Goal: Task Accomplishment & Management: Manage account settings

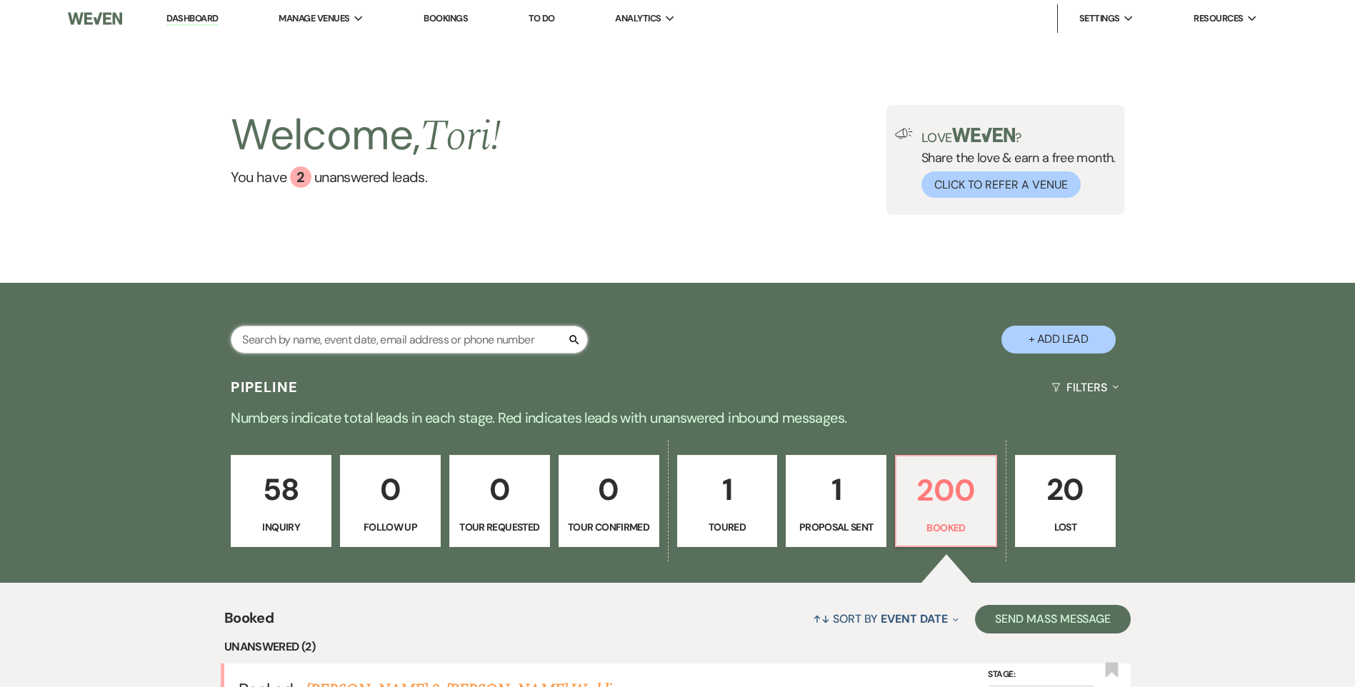
click at [325, 339] on input "text" at bounding box center [409, 340] width 357 height 28
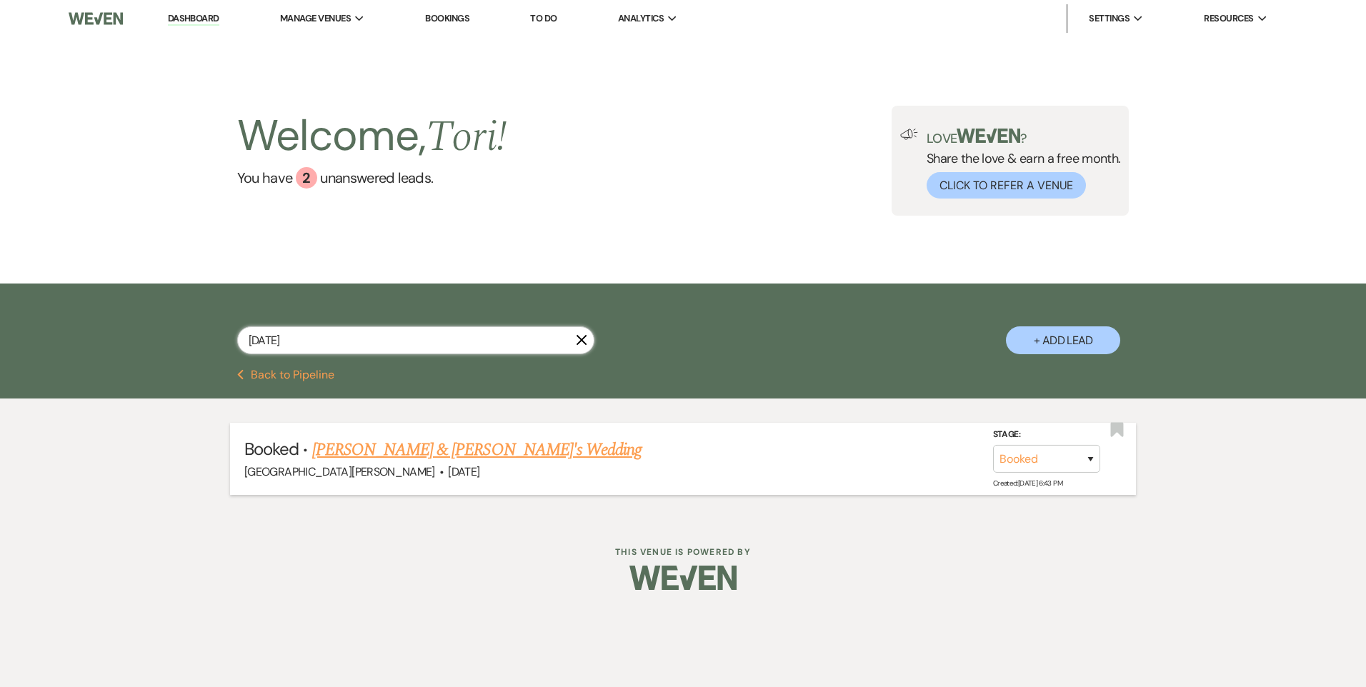
type input "[DATE]"
click at [390, 442] on link "[PERSON_NAME] & [PERSON_NAME]'s Wedding" at bounding box center [477, 450] width 330 height 26
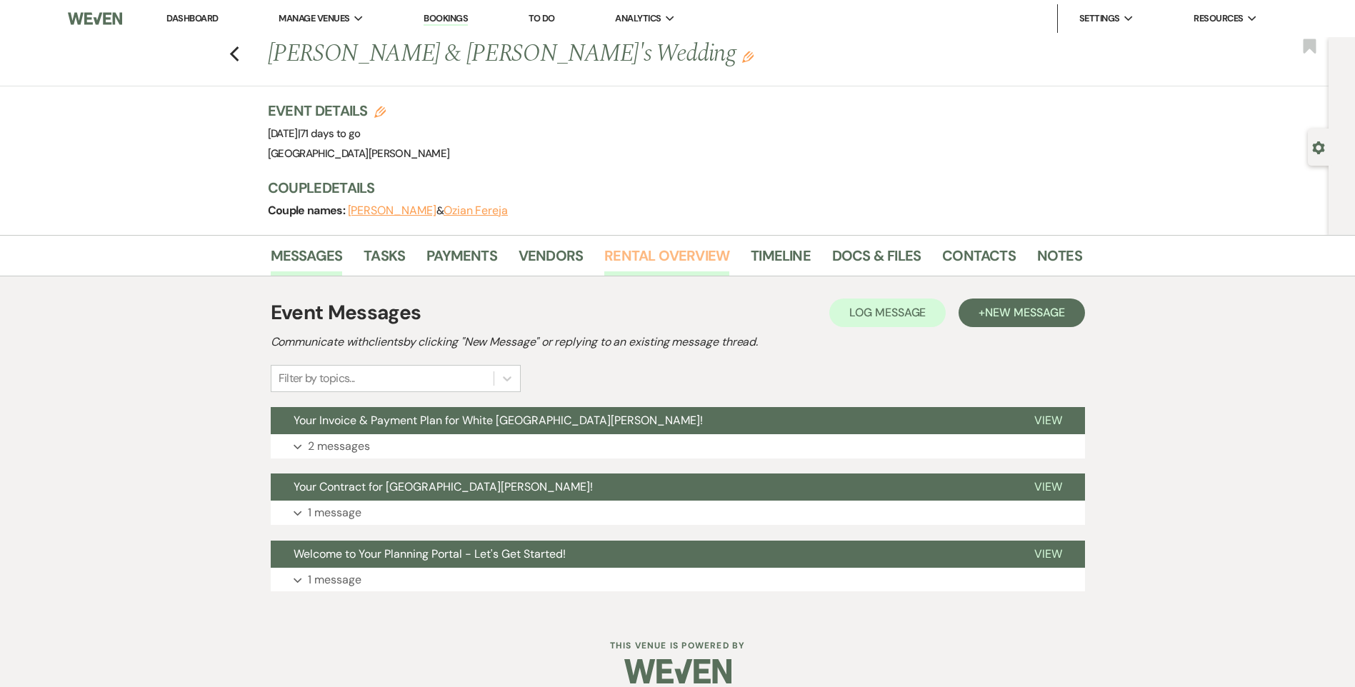
click at [631, 254] on link "Rental Overview" at bounding box center [666, 259] width 125 height 31
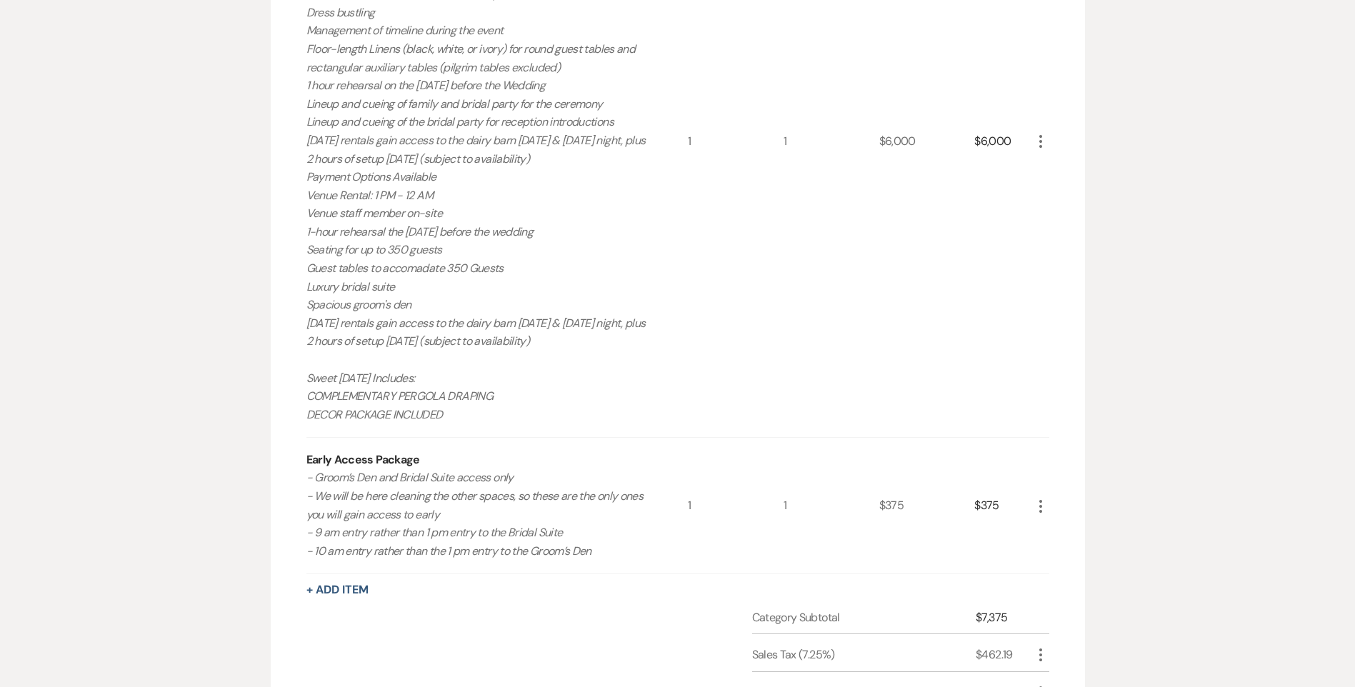
scroll to position [643, 0]
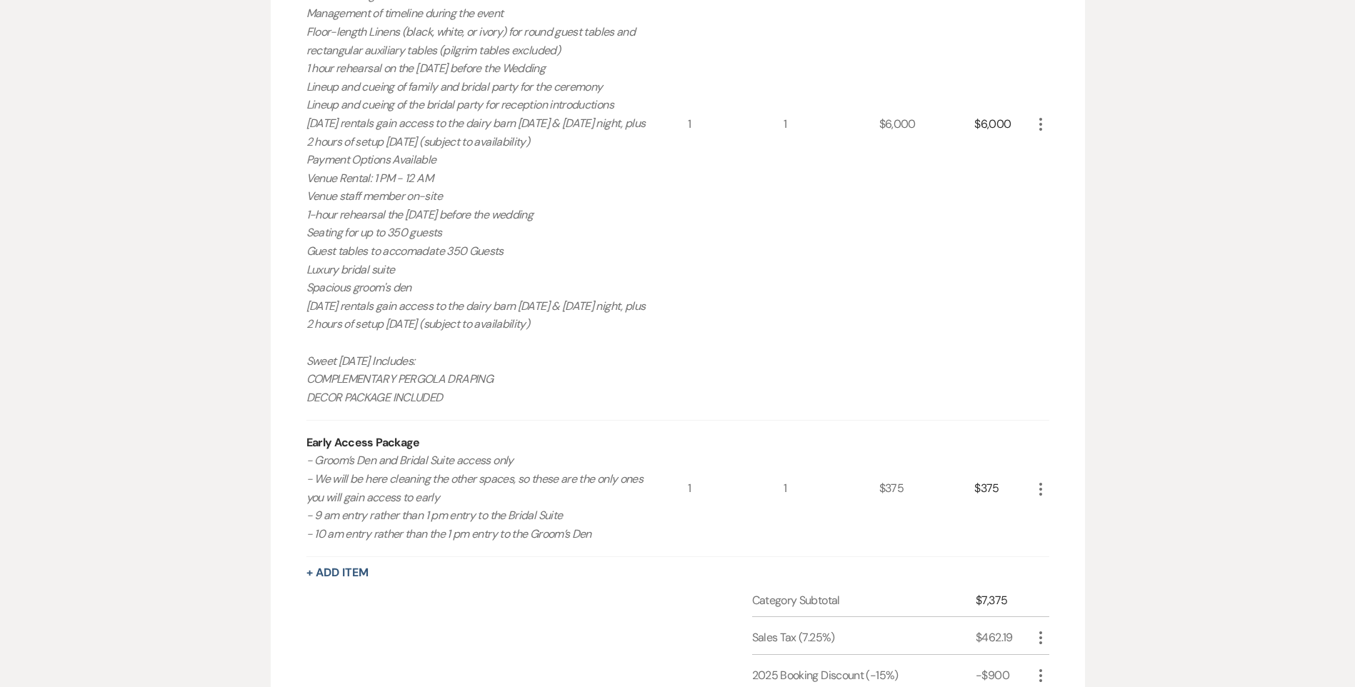
click at [1041, 492] on icon "More" at bounding box center [1040, 489] width 17 height 17
click at [1055, 547] on button "X Delete" at bounding box center [1070, 540] width 77 height 23
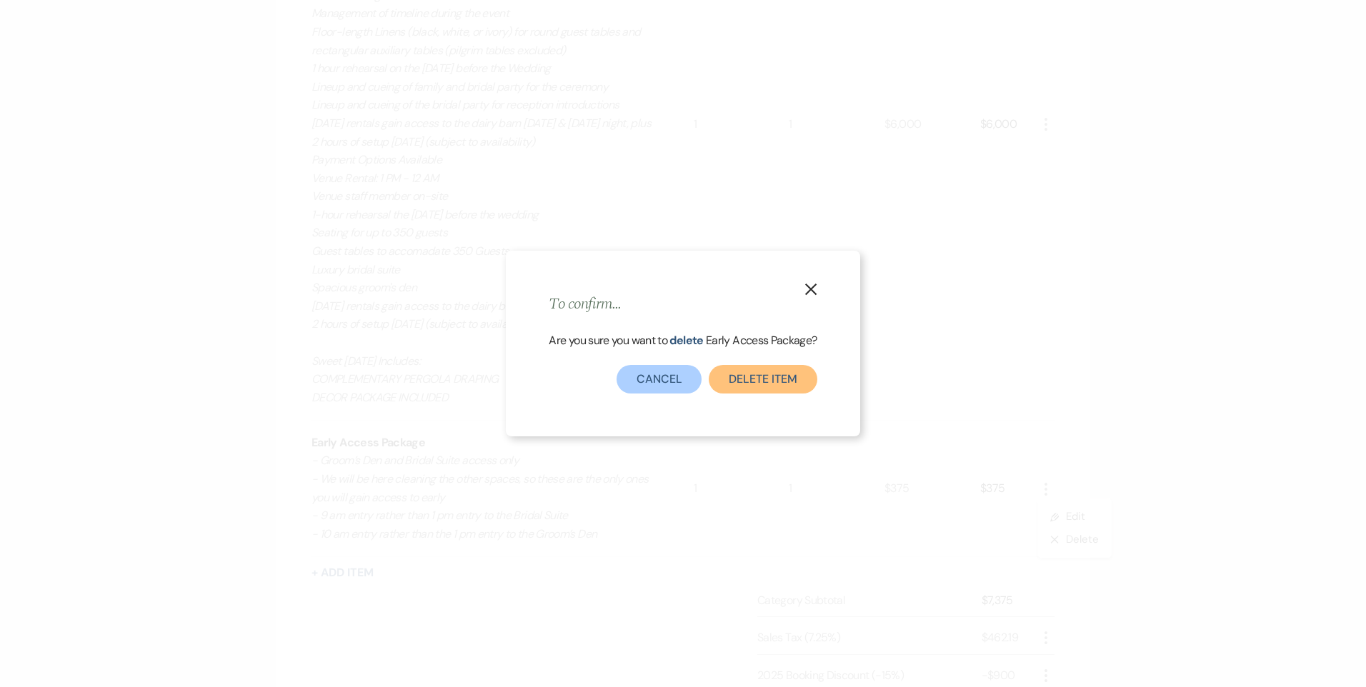
click at [757, 385] on button "Delete Item" at bounding box center [763, 379] width 108 height 29
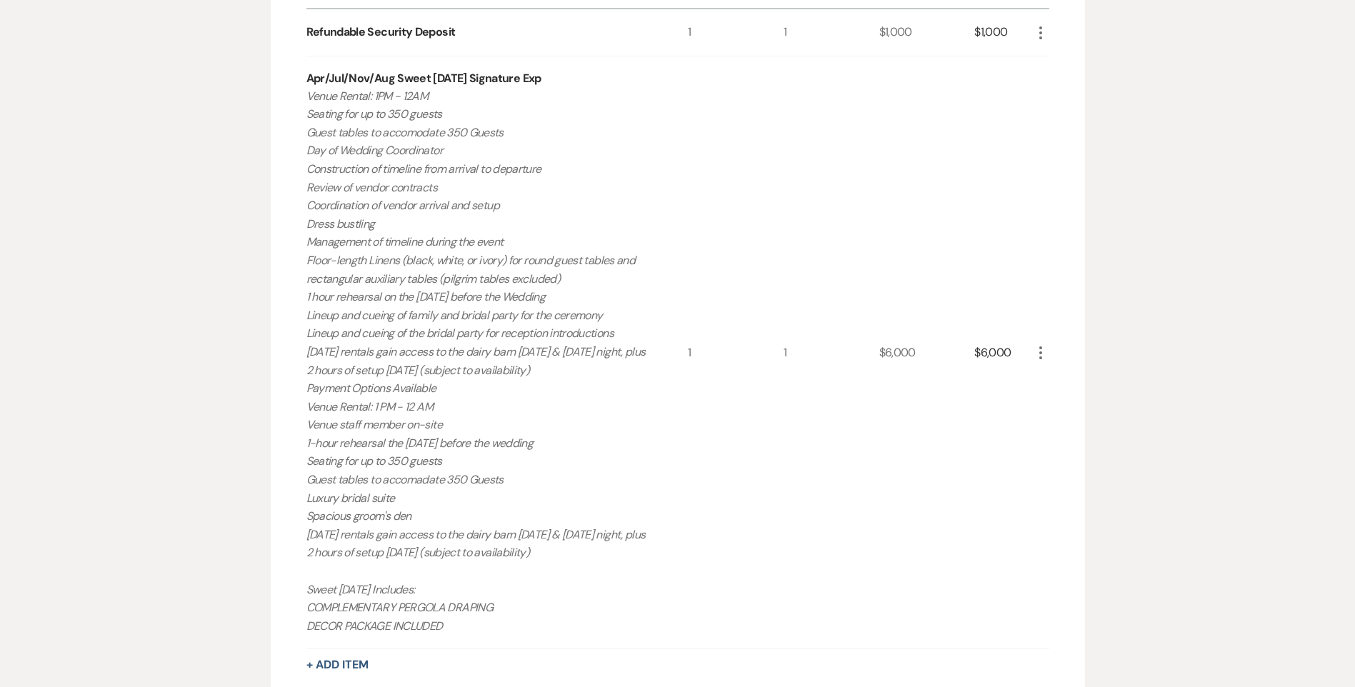
scroll to position [0, 0]
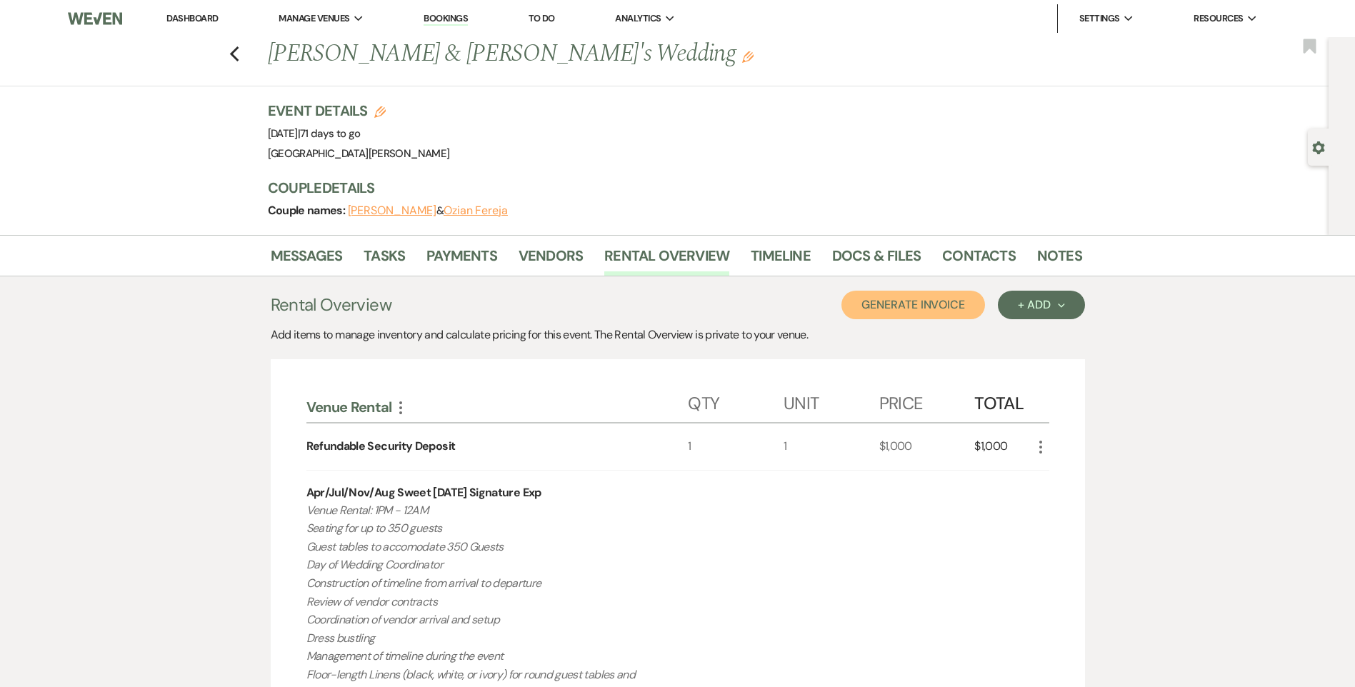
click at [910, 304] on button "Generate Invoice" at bounding box center [914, 305] width 144 height 29
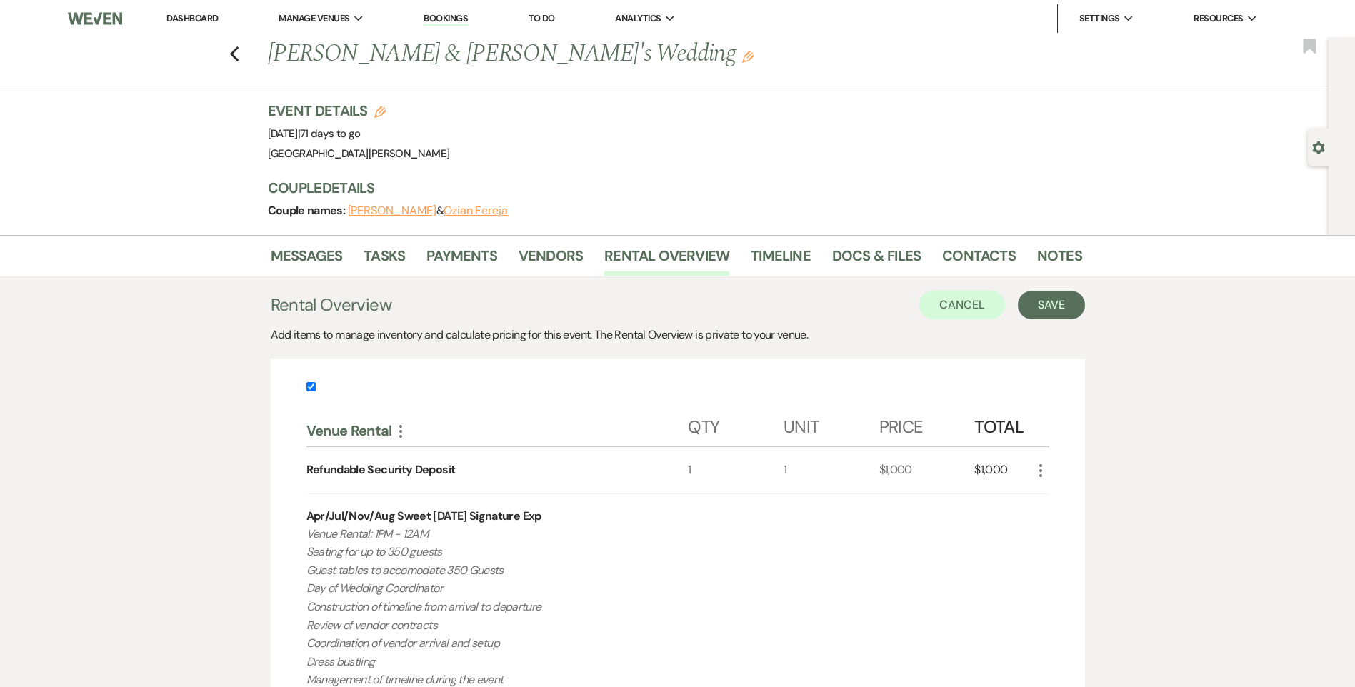
click at [1017, 297] on div "Cancel Save" at bounding box center [1002, 305] width 165 height 29
click at [1025, 300] on button "Save" at bounding box center [1051, 305] width 67 height 29
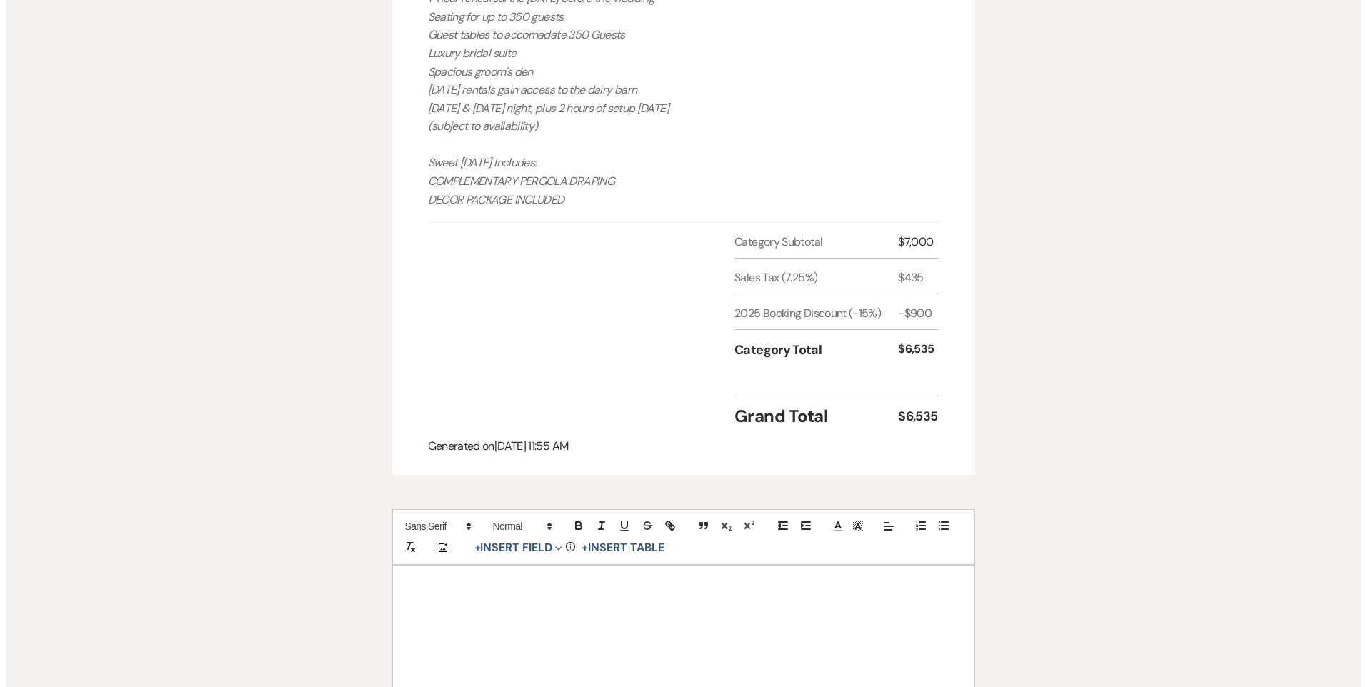
scroll to position [1000, 0]
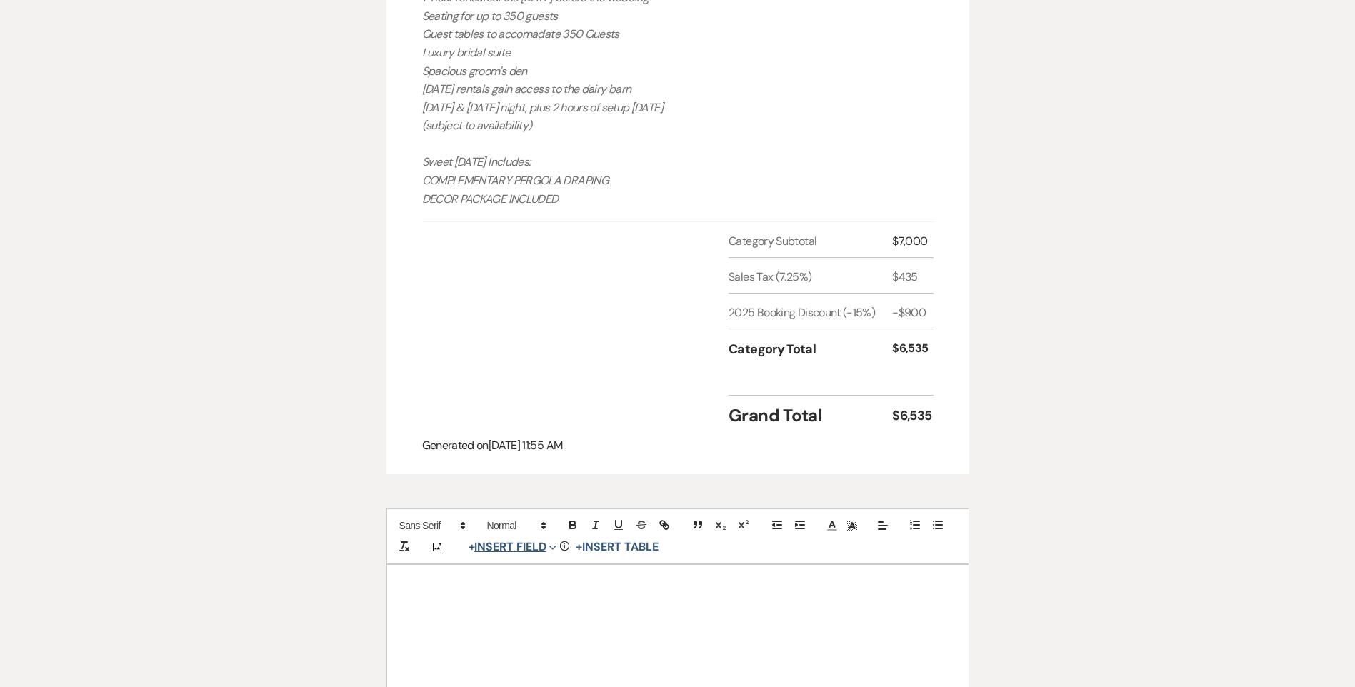
click at [505, 548] on button "+ Insert Field Expand" at bounding box center [513, 547] width 99 height 17
click at [519, 642] on button "Signature Field" at bounding box center [515, 629] width 107 height 26
select select "signatureField"
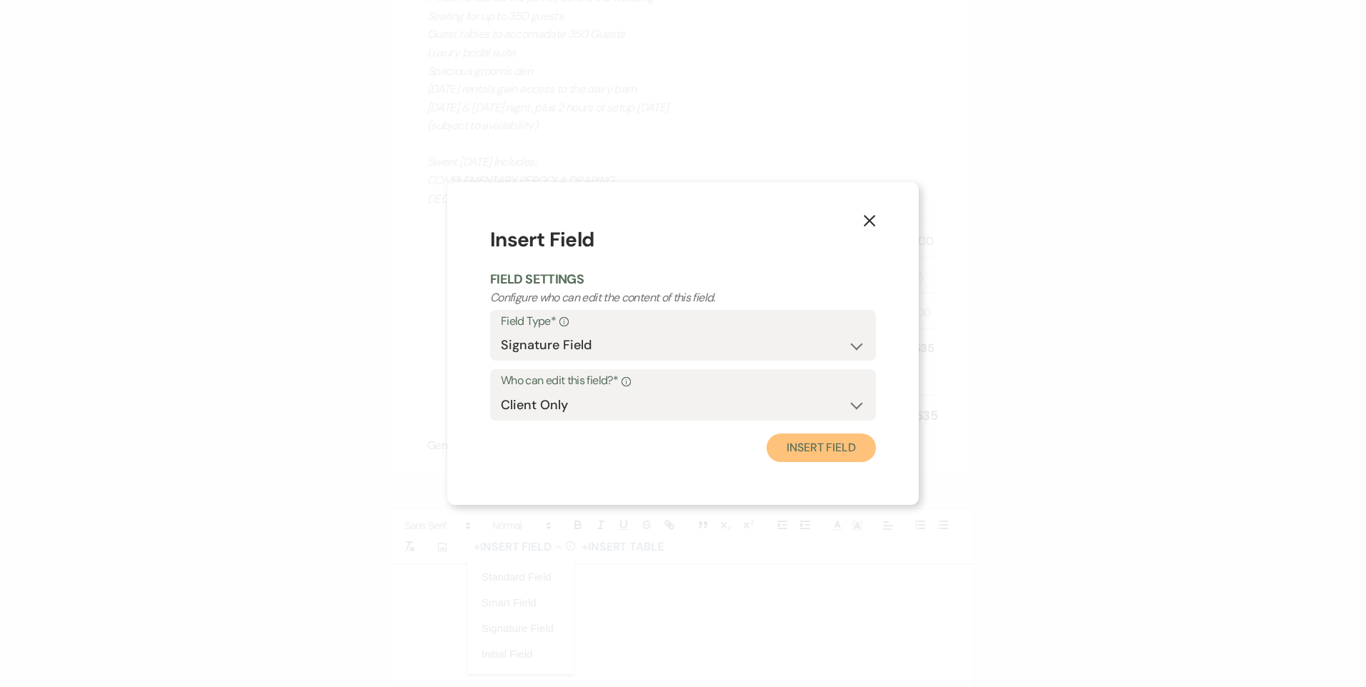
click at [812, 459] on button "Insert Field" at bounding box center [821, 448] width 109 height 29
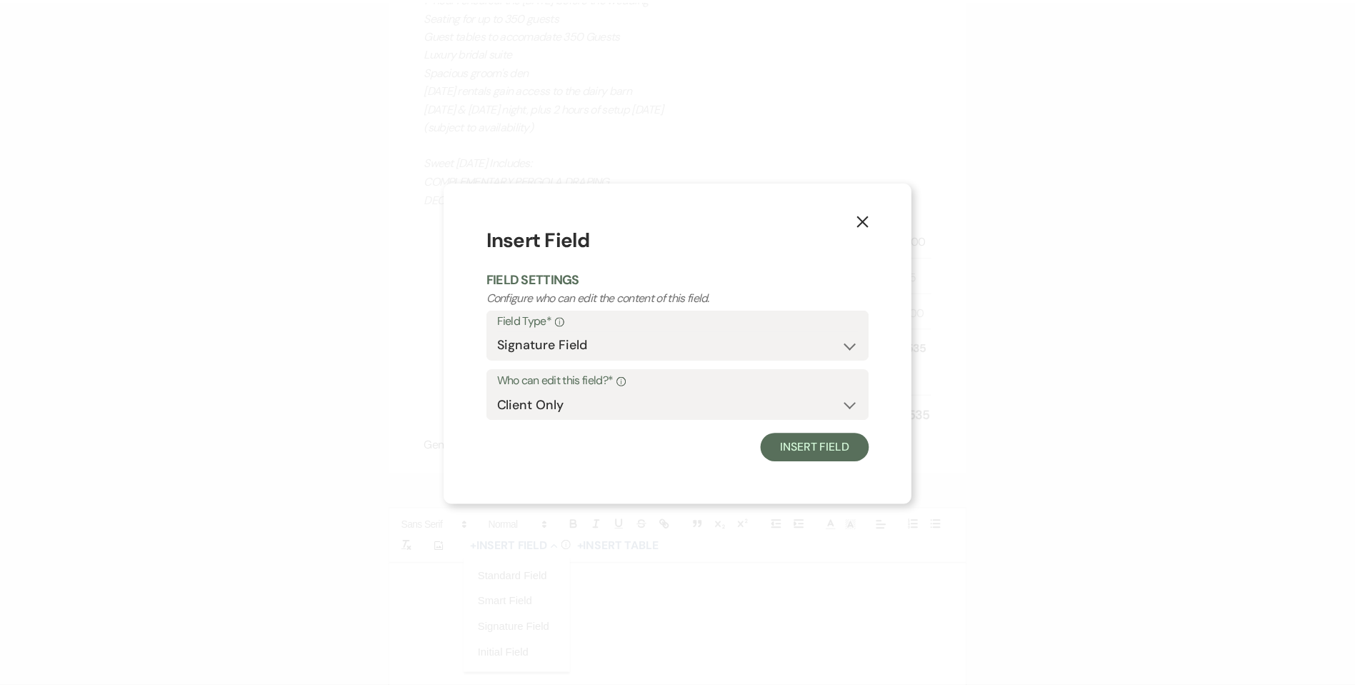
scroll to position [1059, 0]
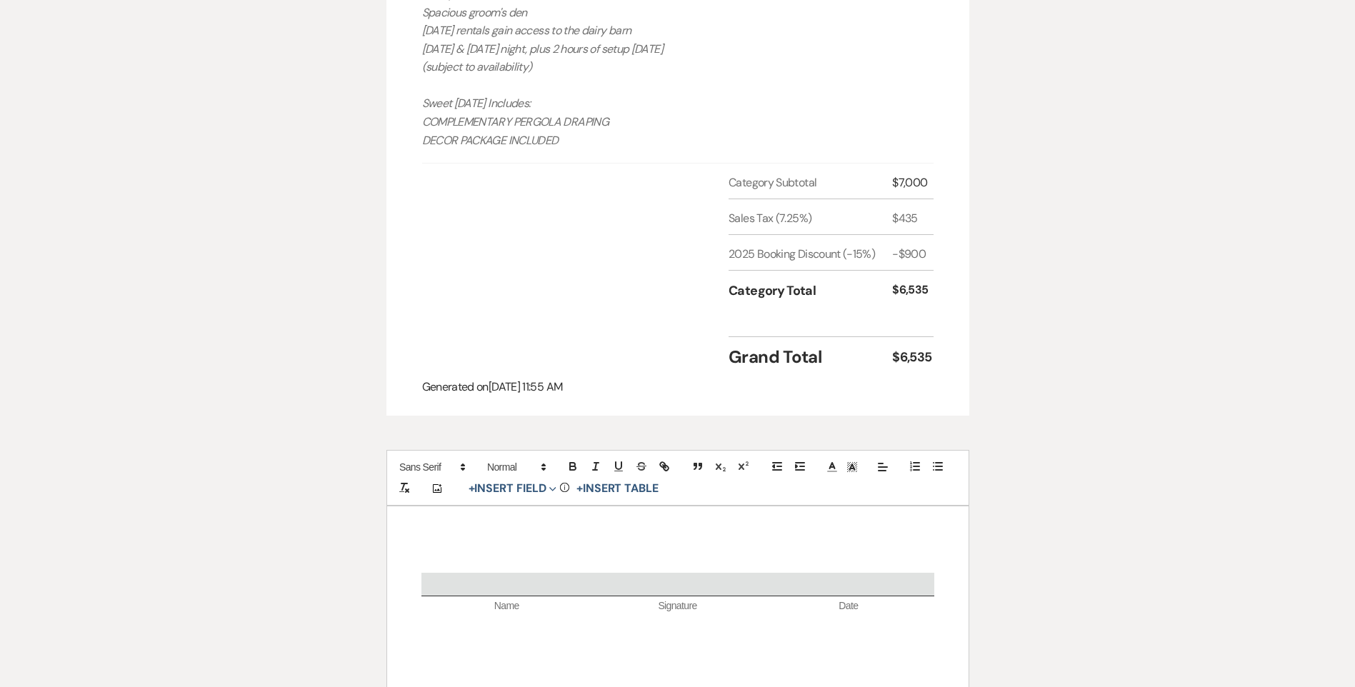
click at [612, 561] on p at bounding box center [678, 563] width 513 height 18
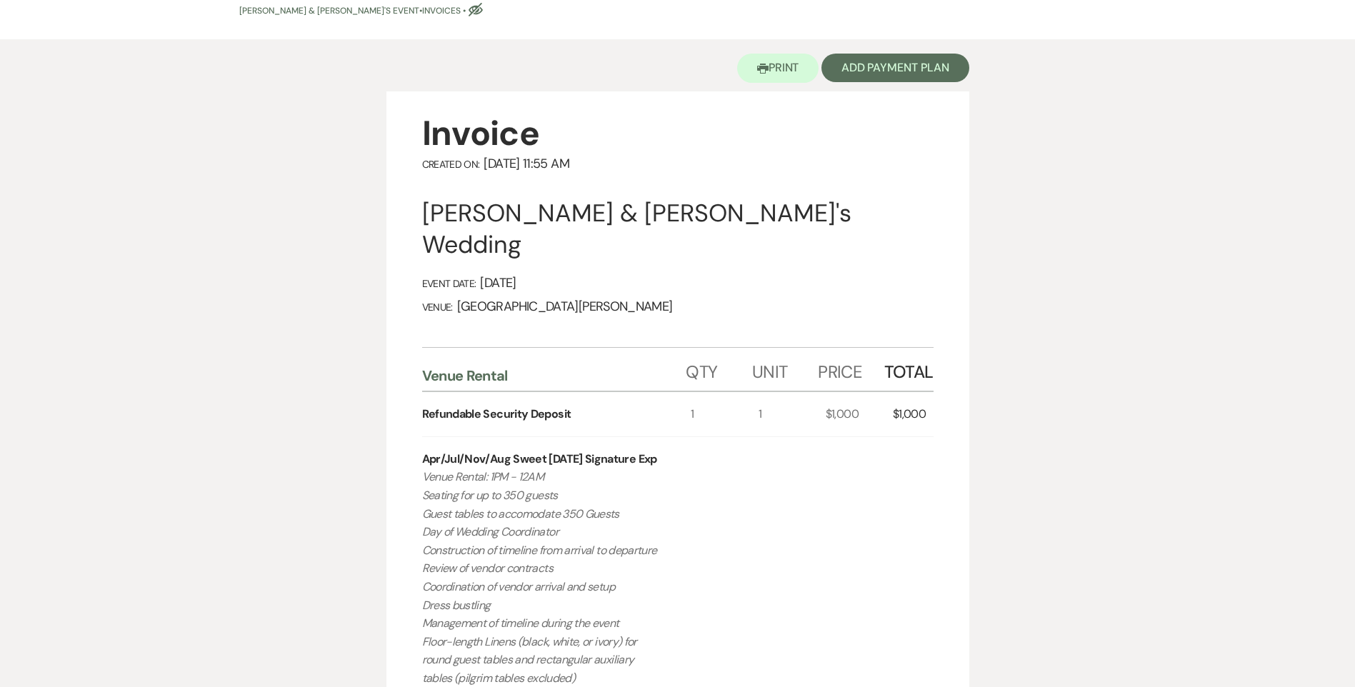
scroll to position [0, 0]
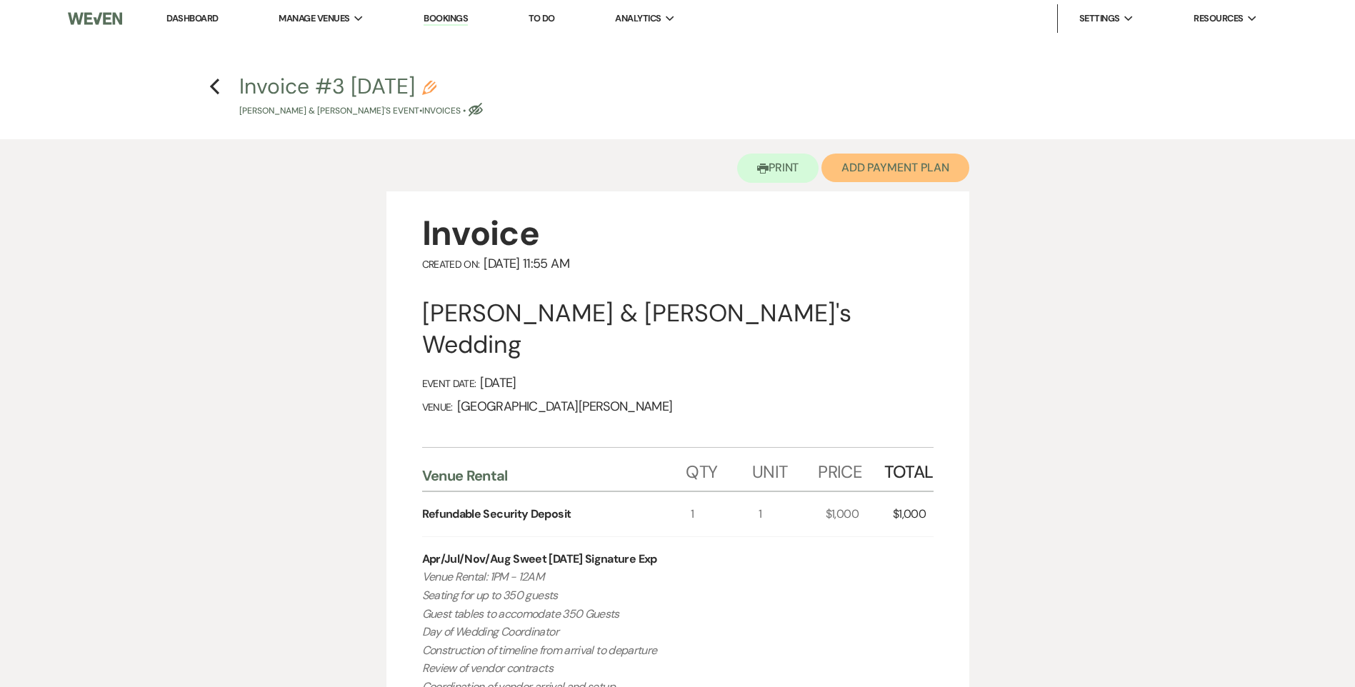
click at [878, 171] on button "Add Payment Plan" at bounding box center [896, 168] width 148 height 29
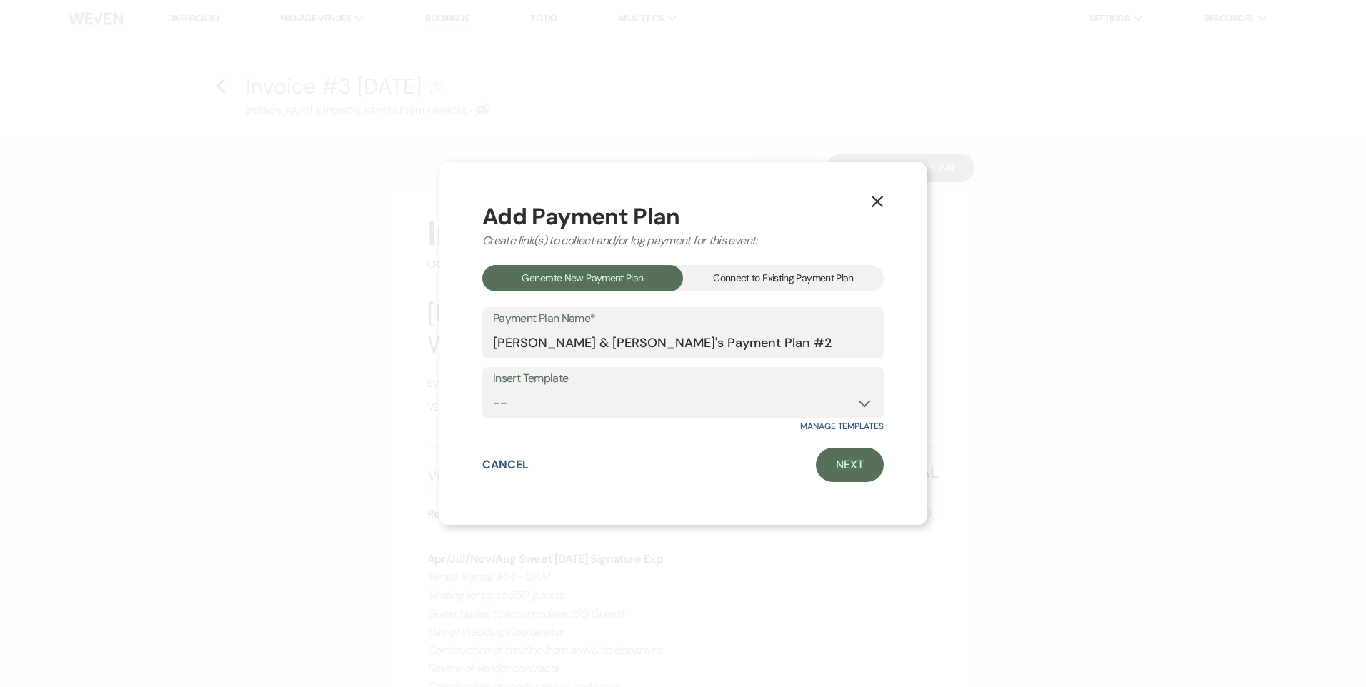
click at [742, 279] on div "Connect to Existing Payment Plan" at bounding box center [783, 278] width 201 height 26
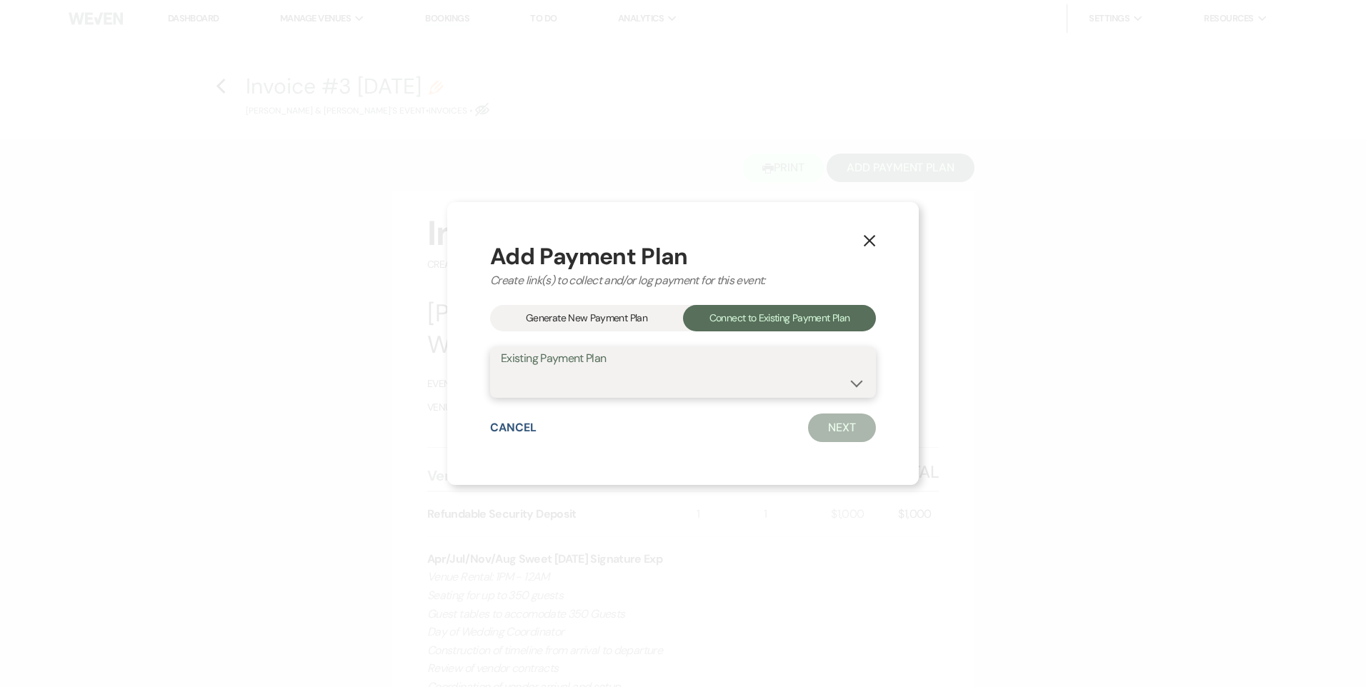
click at [684, 387] on select "[PERSON_NAME] & [PERSON_NAME]'s Payment Plan #1" at bounding box center [683, 383] width 364 height 28
select select "25418"
click at [501, 369] on select "[PERSON_NAME] & [PERSON_NAME]'s Payment Plan #1" at bounding box center [683, 383] width 364 height 28
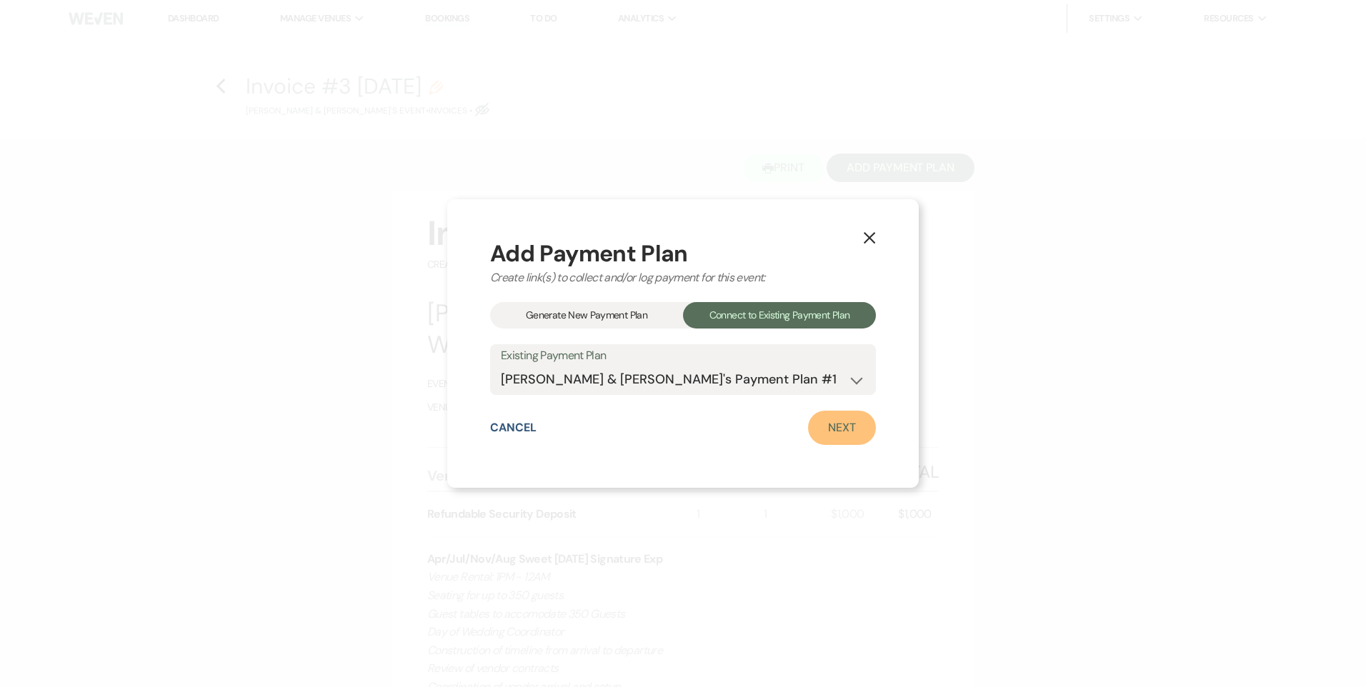
click at [828, 427] on link "Next" at bounding box center [842, 428] width 68 height 34
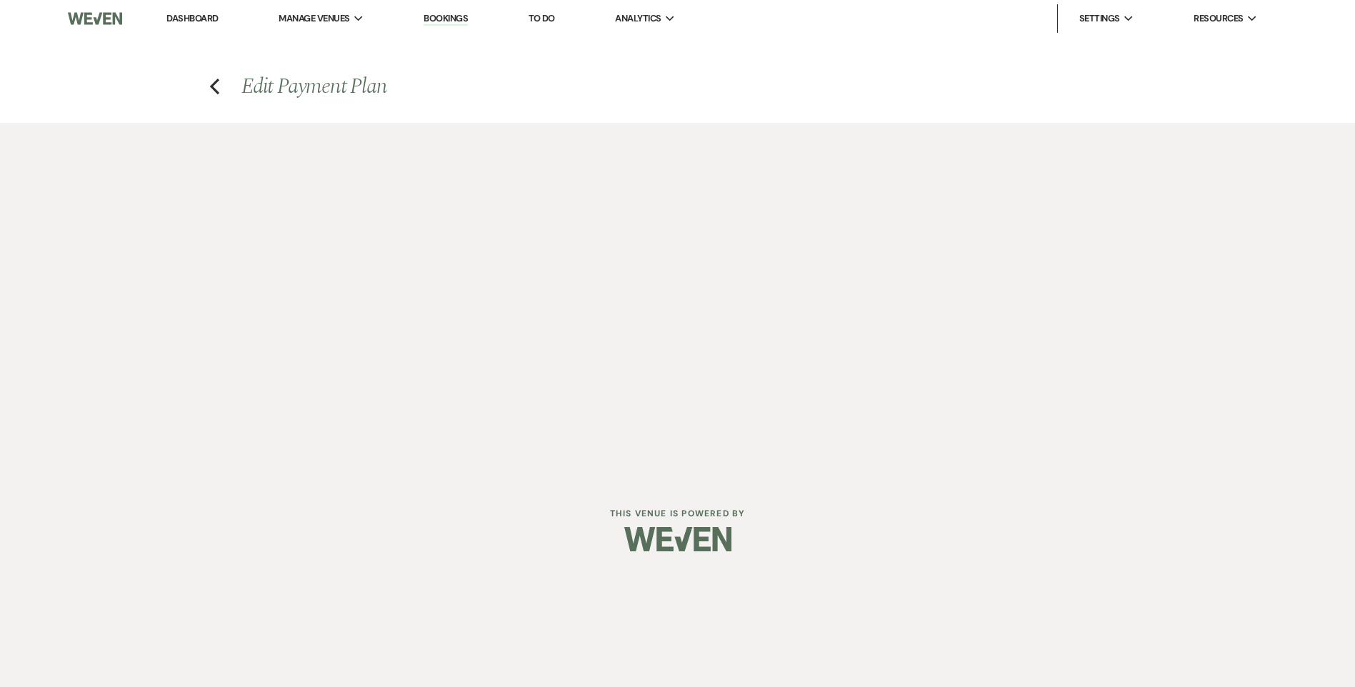
select select "28835"
select select "2"
select select "flat"
select select "true"
select select "client"
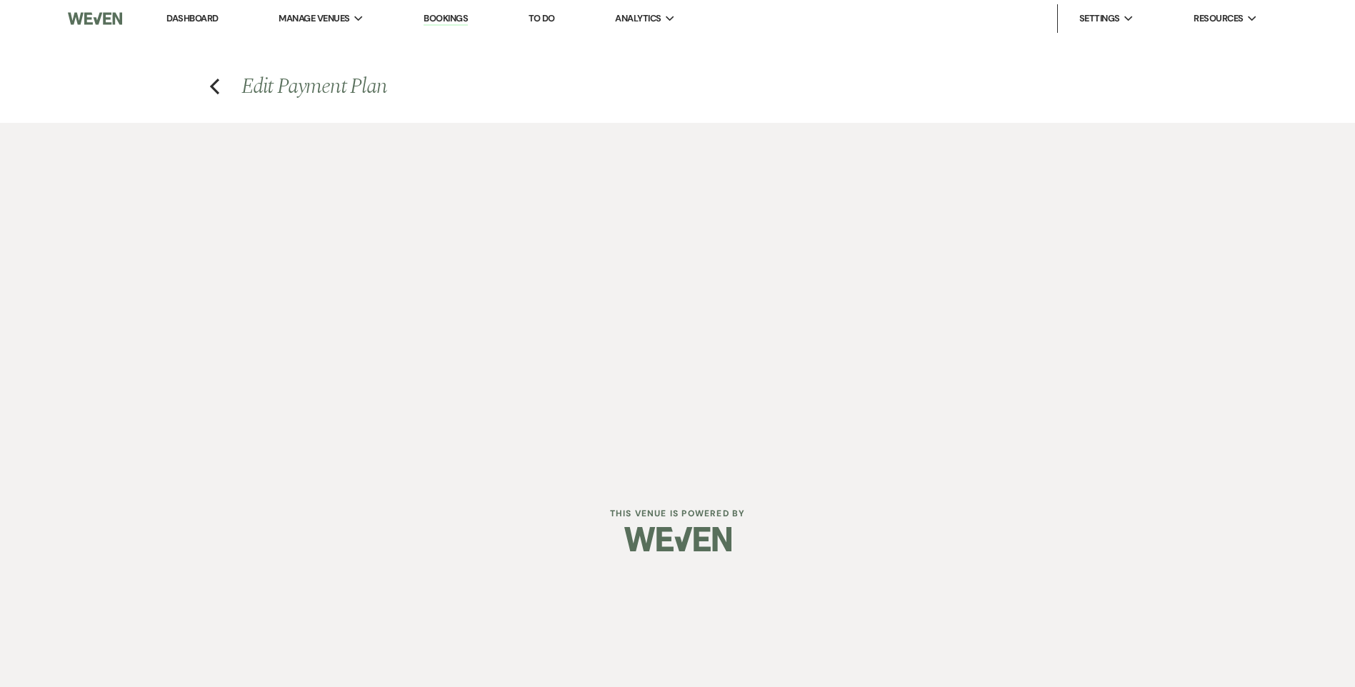
select select "days"
select select "2"
select select "flat"
select select "true"
select select "client"
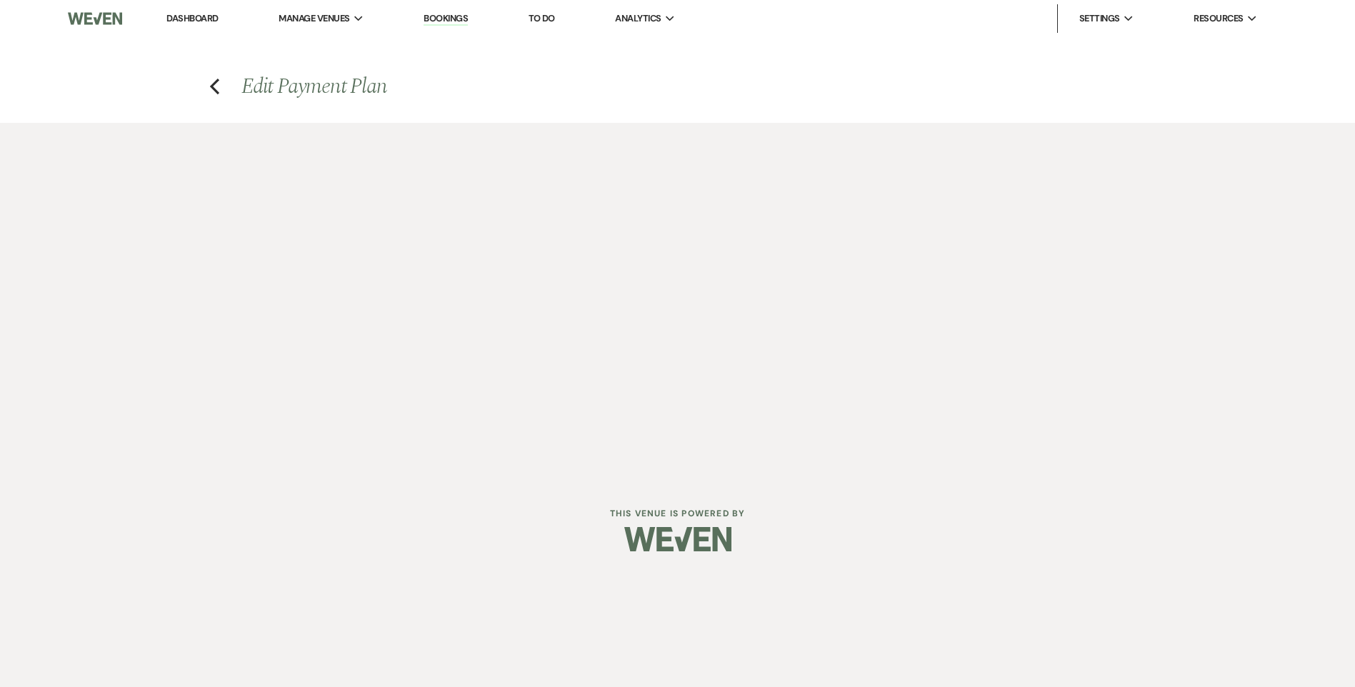
select select "weeks"
select select "client"
select select "days"
select select "2"
select select "flat"
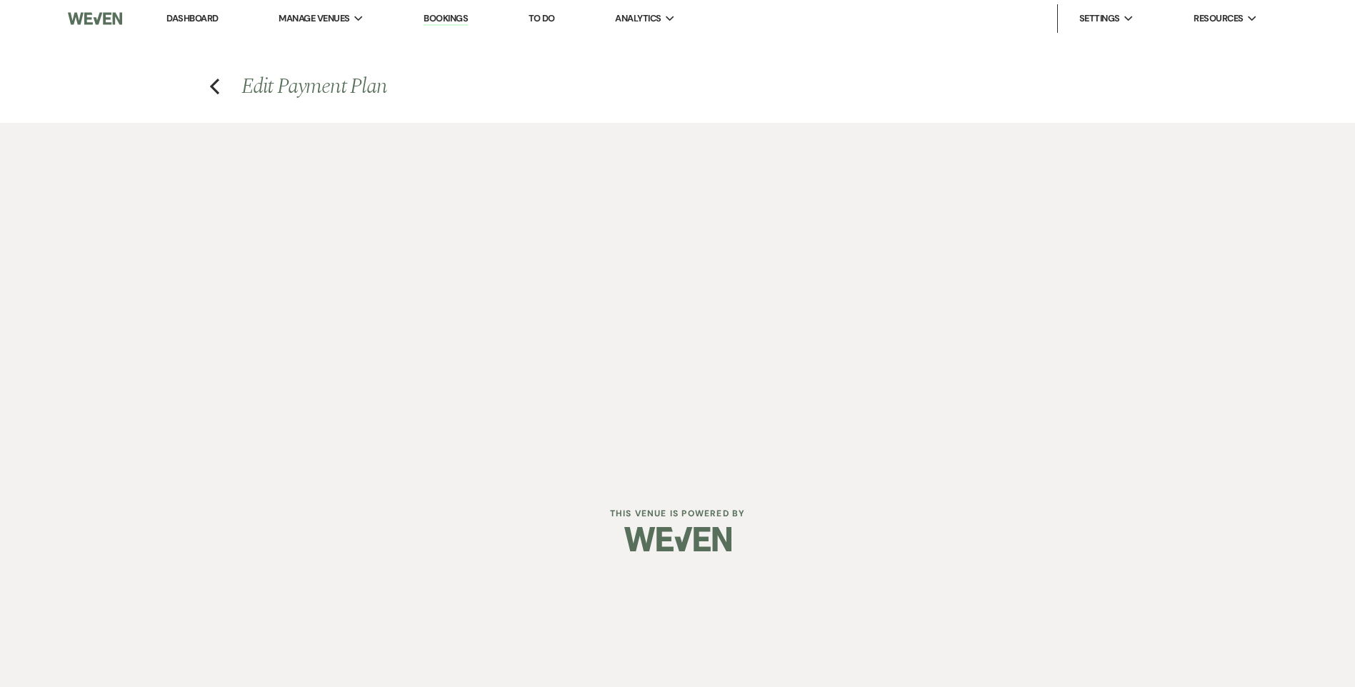
select select "true"
select select "client"
select select "weeks"
select select "client"
select select "days"
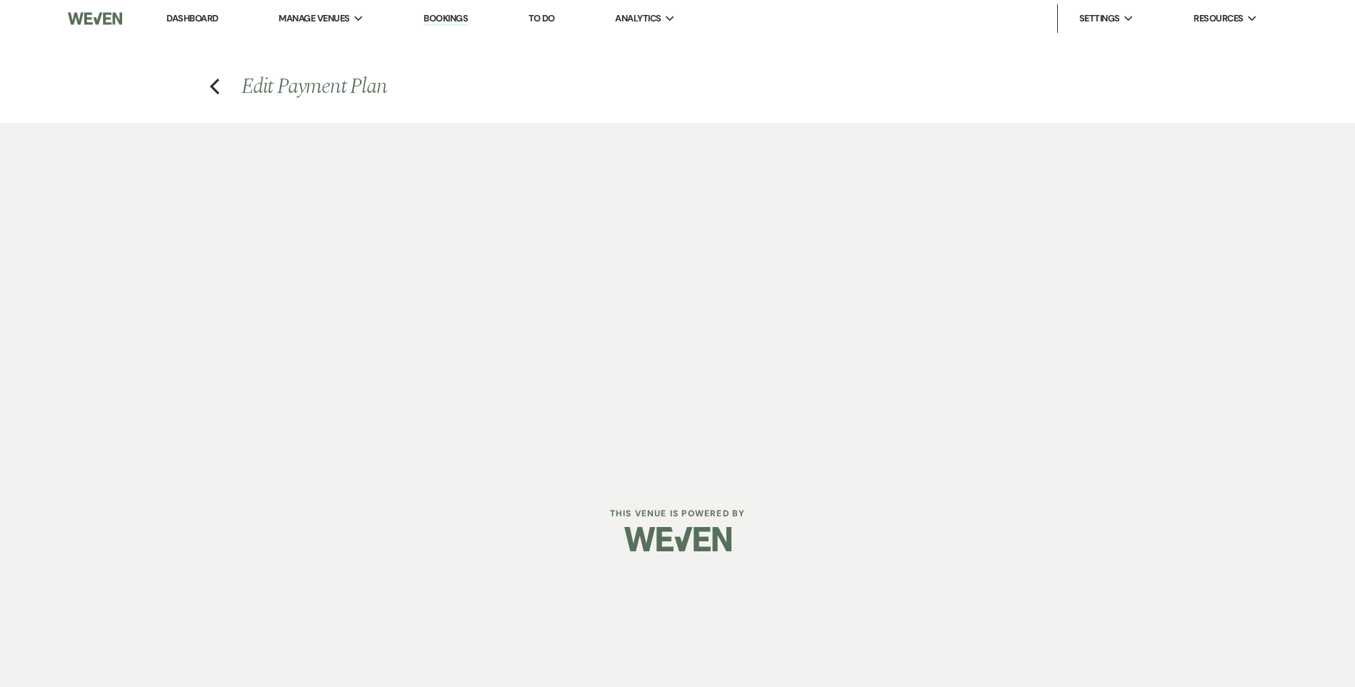
select select "2"
select select "flat"
select select "true"
select select "client"
select select "weeks"
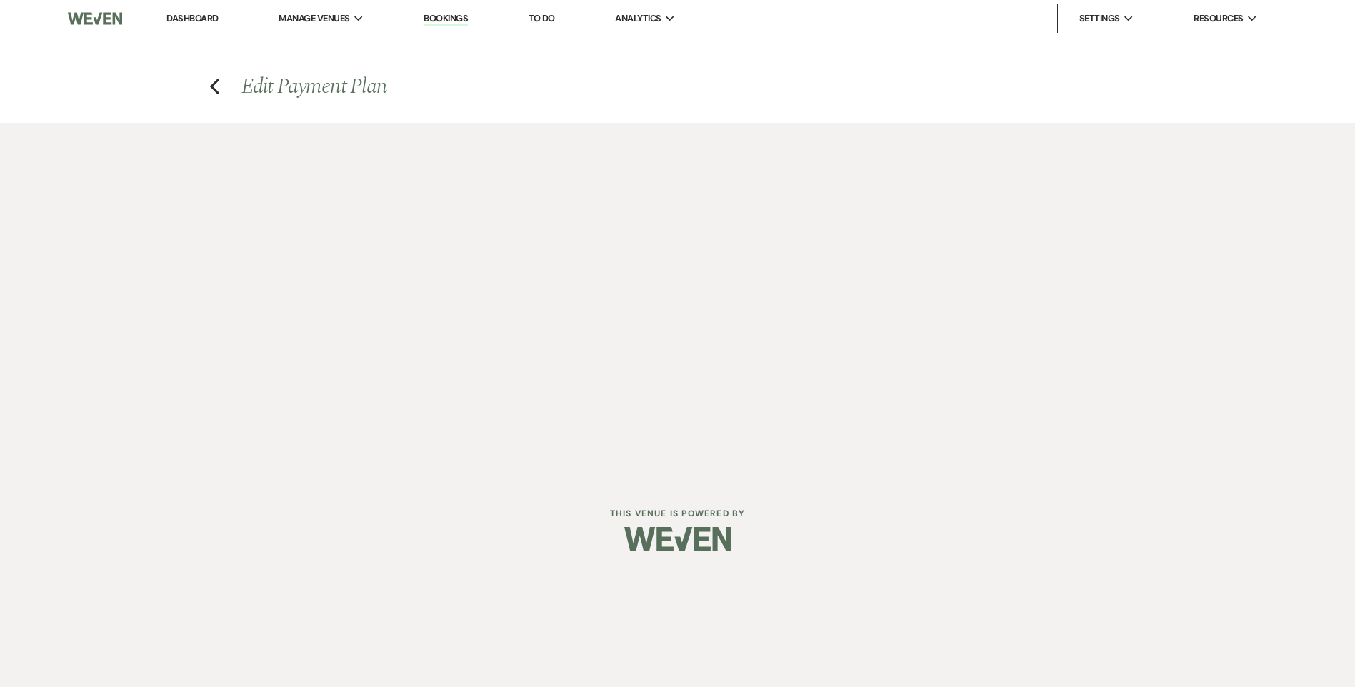
select select "client"
select select "days"
select select "2"
select select "flat"
select select "true"
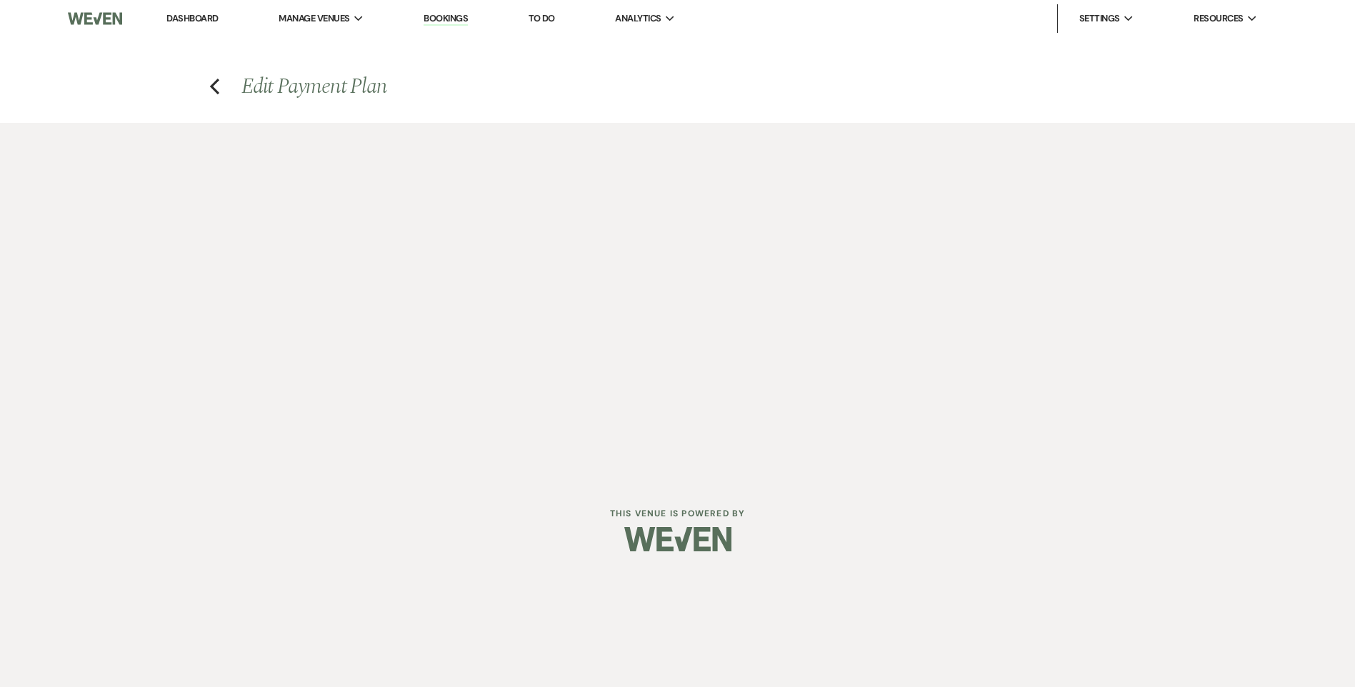
select select "client"
select select "days"
select select "client"
select select "weeks"
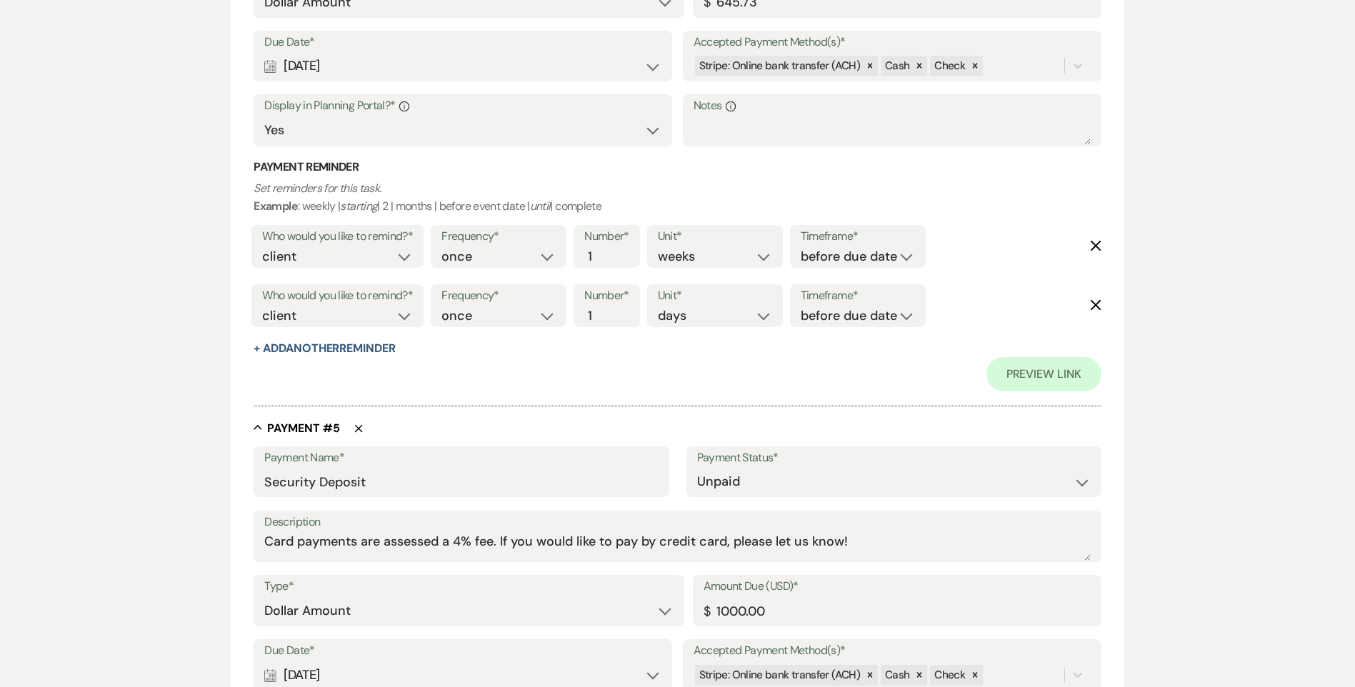
scroll to position [1937, 0]
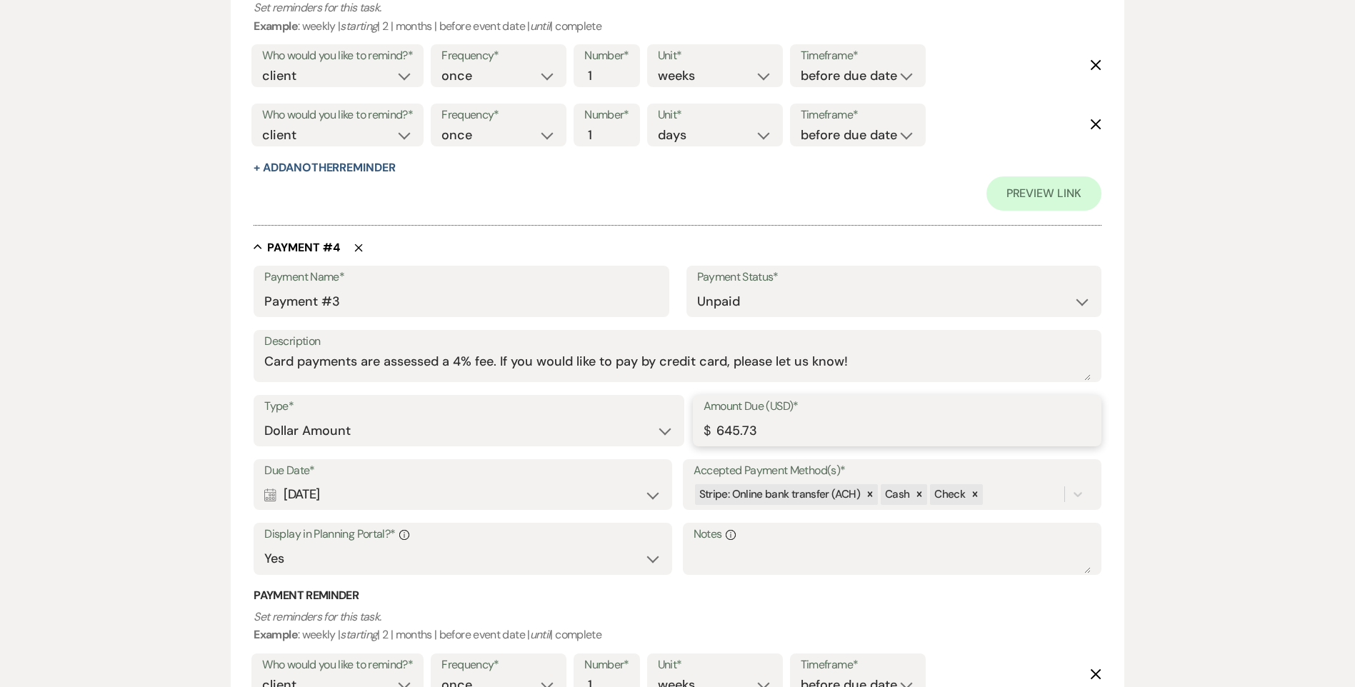
drag, startPoint x: 755, startPoint y: 433, endPoint x: 666, endPoint y: 431, distance: 89.3
click at [671, 432] on div "Type* Dollar Amount Percentage of Grand Total Amount Due (USD)* $ 645.73" at bounding box center [677, 427] width 847 height 64
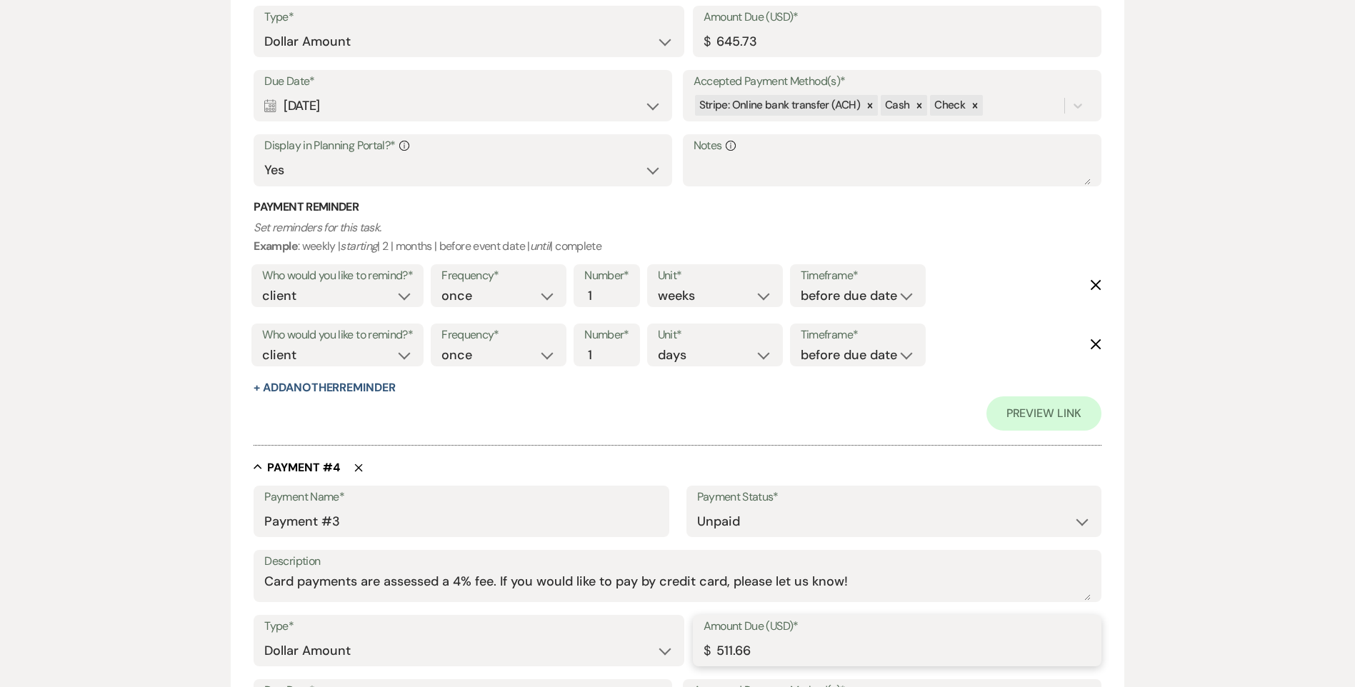
scroll to position [1508, 0]
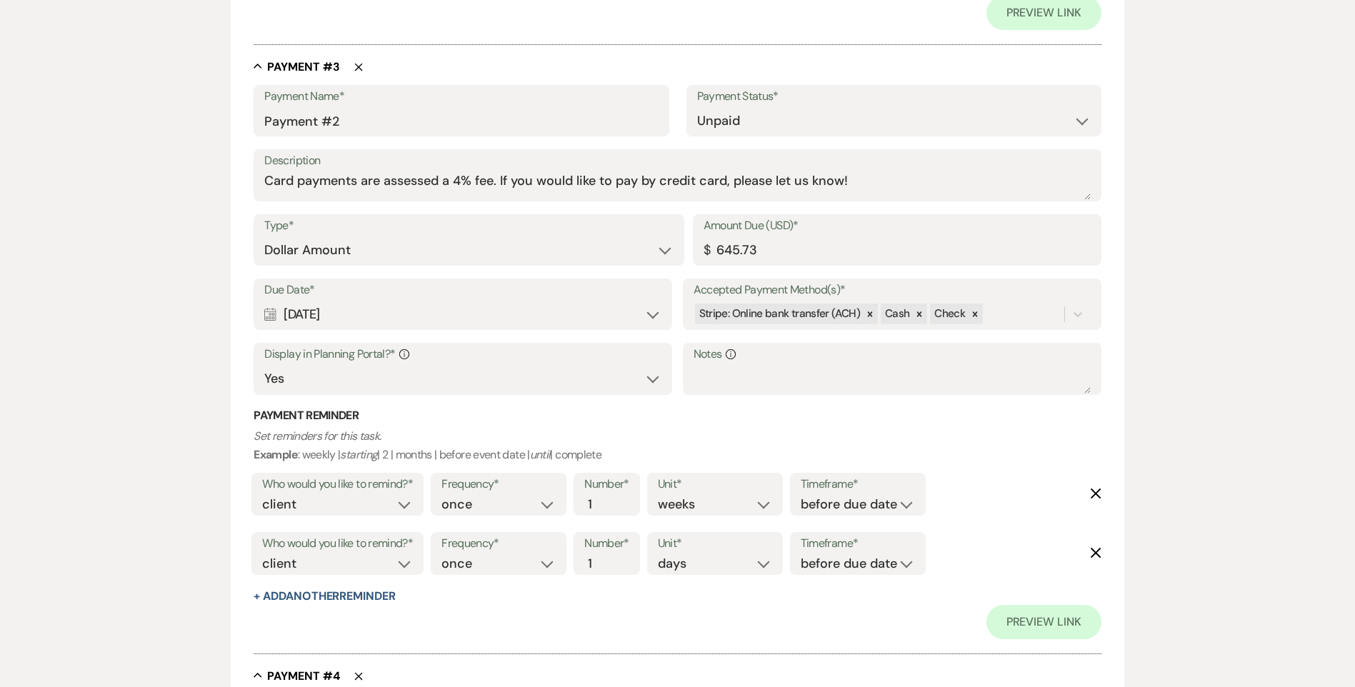
type input "511.66"
drag, startPoint x: 757, startPoint y: 252, endPoint x: 539, endPoint y: 241, distance: 218.2
click at [562, 251] on div "Type* Dollar Amount Percentage of Grand Total Amount Due (USD)* $ 645.73" at bounding box center [677, 246] width 847 height 64
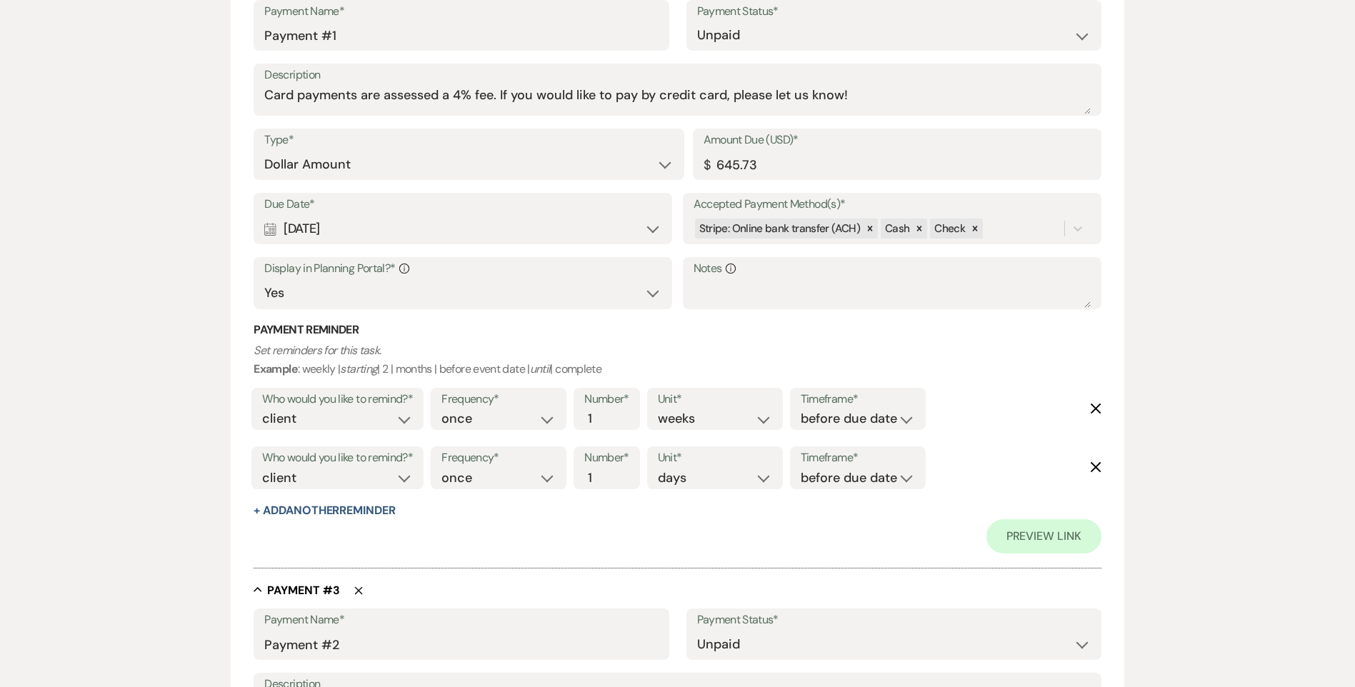
scroll to position [794, 0]
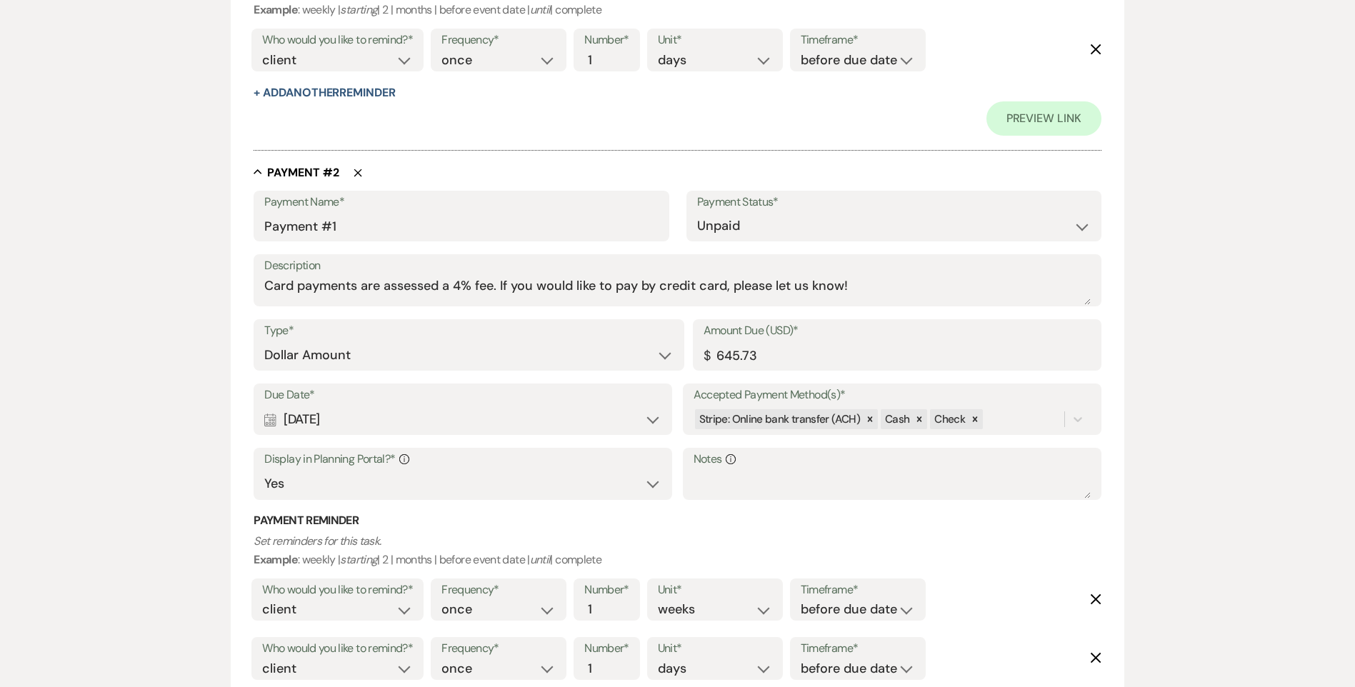
type input "511.66"
drag, startPoint x: 757, startPoint y: 355, endPoint x: 553, endPoint y: 370, distance: 204.9
click at [564, 371] on div "Type* Dollar Amount Percentage of Grand Total Amount Due (USD)* $ 645.73" at bounding box center [677, 351] width 847 height 64
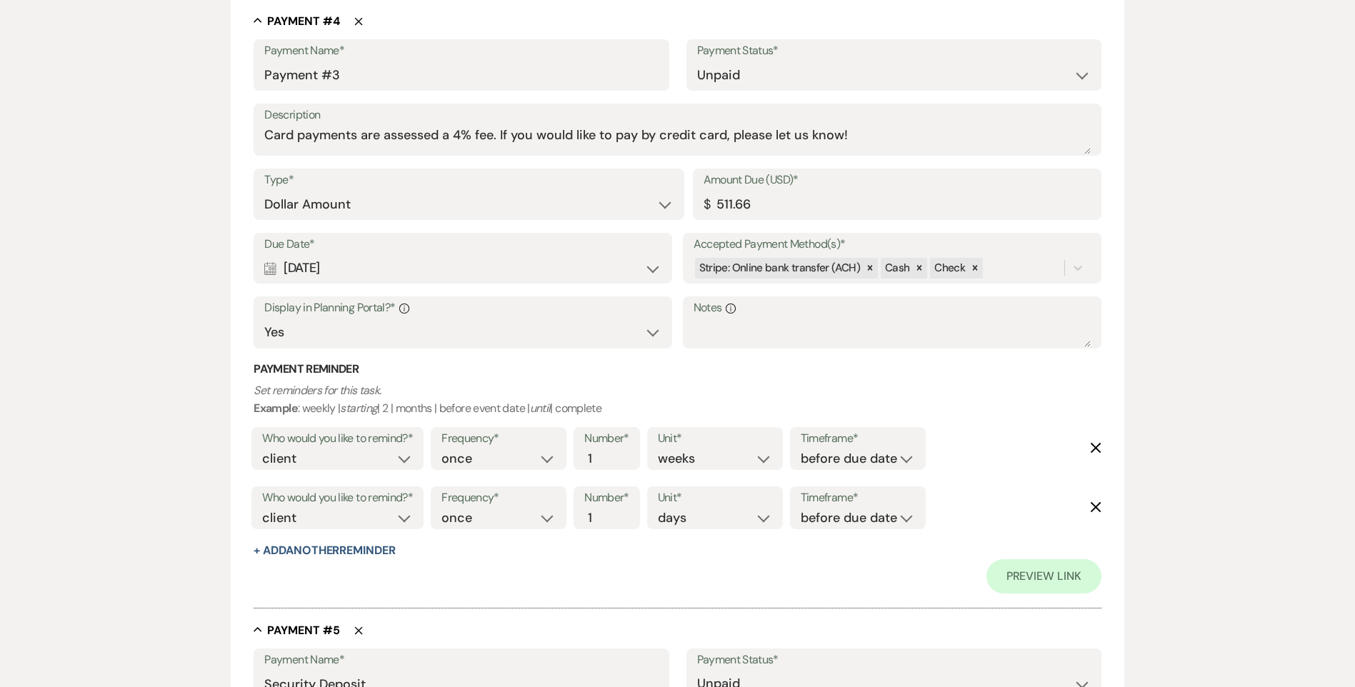
scroll to position [2163, 0]
type input "511.66"
click at [754, 204] on input "511.66" at bounding box center [897, 205] width 387 height 28
type input "511.67"
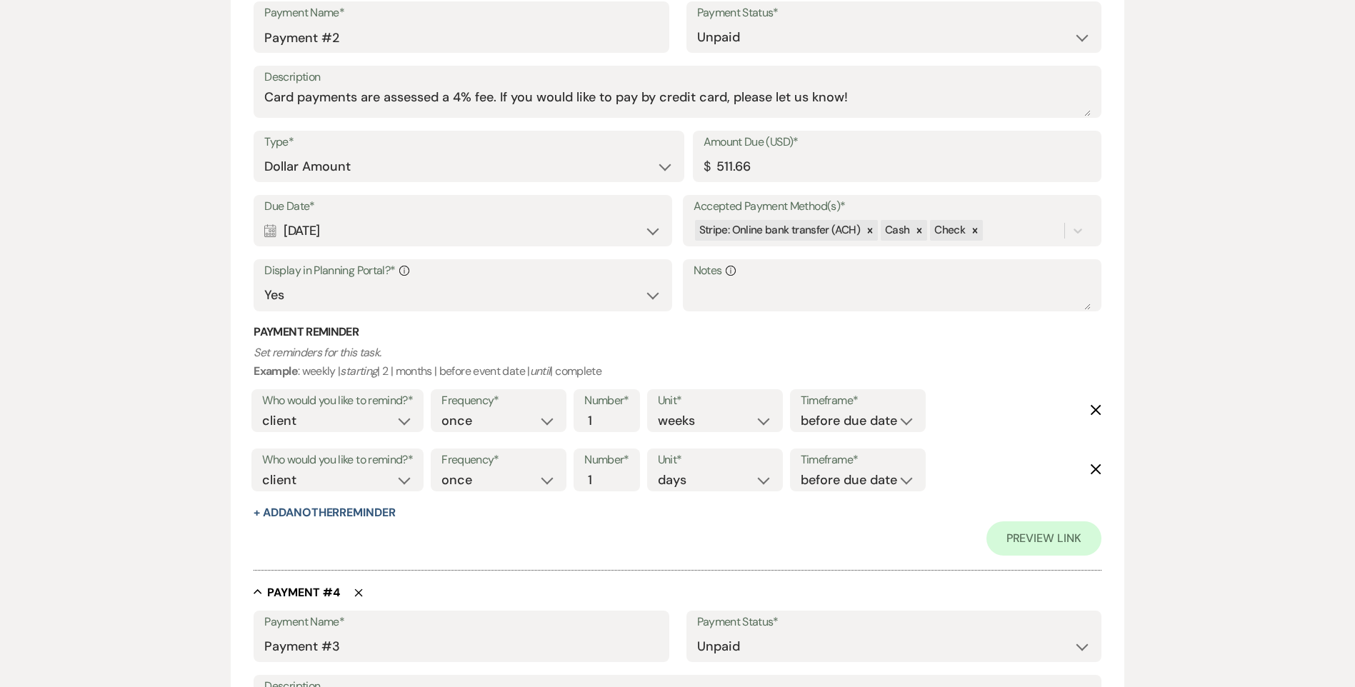
scroll to position [1591, 0]
click at [774, 178] on input "511.66" at bounding box center [897, 168] width 387 height 28
type input "511.67"
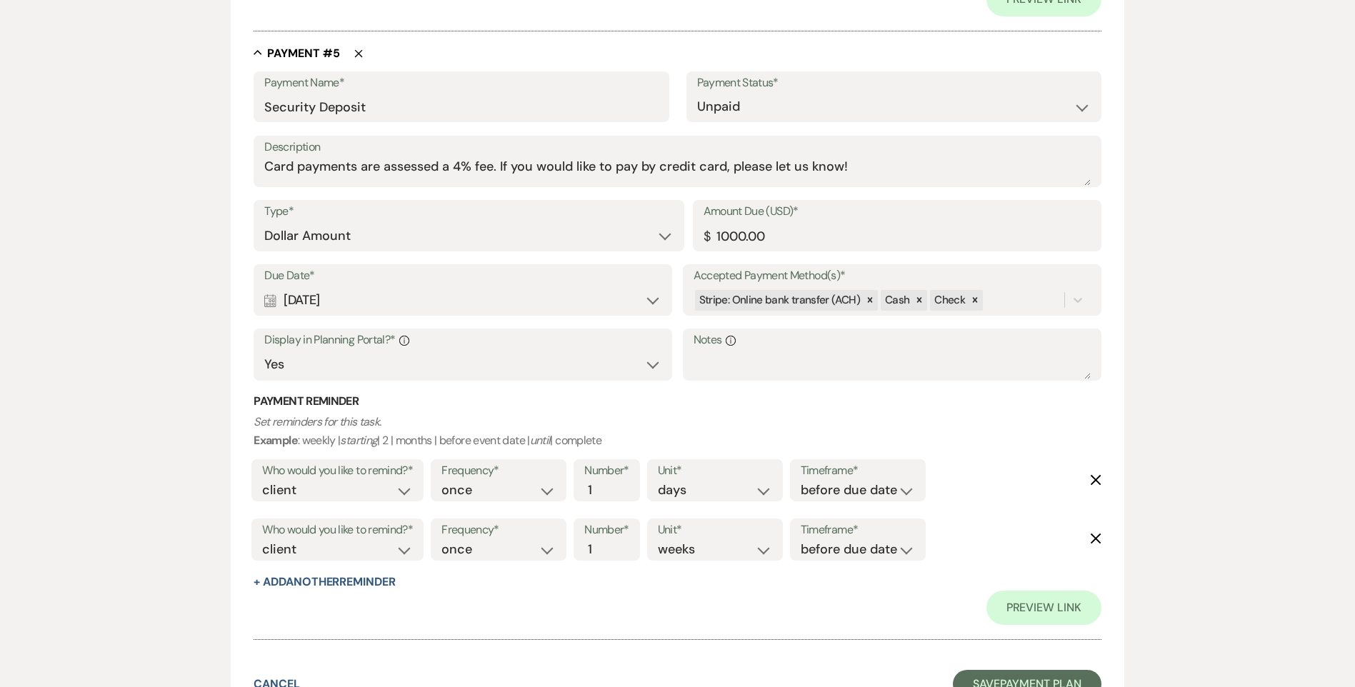
scroll to position [2867, 0]
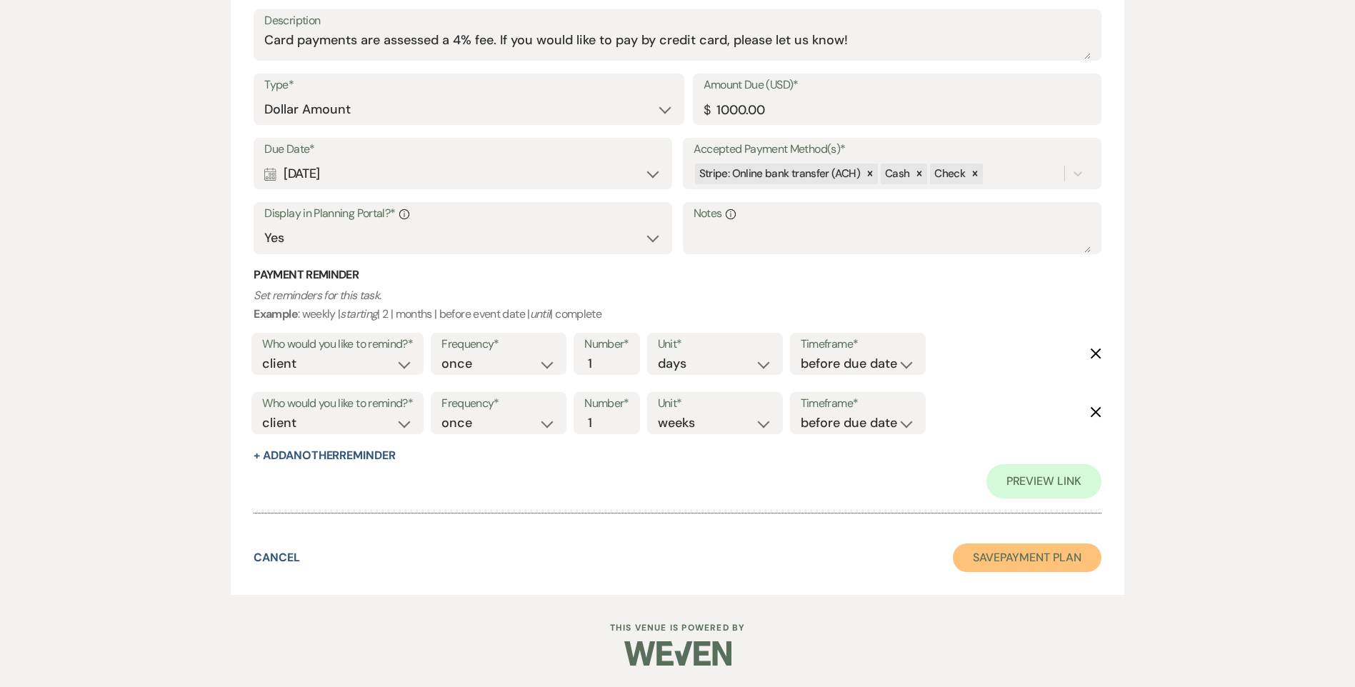
click at [1050, 561] on button "Save Payment Plan" at bounding box center [1027, 558] width 149 height 29
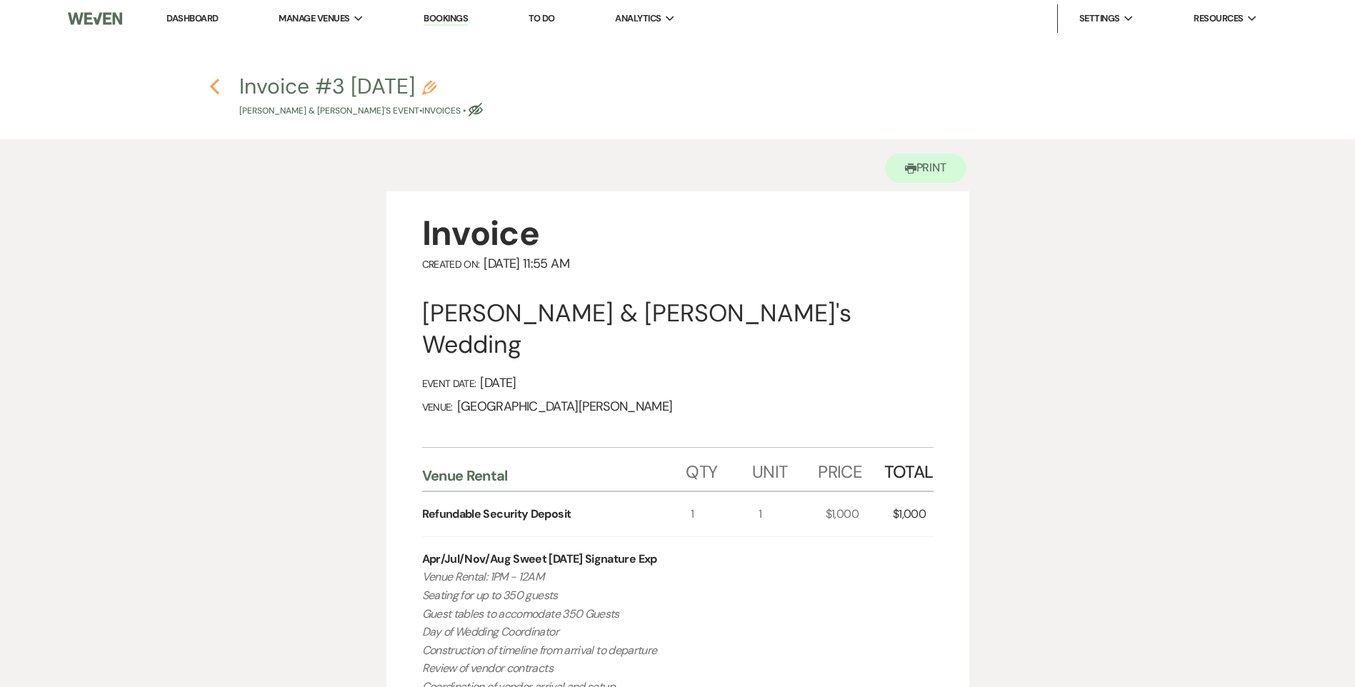
click at [214, 88] on use "button" at bounding box center [214, 87] width 9 height 16
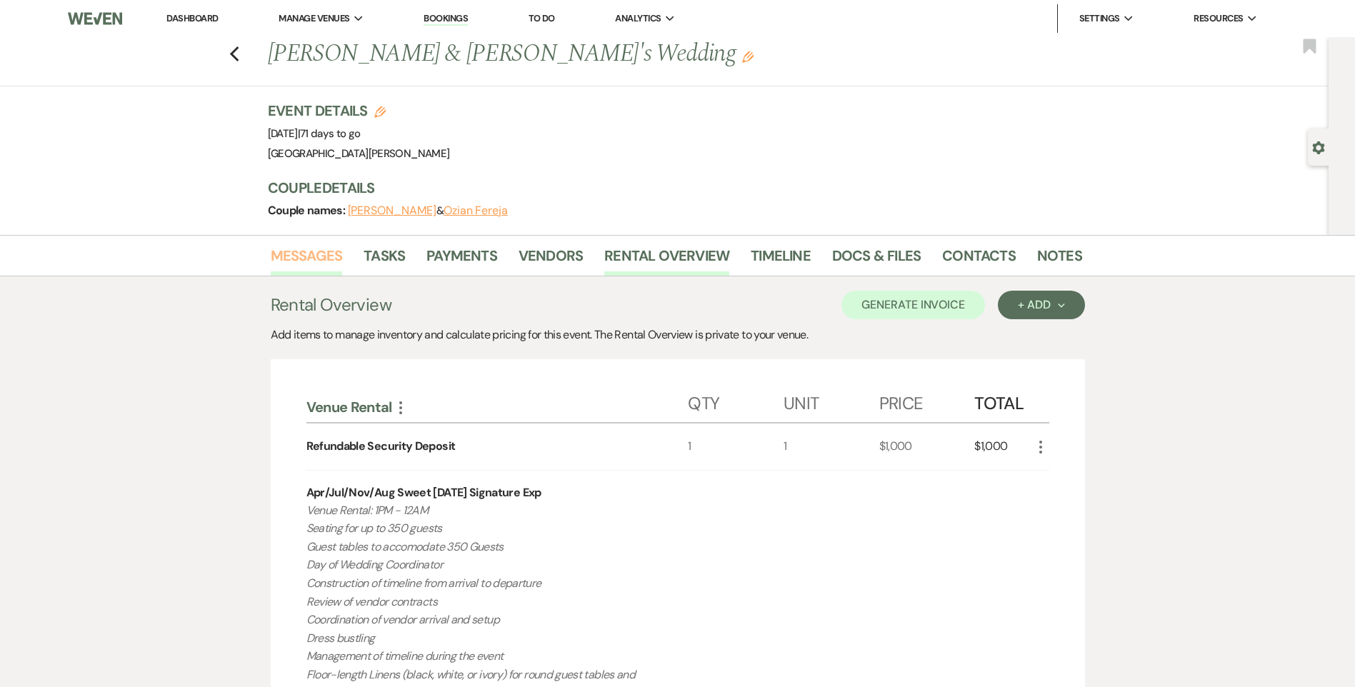
click at [320, 247] on link "Messages" at bounding box center [307, 259] width 72 height 31
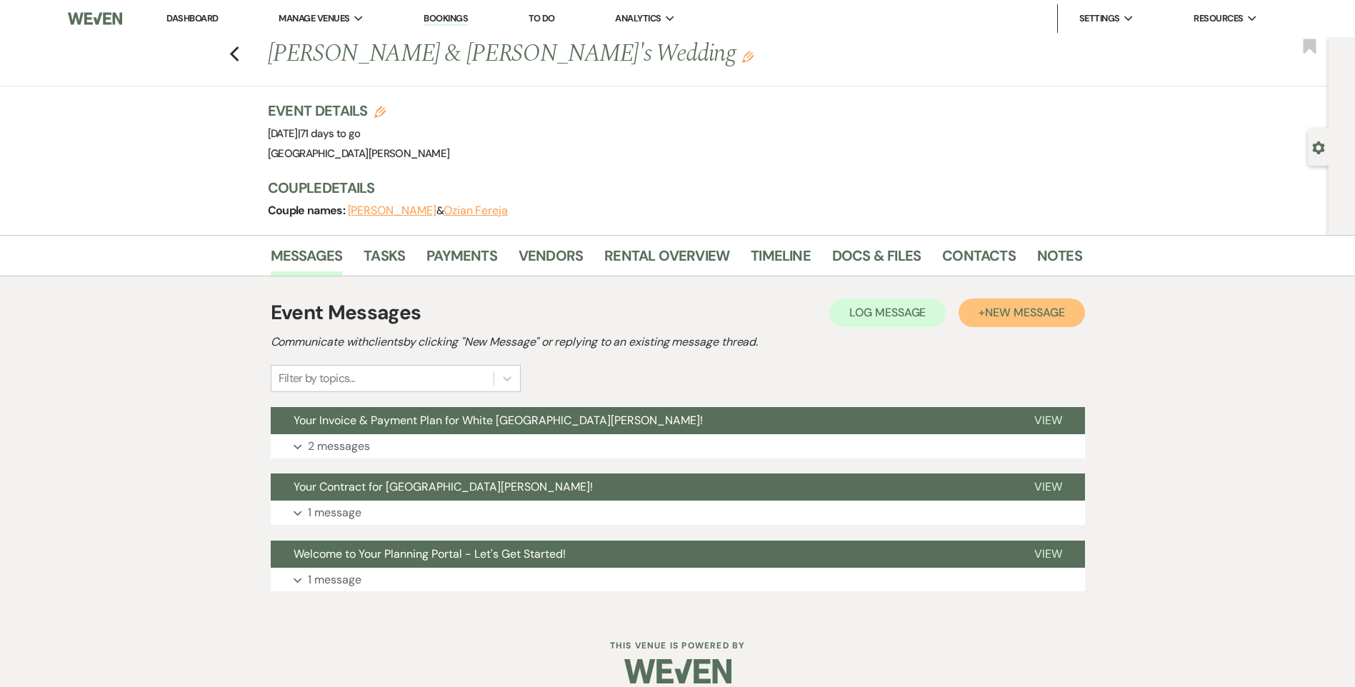
click at [1046, 314] on span "New Message" at bounding box center [1024, 312] width 79 height 15
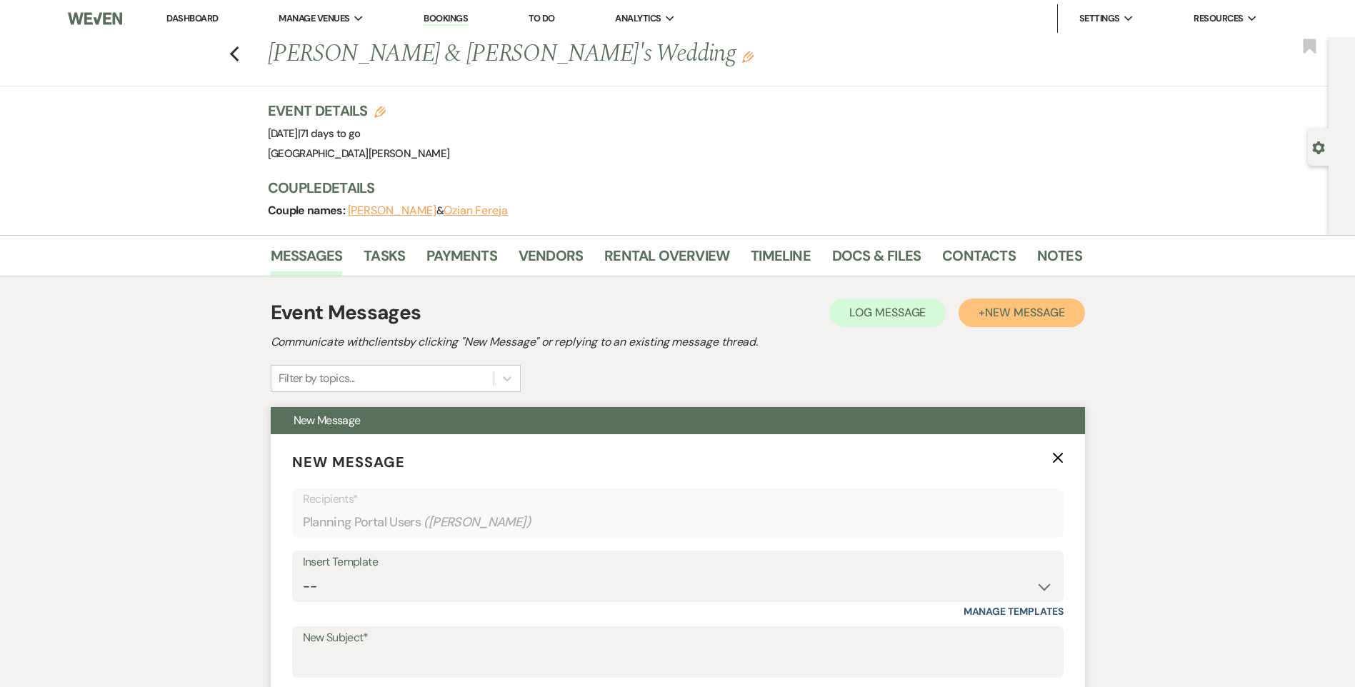
scroll to position [143, 0]
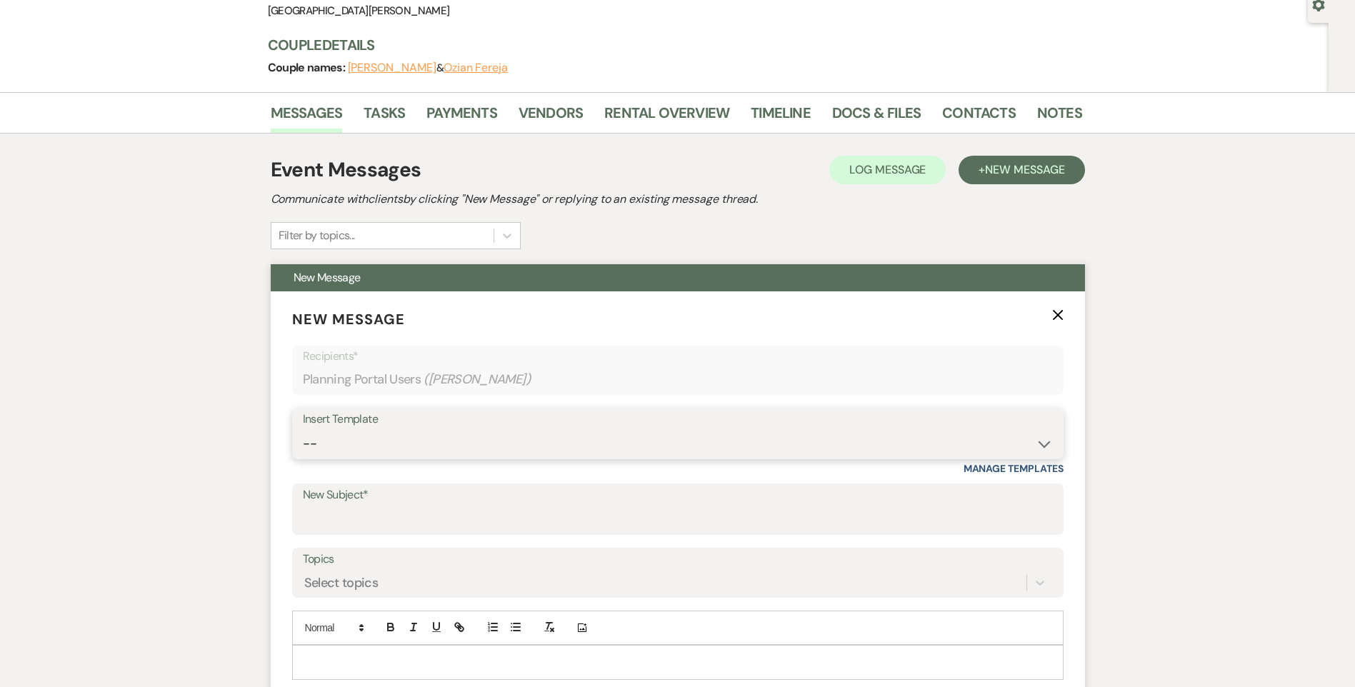
click at [379, 443] on select "-- Follow Up WWM Initial Inquiry Response Planning Portal Introduction (Booked …" at bounding box center [678, 444] width 750 height 28
select select "5800"
click at [303, 430] on select "-- Follow Up WWM Initial Inquiry Response Planning Portal Introduction (Booked …" at bounding box center [678, 444] width 750 height 28
type input "White Willow [PERSON_NAME]- Payment Receipt"
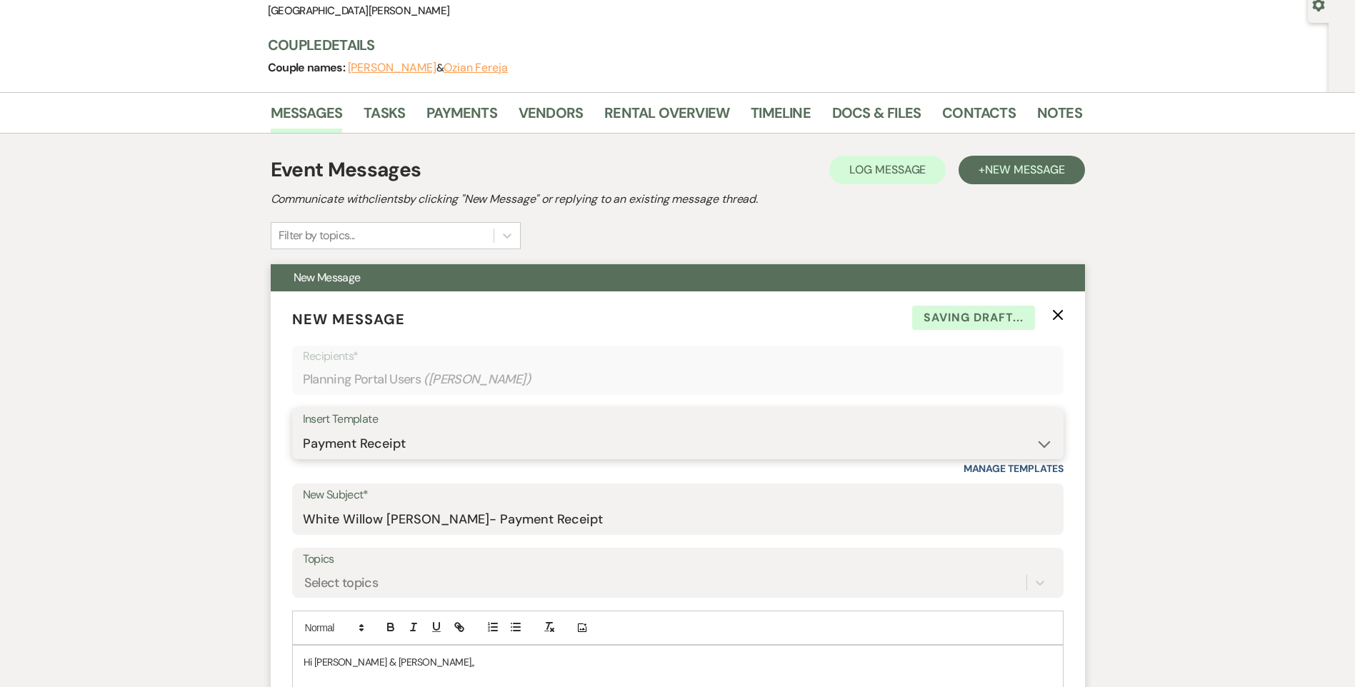
click at [372, 450] on select "-- Follow Up WWM Initial Inquiry Response Planning Portal Introduction (Booked …" at bounding box center [678, 444] width 750 height 28
select select "5027"
click at [303, 430] on select "-- Follow Up WWM Initial Inquiry Response Planning Portal Introduction (Booked …" at bounding box center [678, 444] width 750 height 28
type input "Your Invoice & Payment Plan for White [GEOGRAPHIC_DATA][PERSON_NAME]!"
click at [366, 574] on div "Select topics" at bounding box center [678, 582] width 750 height 27
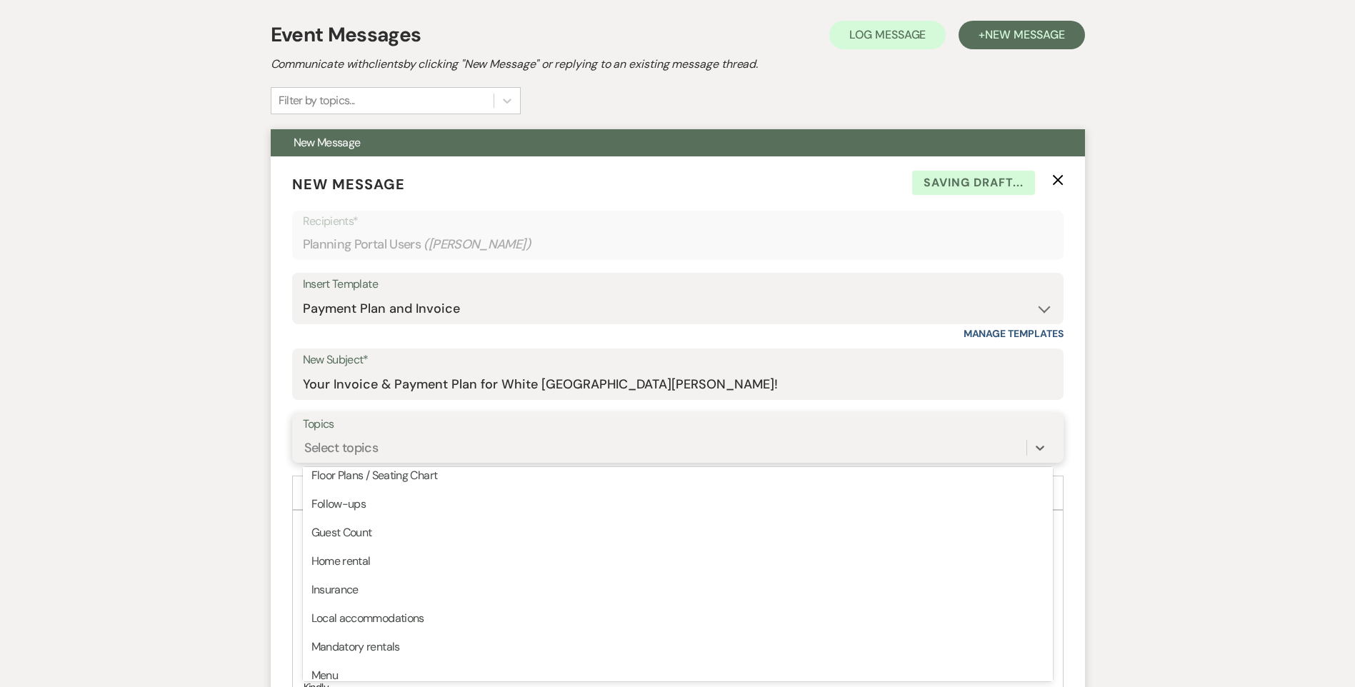
scroll to position [286, 0]
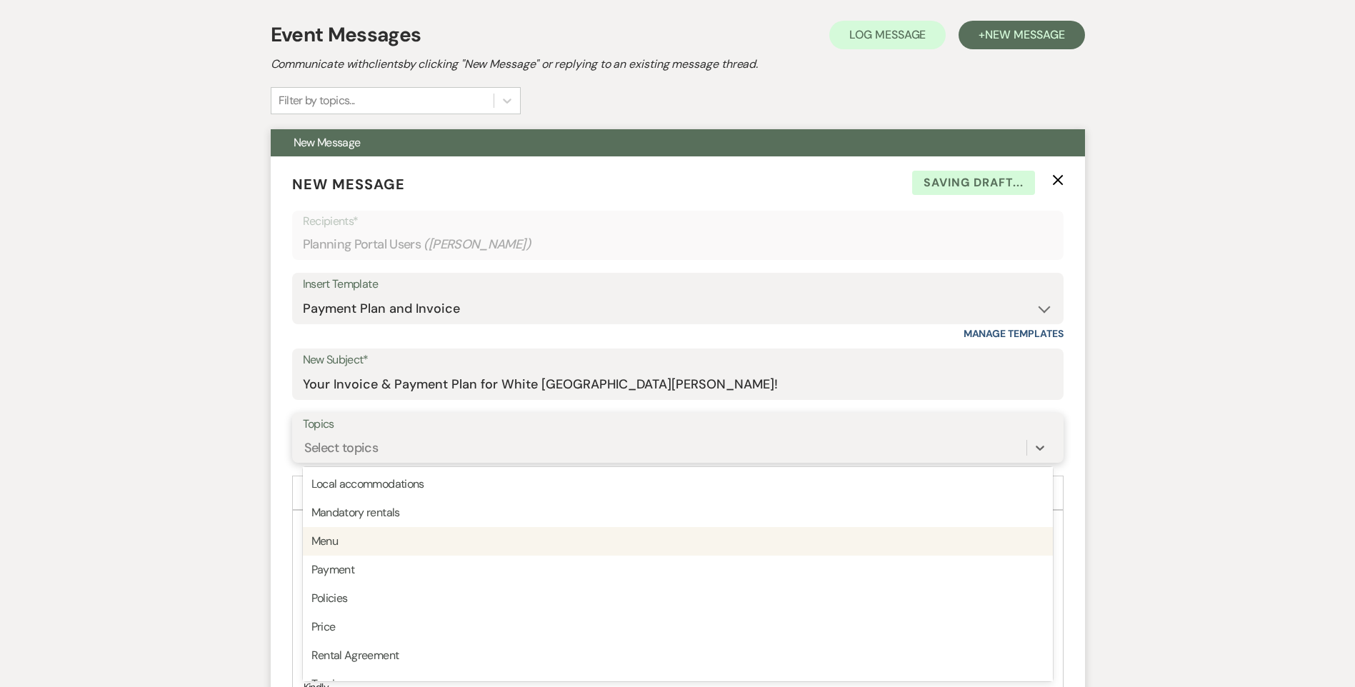
click at [377, 565] on div "Payment" at bounding box center [678, 570] width 750 height 29
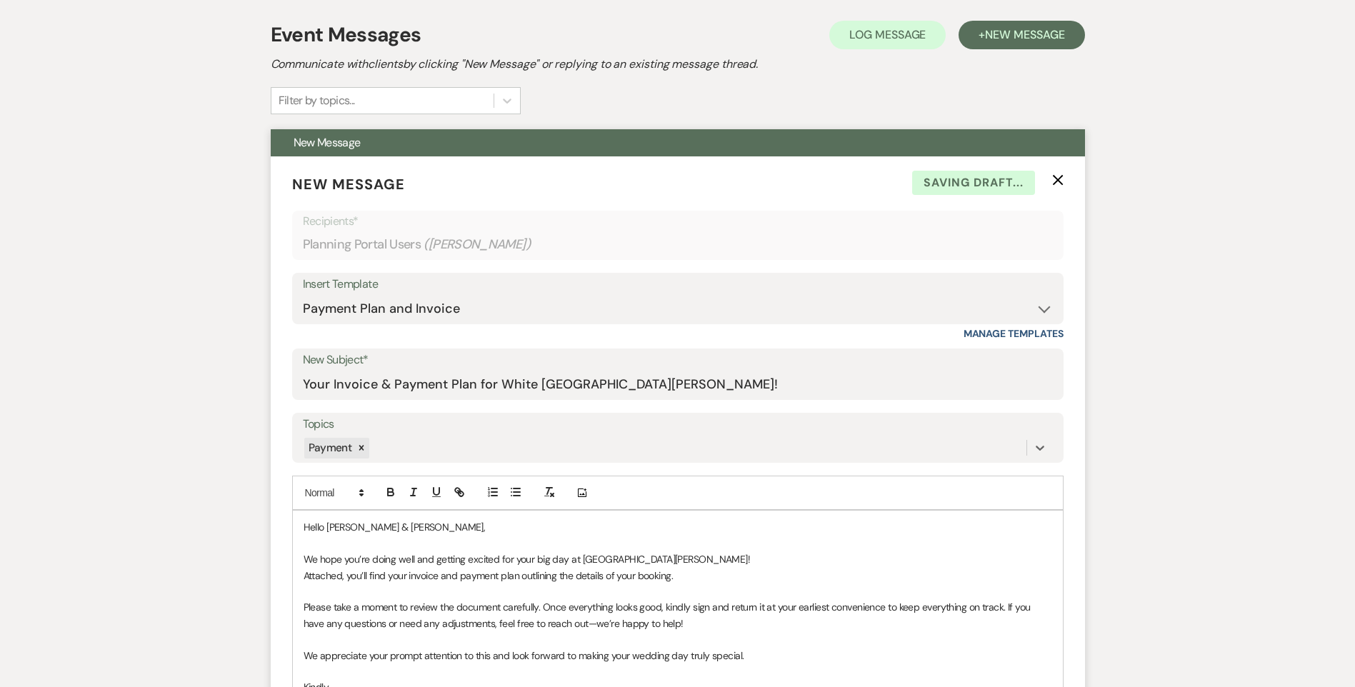
click at [407, 579] on p "Attached, you’ll find your invoice and payment plan outlining the details of yo…" at bounding box center [678, 576] width 749 height 16
click at [712, 583] on p "Attached, you’ll find your updated invoice and payment plan outlining the detai…" at bounding box center [678, 576] width 749 height 16
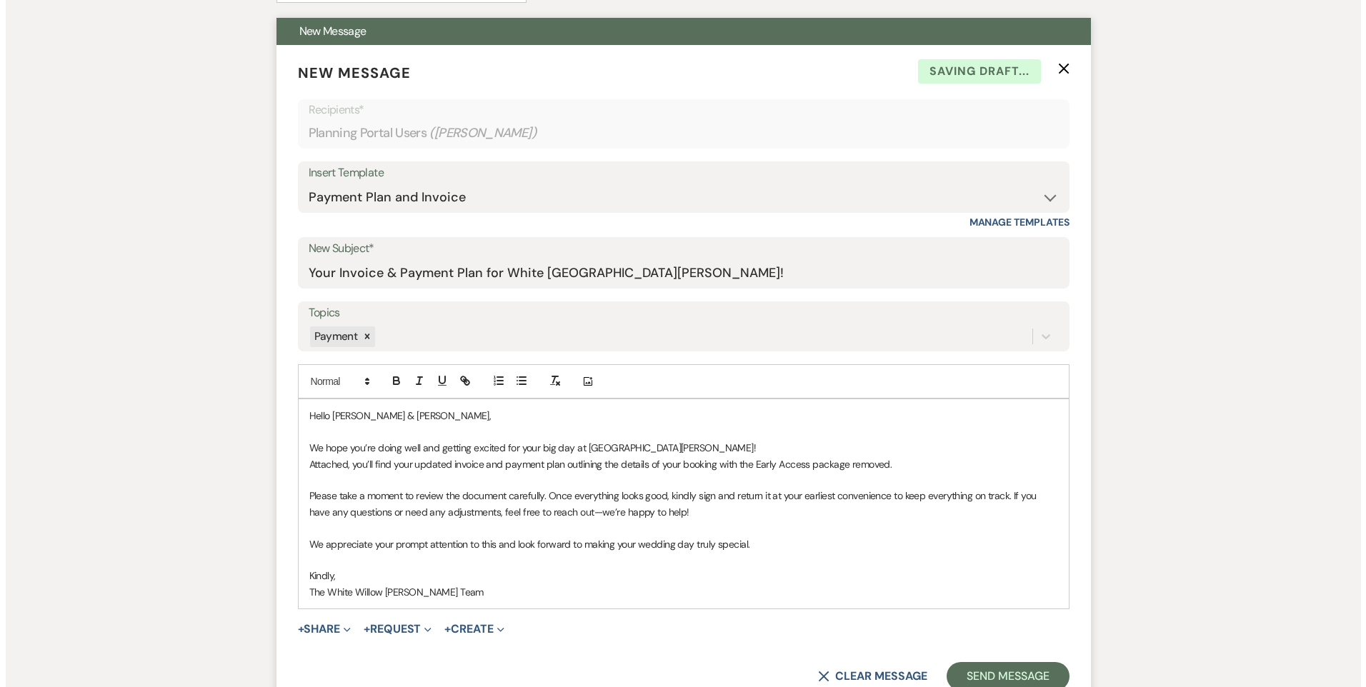
scroll to position [492, 0]
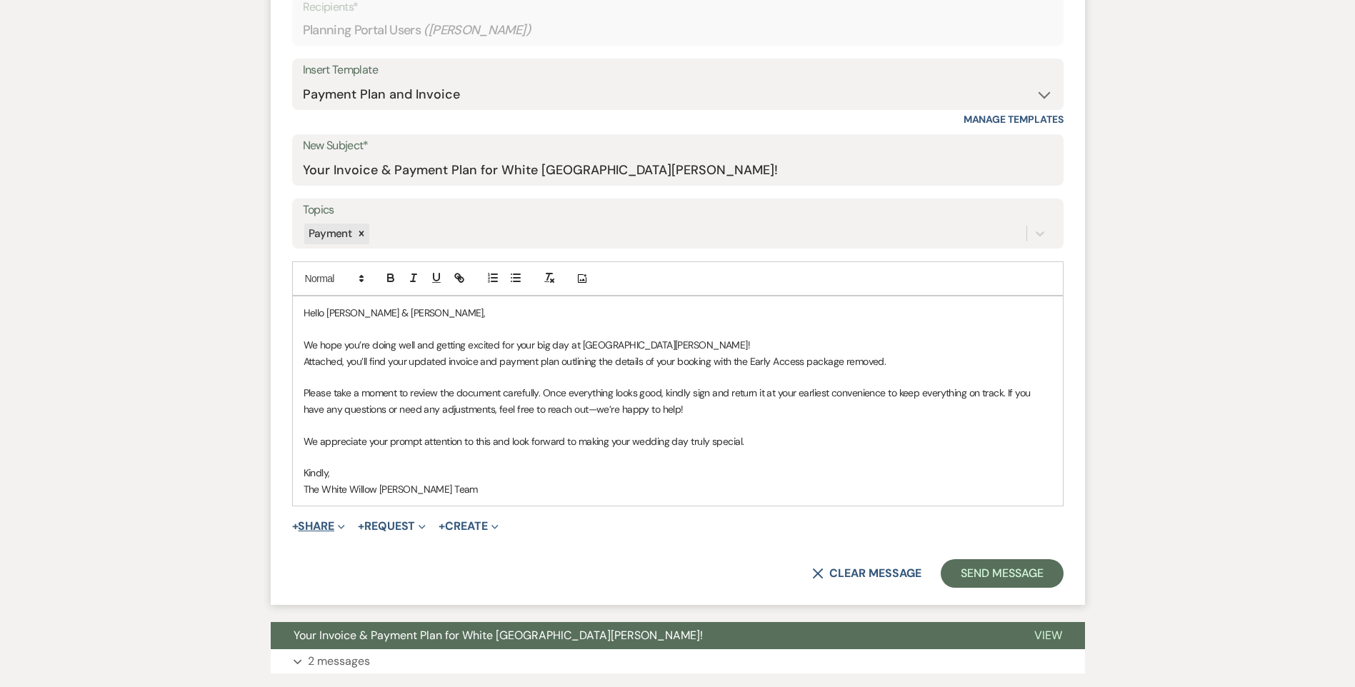
click at [309, 526] on button "+ Share Expand" at bounding box center [319, 526] width 54 height 11
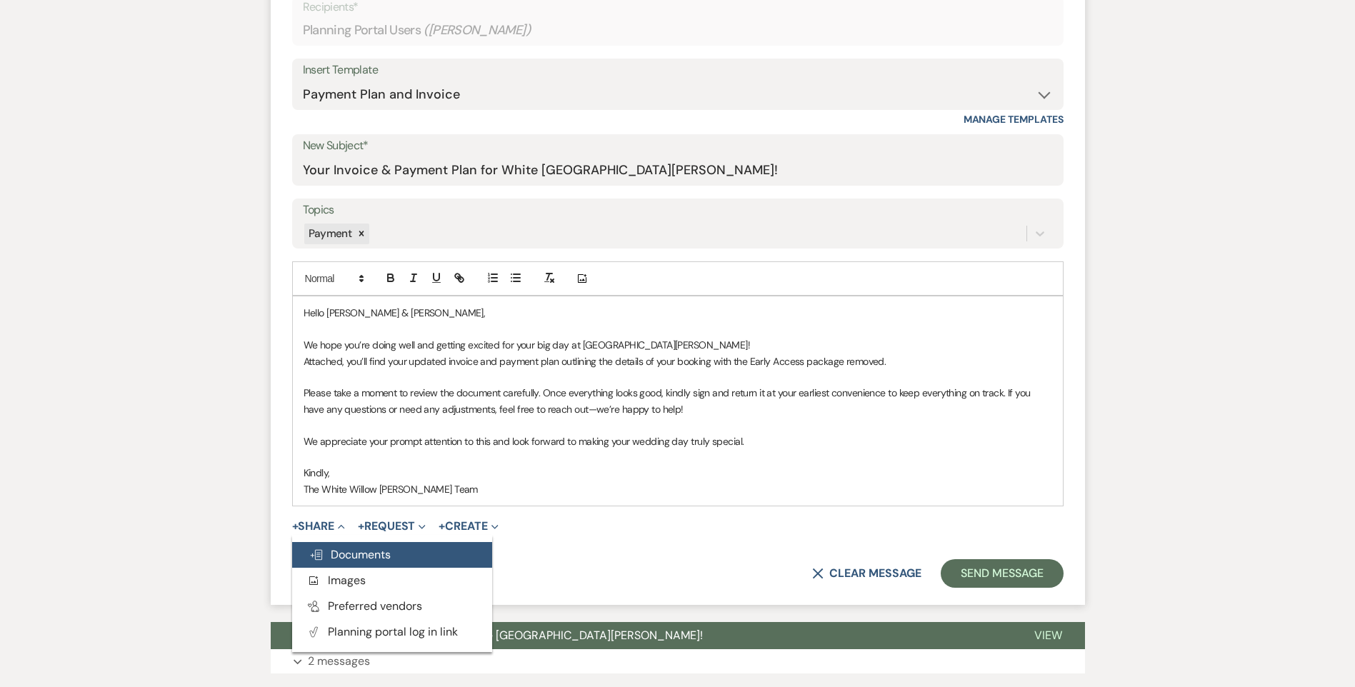
click at [323, 549] on button "Doc Upload Documents" at bounding box center [392, 555] width 200 height 26
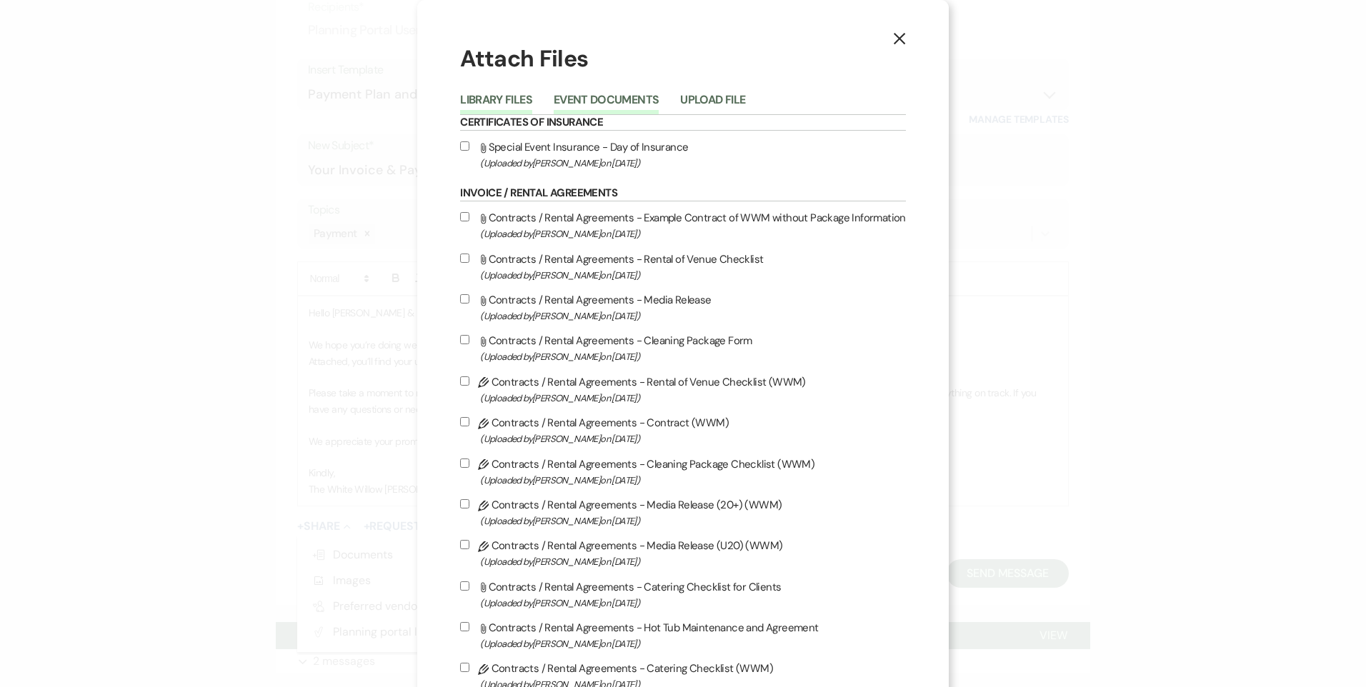
click at [646, 94] on button "Event Documents" at bounding box center [606, 104] width 105 height 20
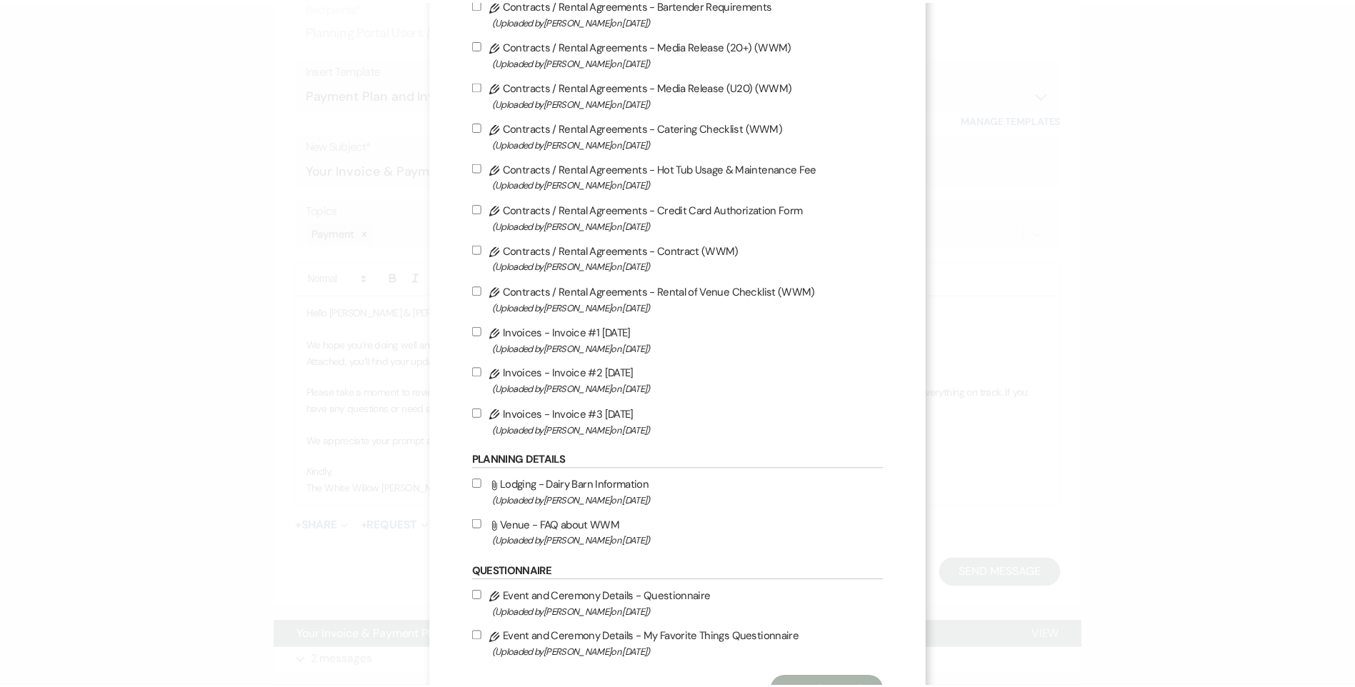
scroll to position [204, 0]
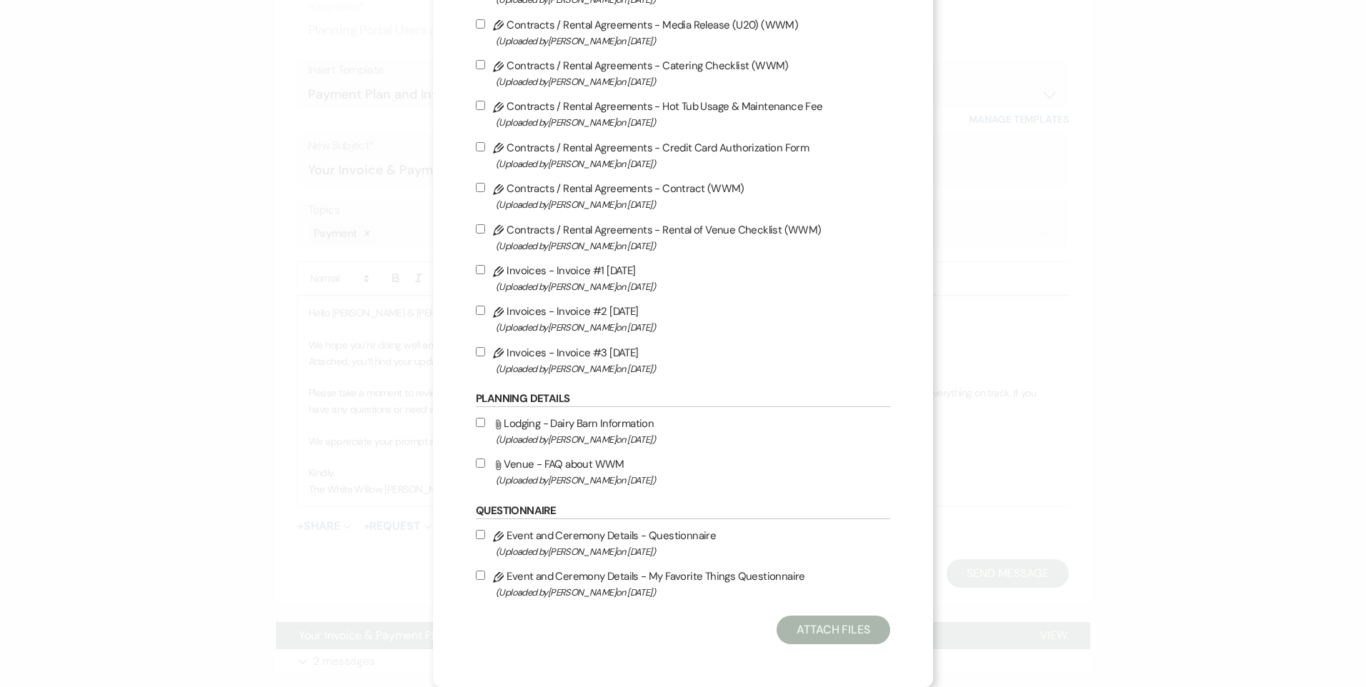
click at [480, 349] on label "Pencil Invoices - Invoice #3 [DATE] (Uploaded by [PERSON_NAME] on [DATE] )" at bounding box center [683, 361] width 414 height 34
click at [480, 349] on input "Pencil Invoices - Invoice #3 [DATE] (Uploaded by [PERSON_NAME] on [DATE] )" at bounding box center [480, 351] width 9 height 9
checkbox input "true"
click at [819, 634] on button "Attach Files" at bounding box center [834, 630] width 114 height 29
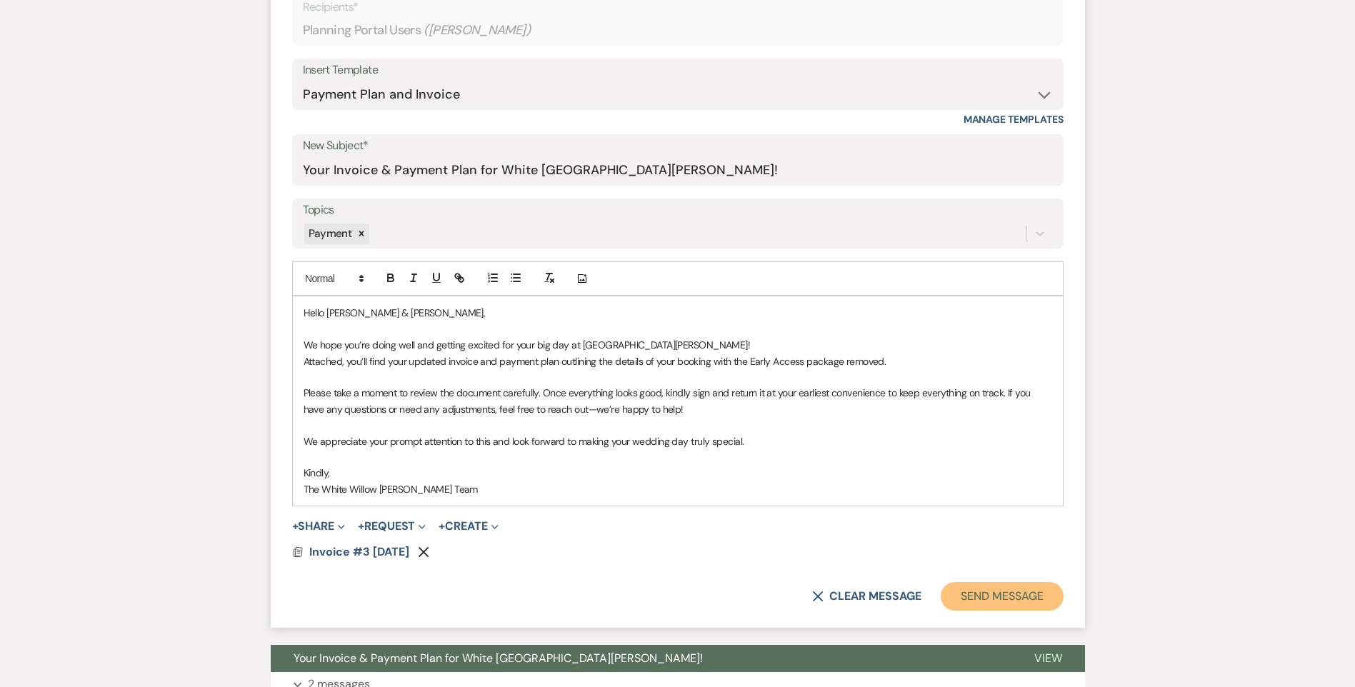
click at [972, 601] on button "Send Message" at bounding box center [1002, 596] width 122 height 29
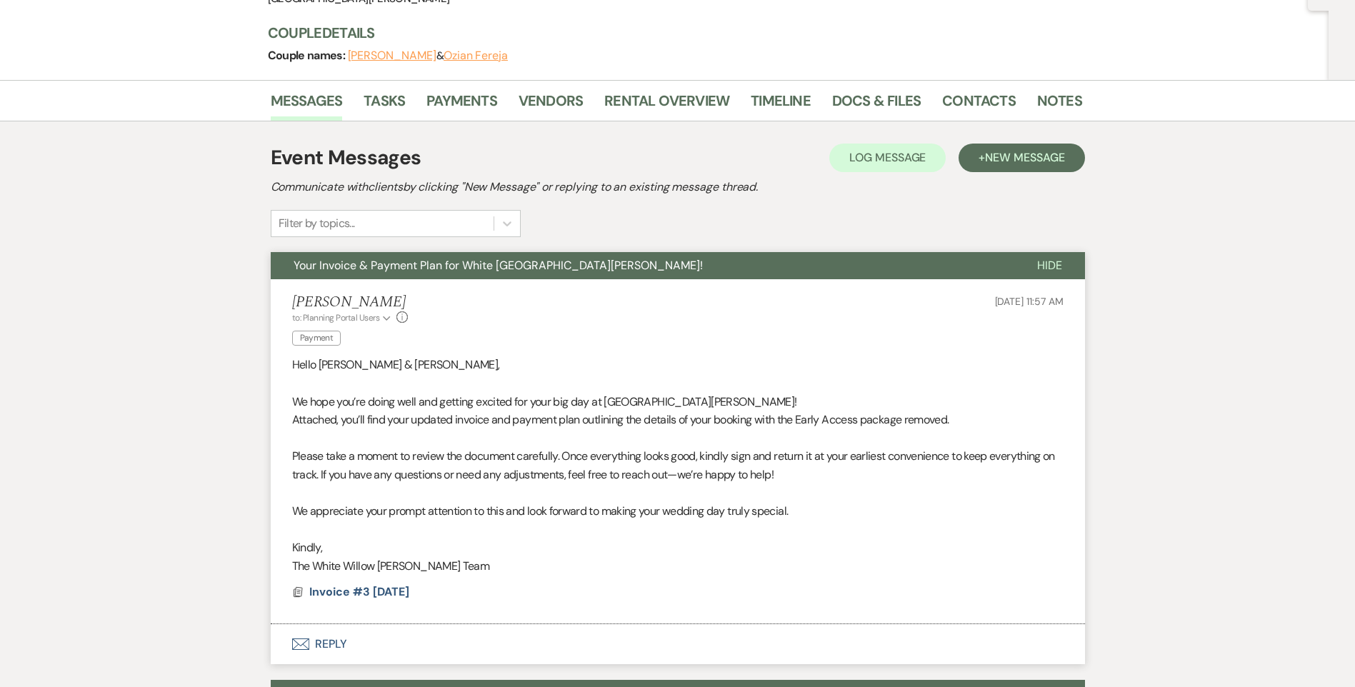
scroll to position [0, 0]
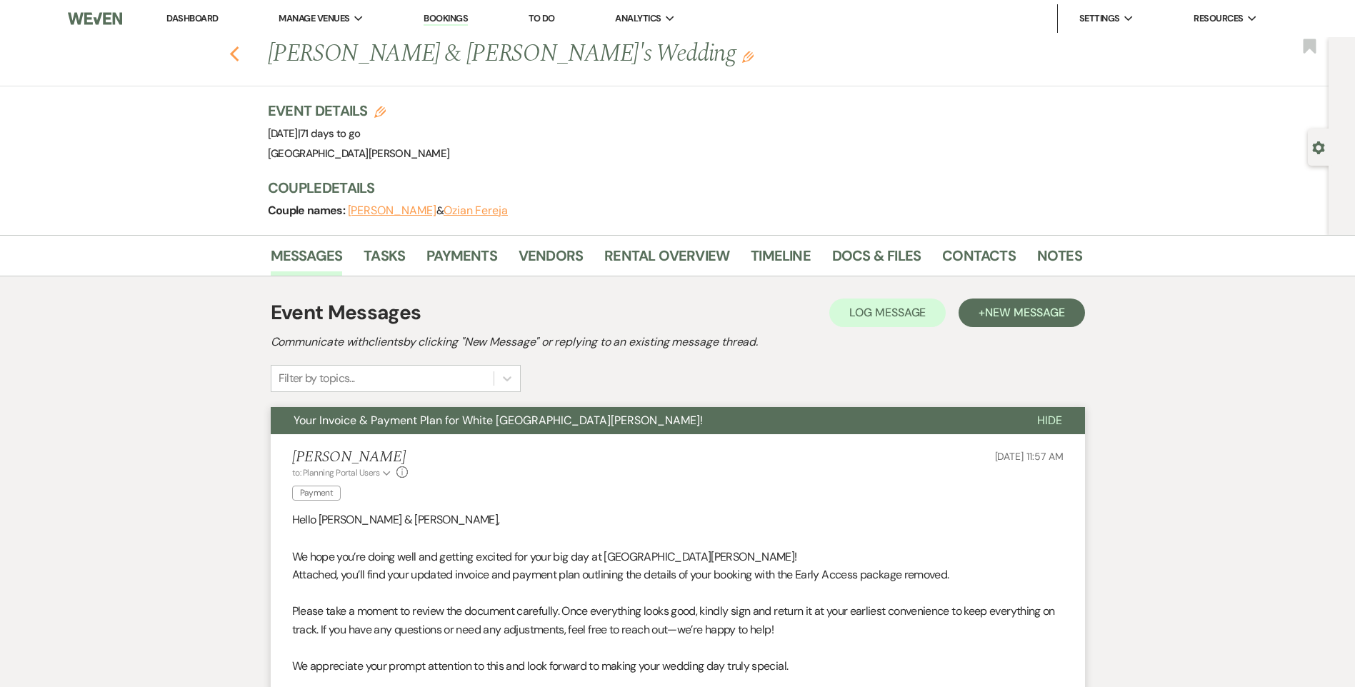
click at [235, 55] on icon "Previous" at bounding box center [234, 54] width 11 height 17
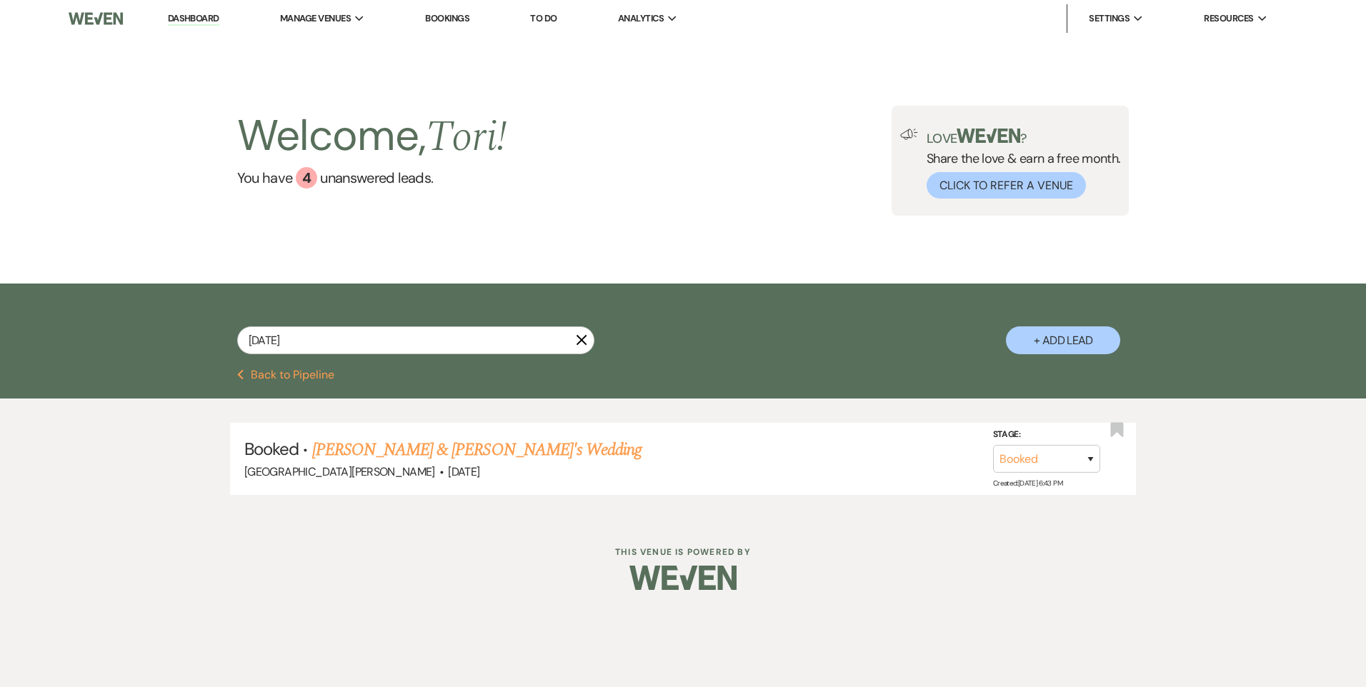
click at [202, 19] on link "Dashboard" at bounding box center [193, 19] width 51 height 14
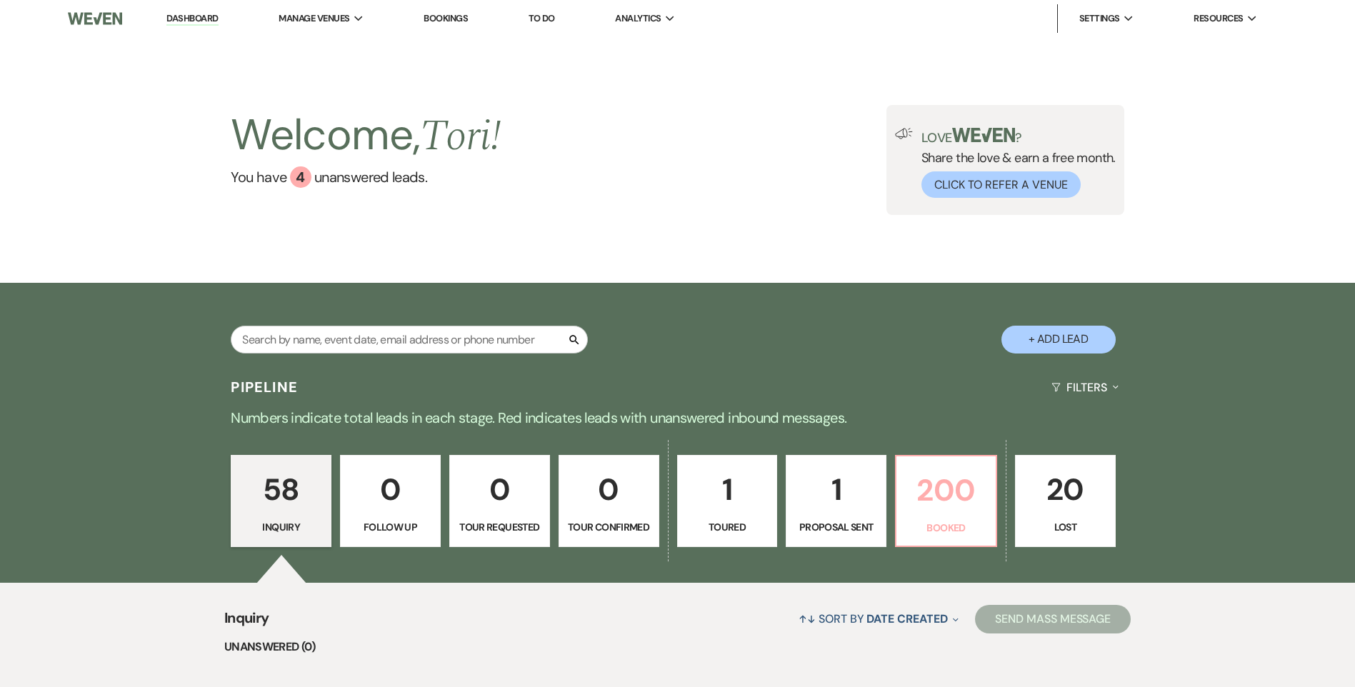
click at [966, 513] on p "200" at bounding box center [946, 491] width 82 height 48
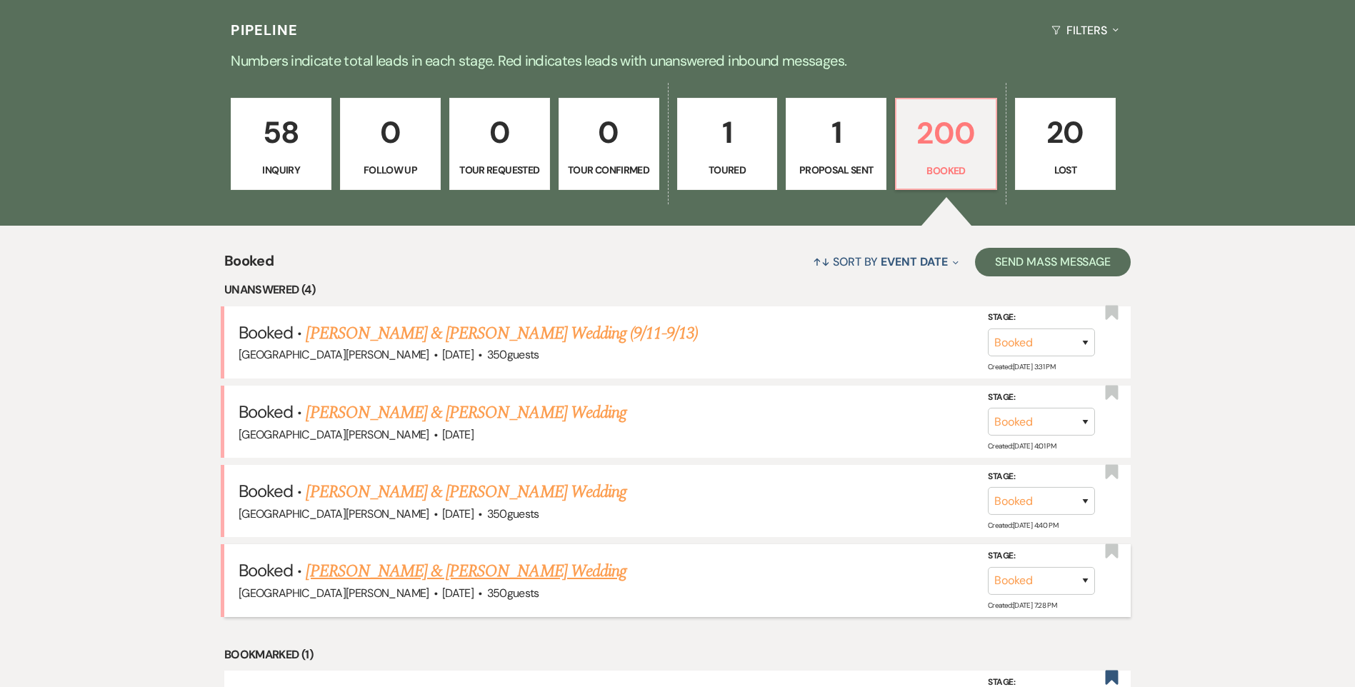
scroll to position [429, 0]
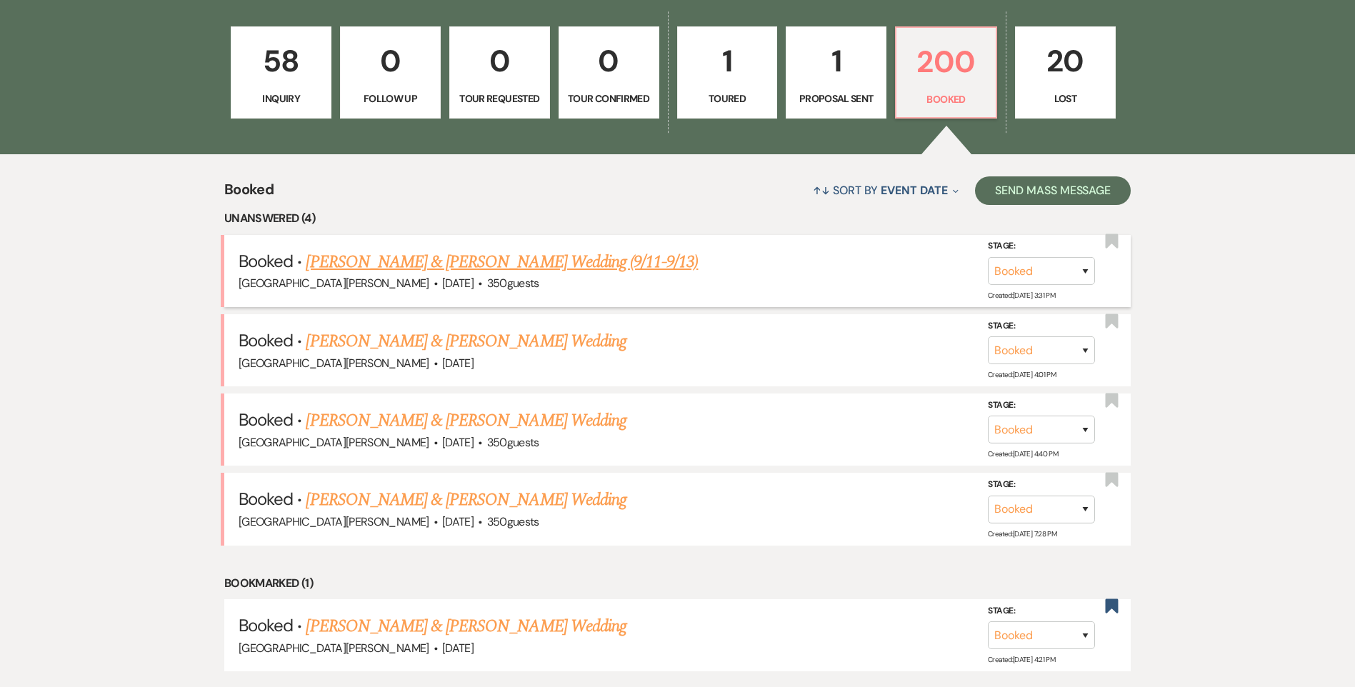
click at [472, 267] on link "[PERSON_NAME] & [PERSON_NAME] Wedding (9/11-9/13)" at bounding box center [502, 262] width 392 height 26
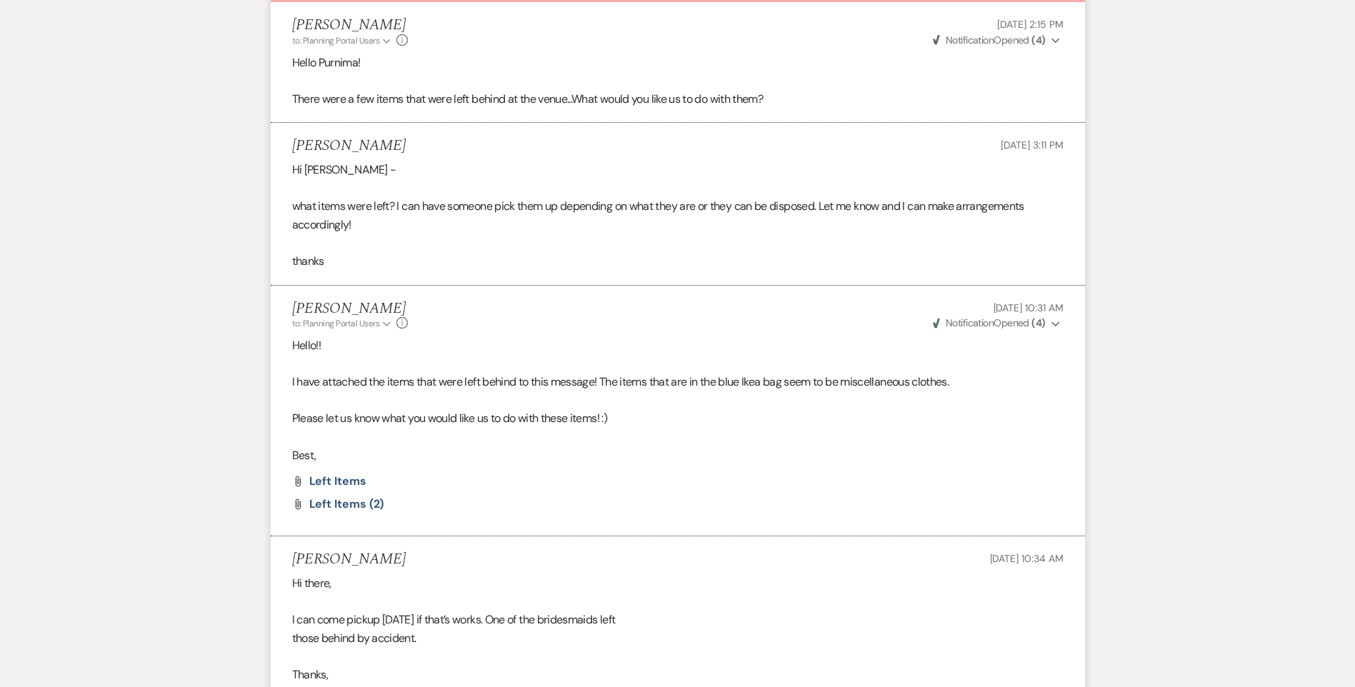
scroll to position [214, 0]
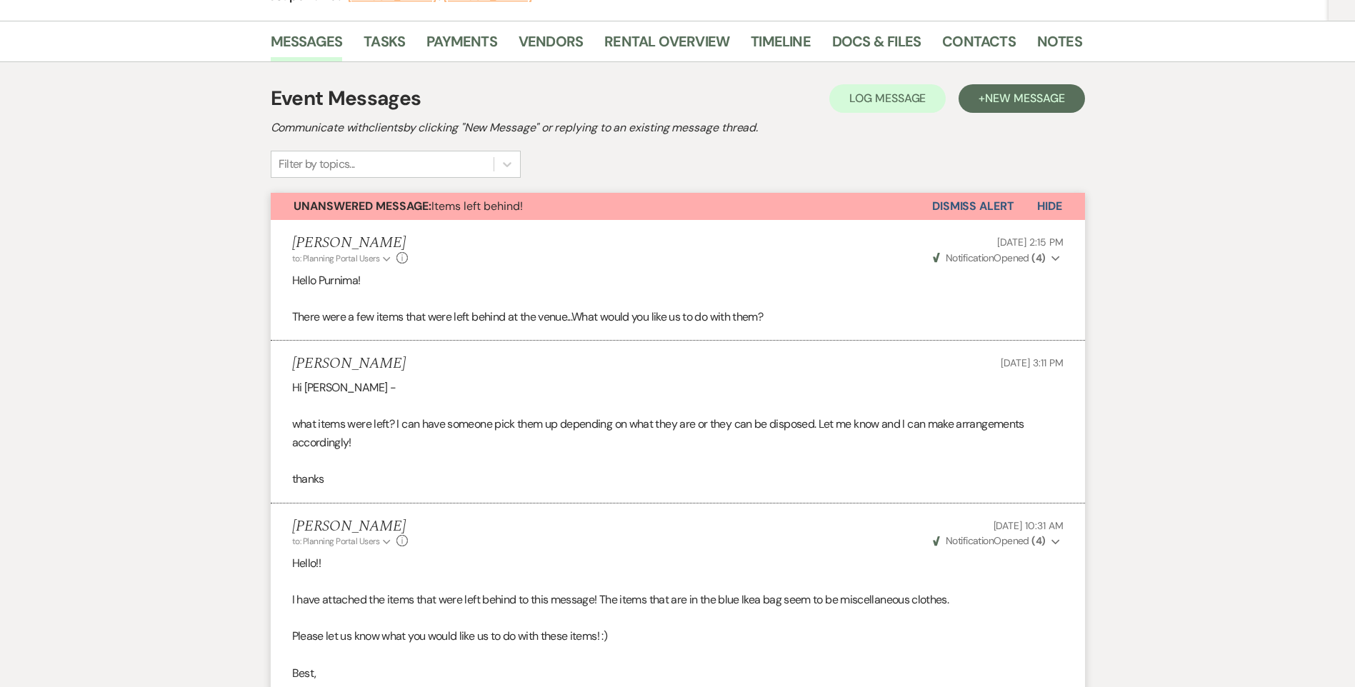
click at [977, 211] on button "Dismiss Alert" at bounding box center [973, 206] width 82 height 27
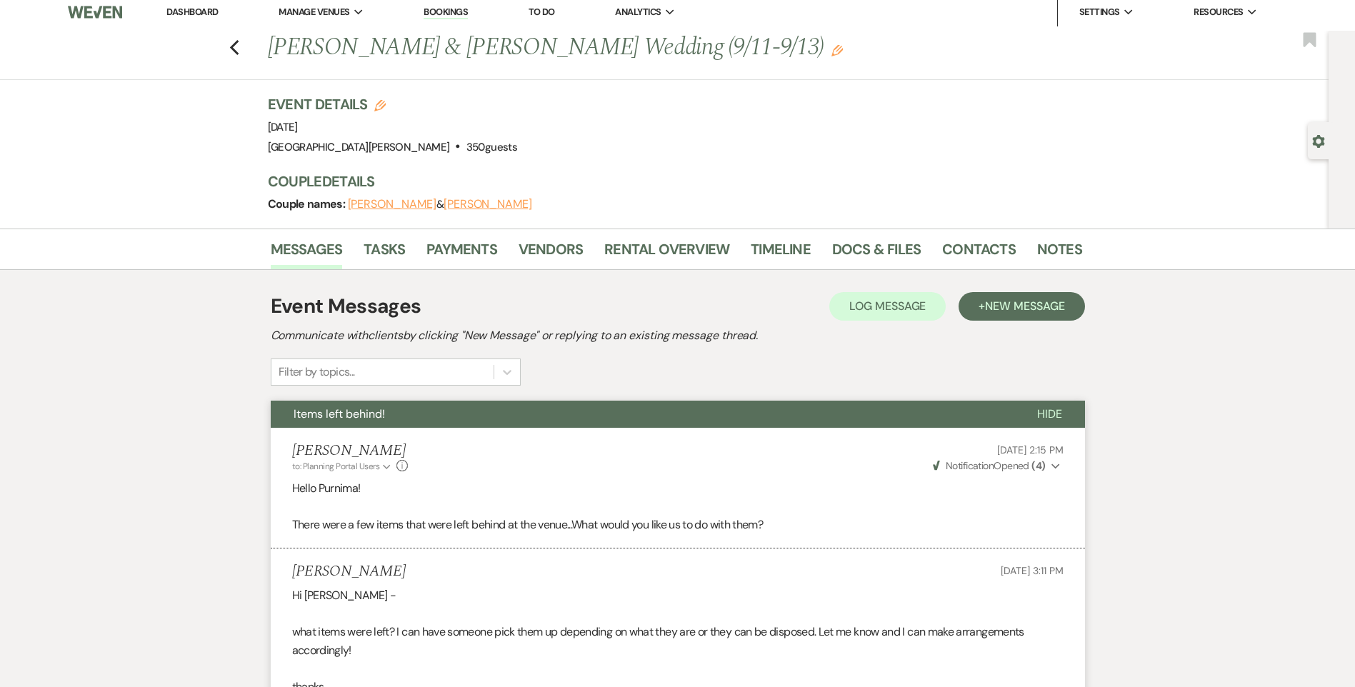
scroll to position [0, 0]
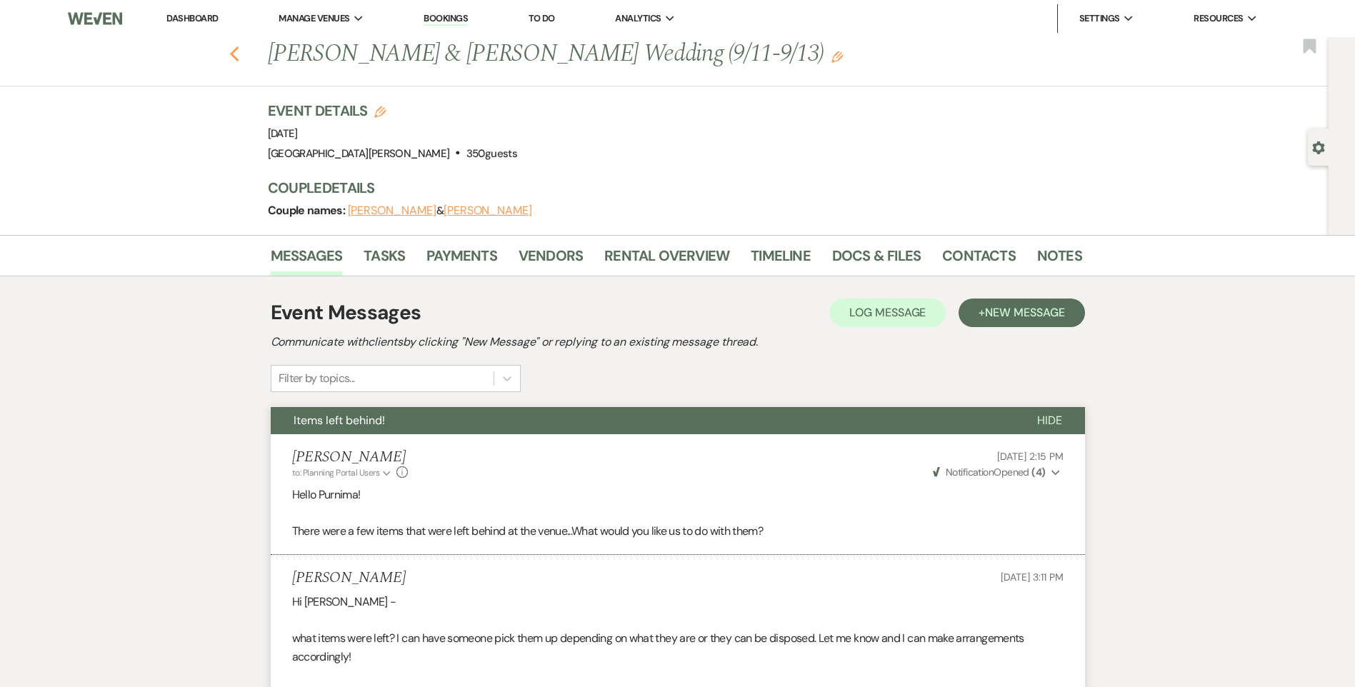
click at [234, 56] on icon "Previous" at bounding box center [234, 54] width 11 height 17
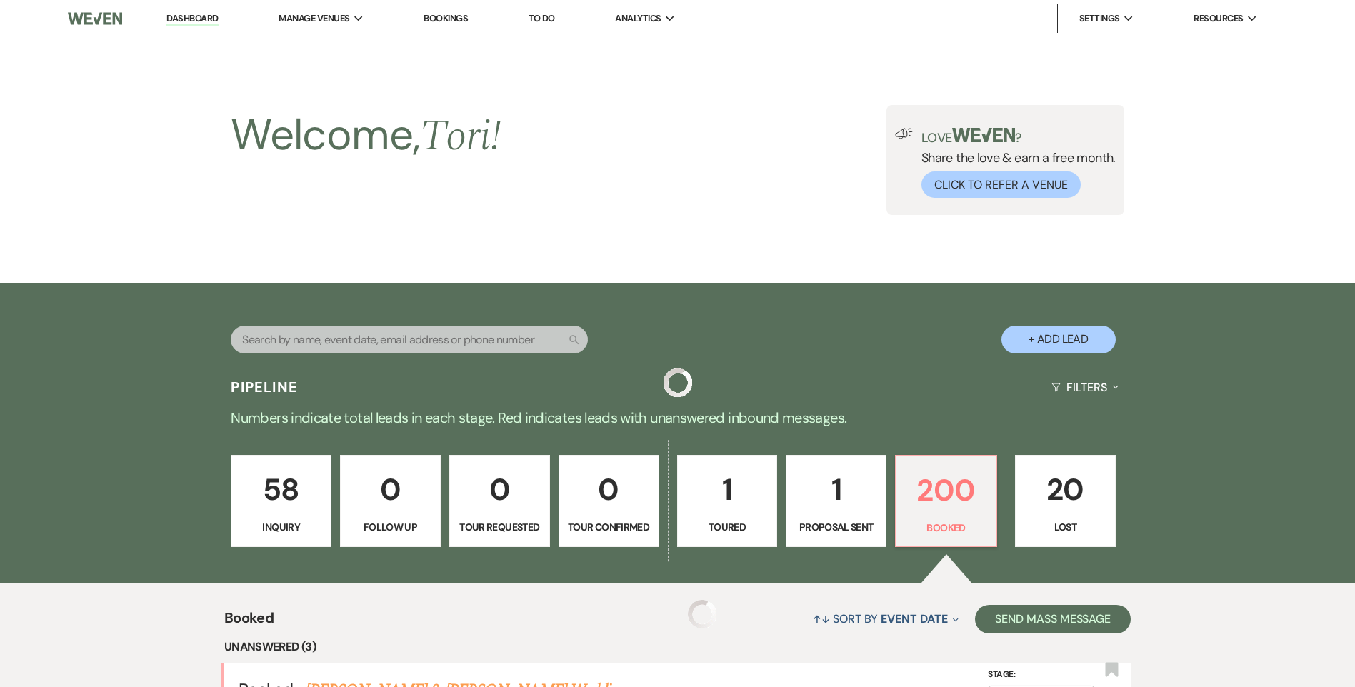
scroll to position [429, 0]
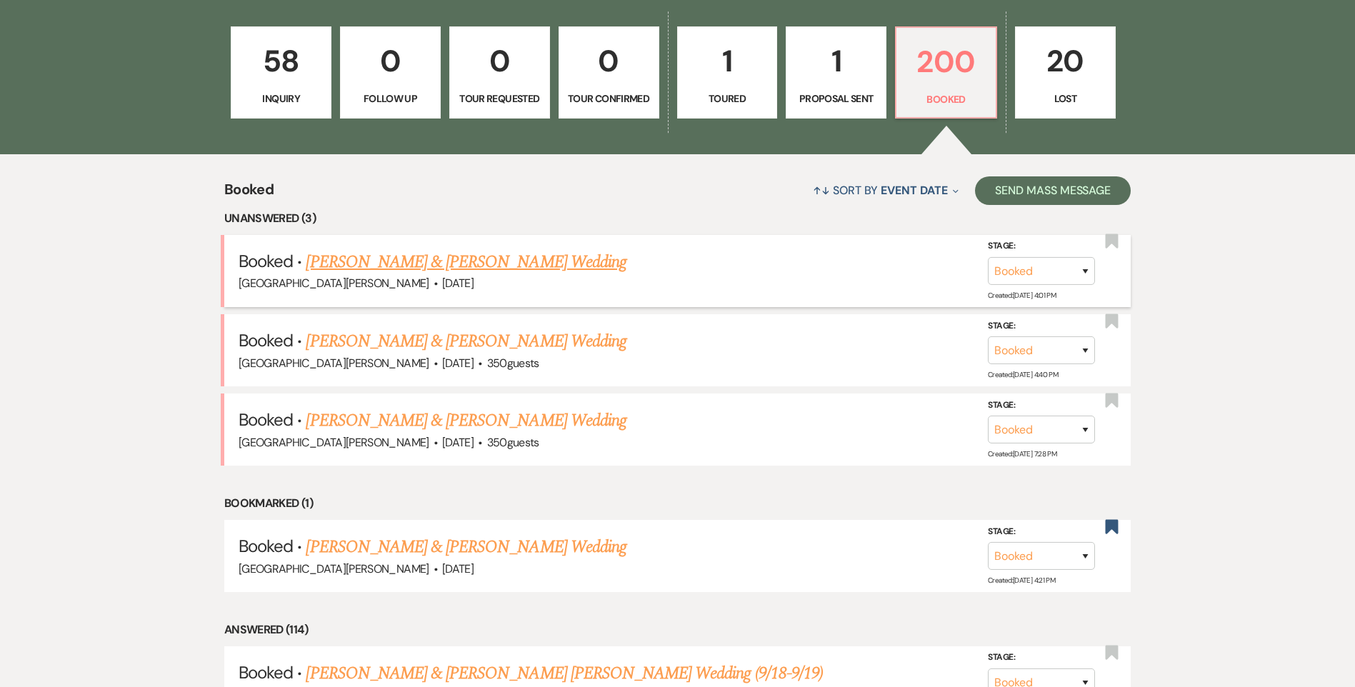
click at [473, 265] on link "[PERSON_NAME] & [PERSON_NAME] Wedding" at bounding box center [466, 262] width 320 height 26
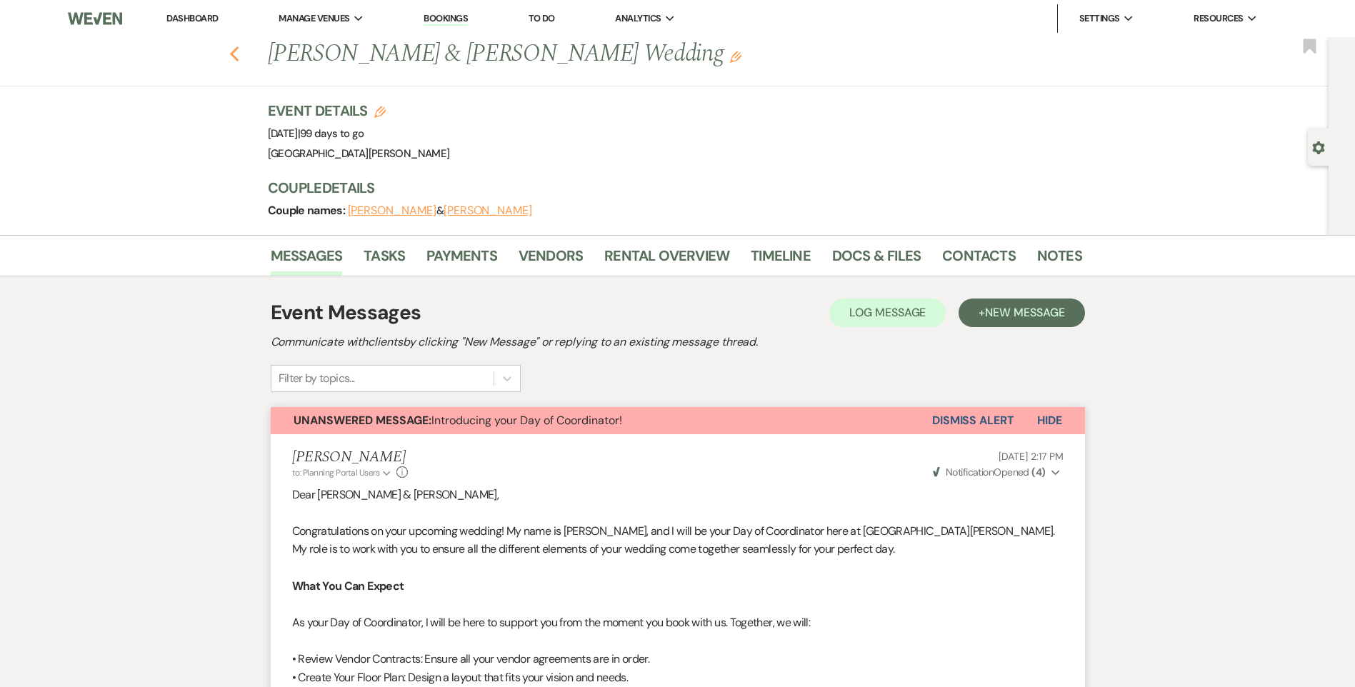
click at [239, 56] on use "button" at bounding box center [233, 54] width 9 height 16
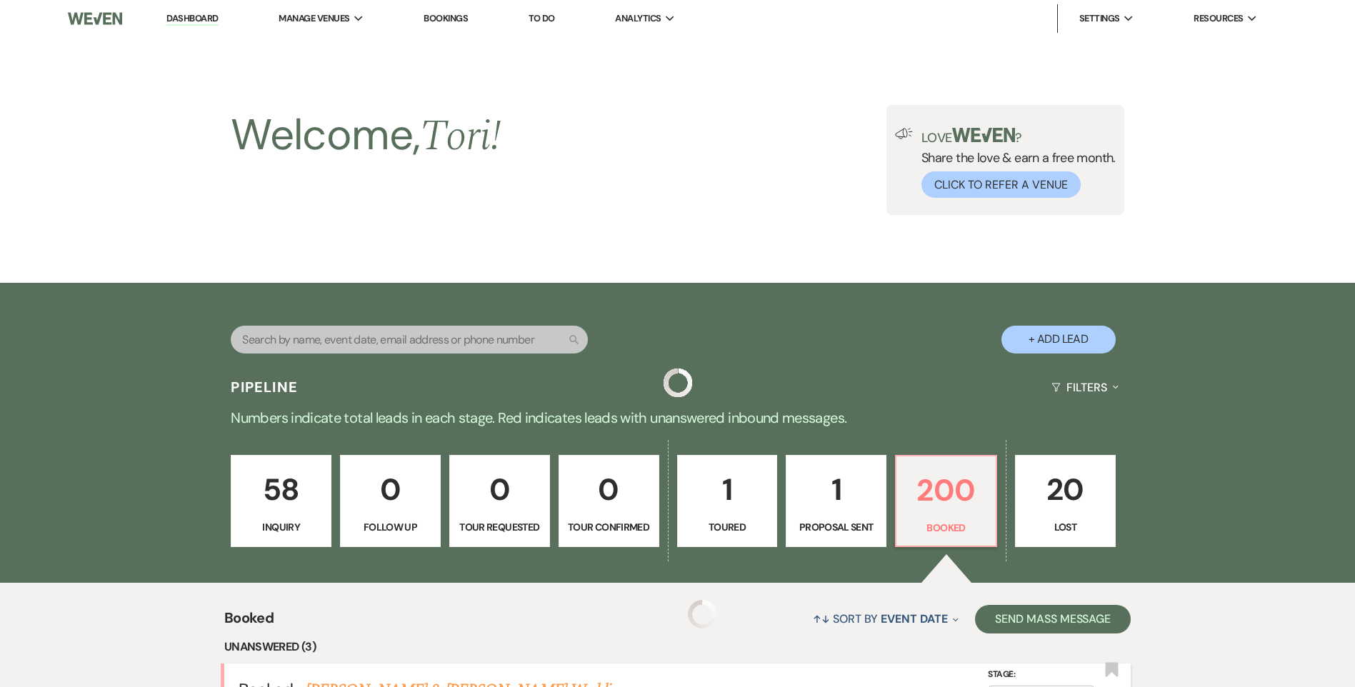
scroll to position [429, 0]
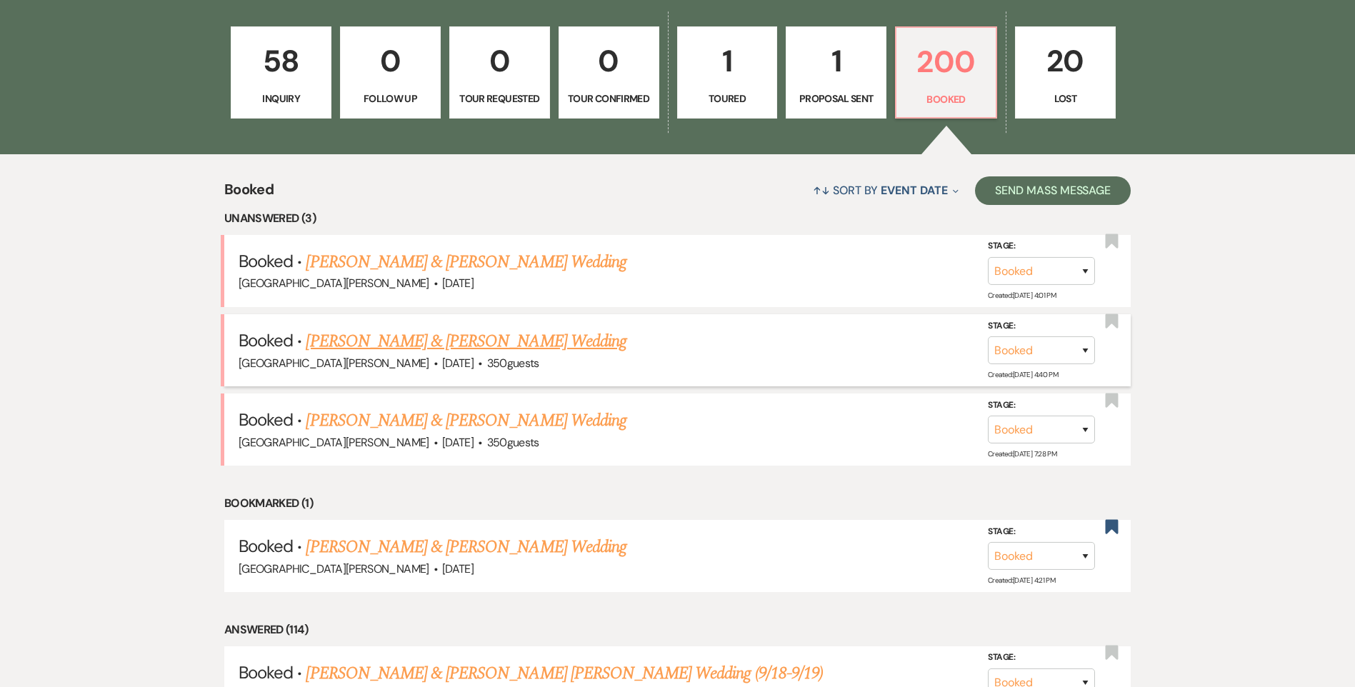
click at [361, 337] on link "[PERSON_NAME] & [PERSON_NAME] Wedding" at bounding box center [466, 342] width 320 height 26
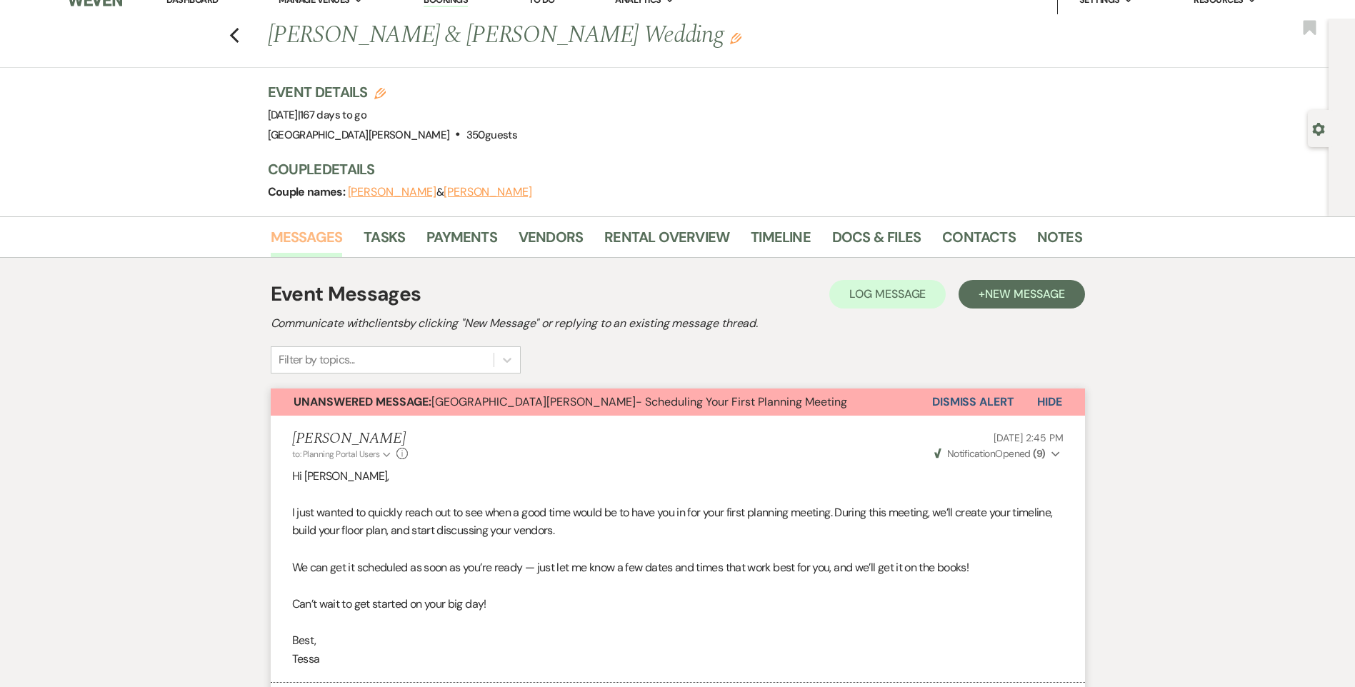
scroll to position [9, 0]
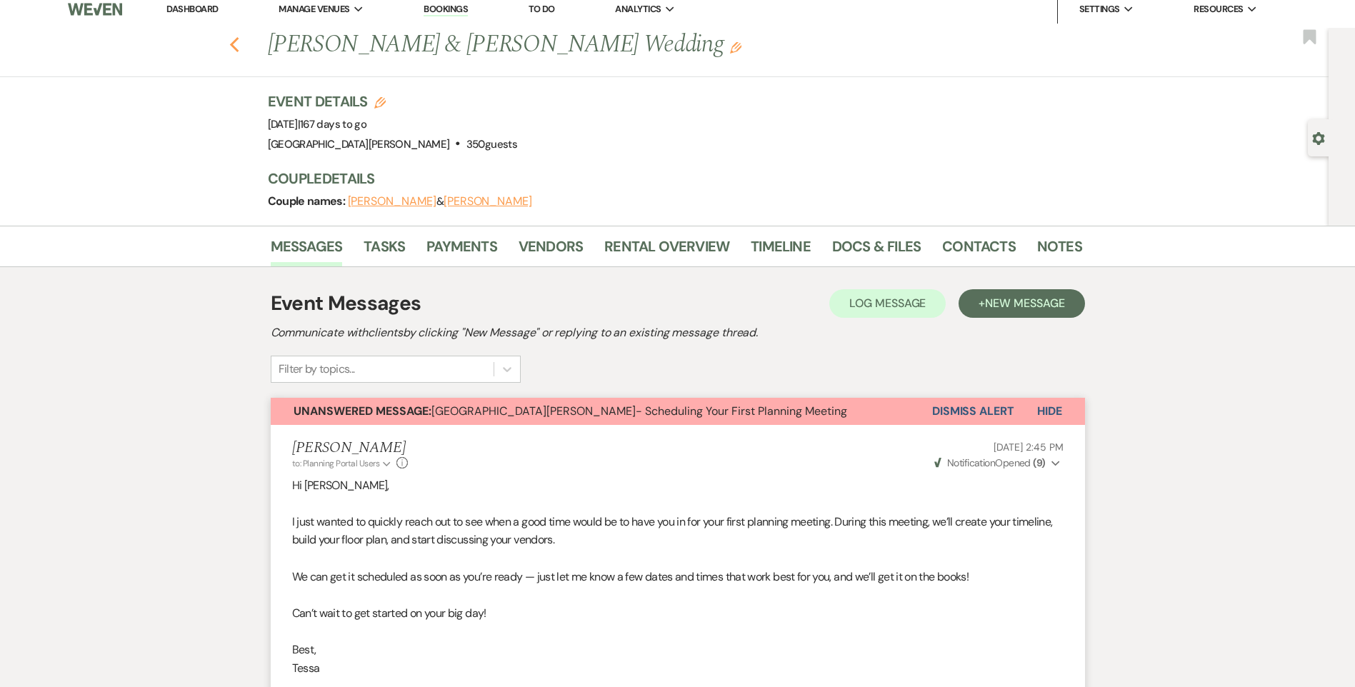
click at [240, 46] on icon "Previous" at bounding box center [234, 44] width 11 height 17
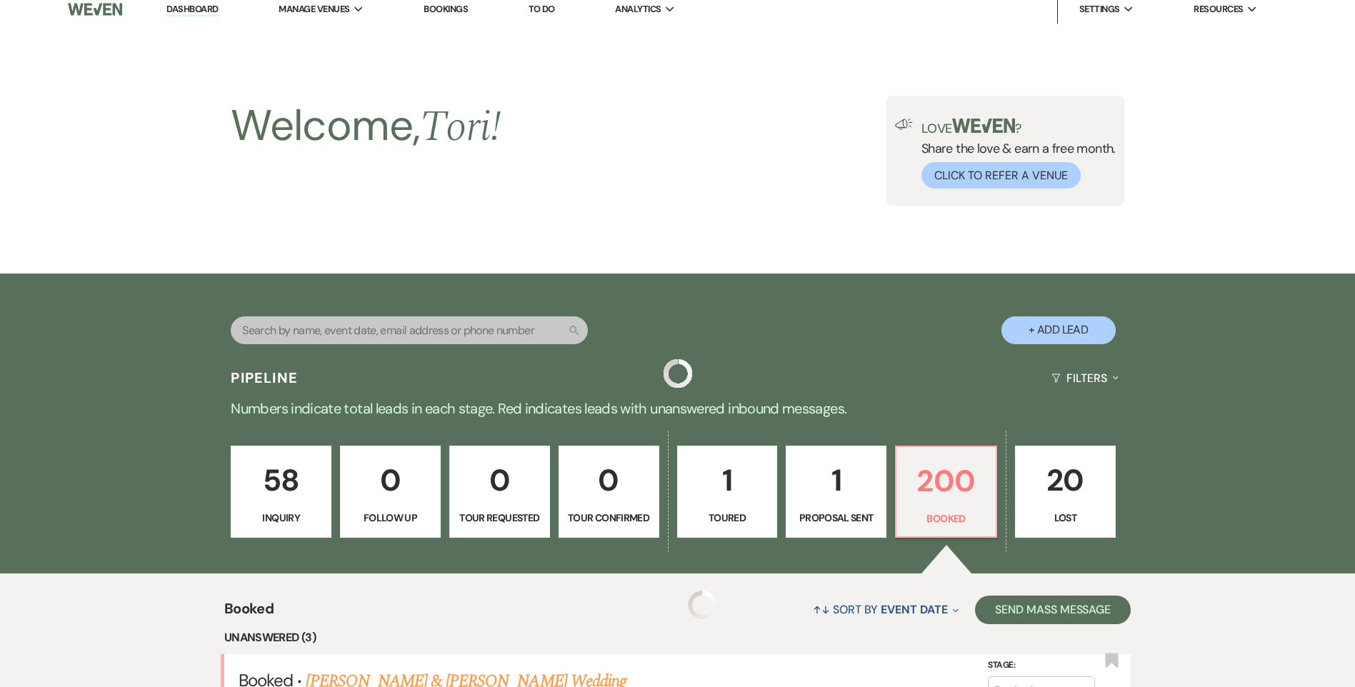
scroll to position [429, 0]
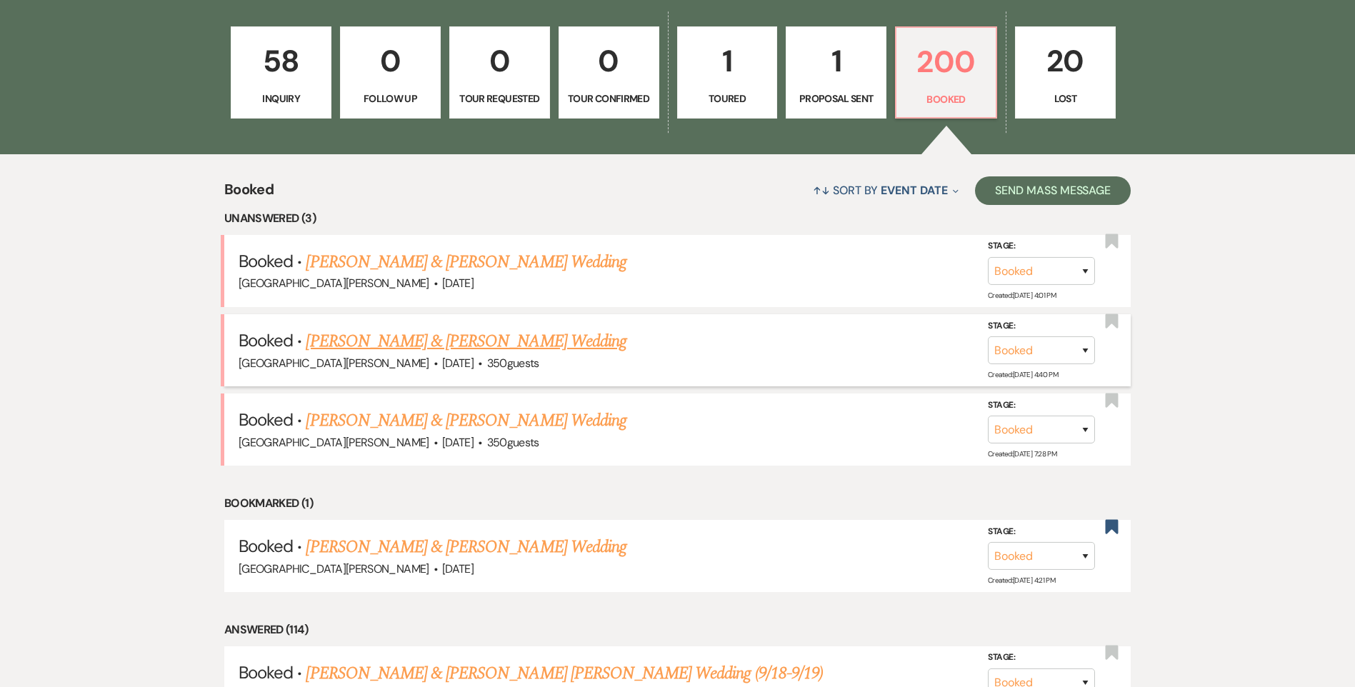
click at [346, 346] on link "[PERSON_NAME] & [PERSON_NAME] Wedding" at bounding box center [466, 342] width 320 height 26
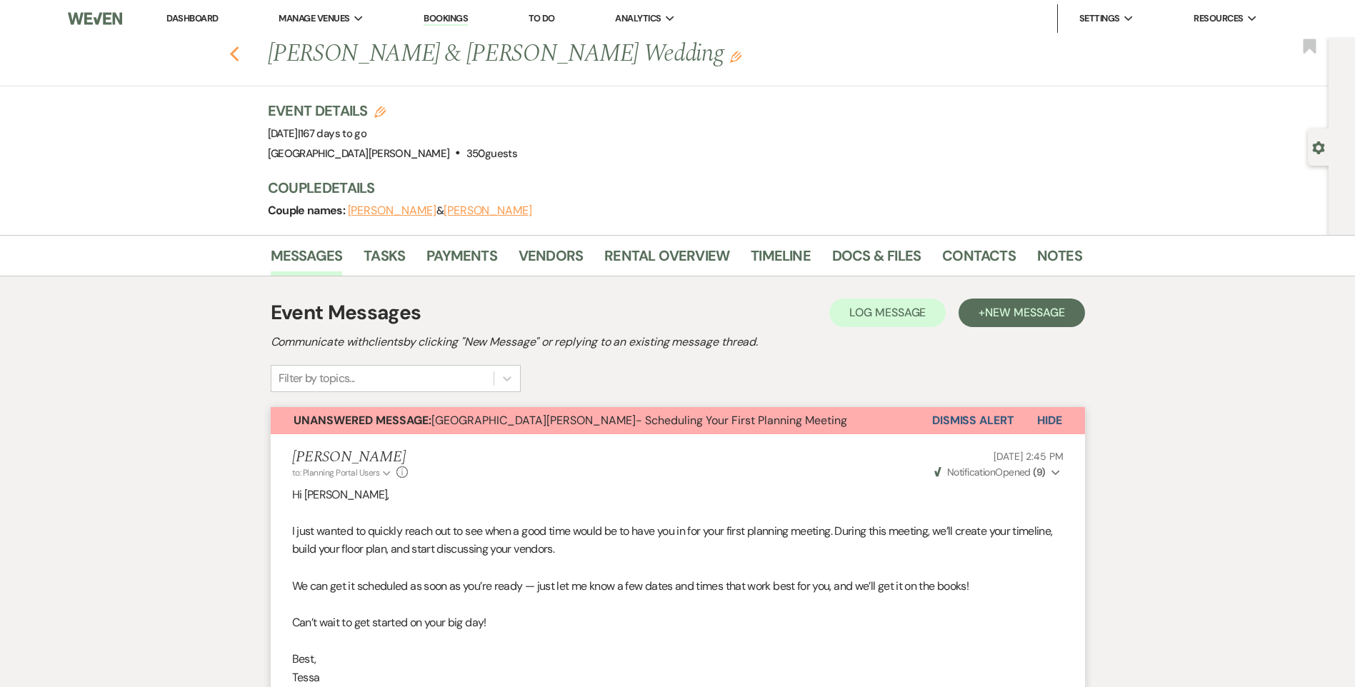
click at [239, 53] on use "button" at bounding box center [233, 54] width 9 height 16
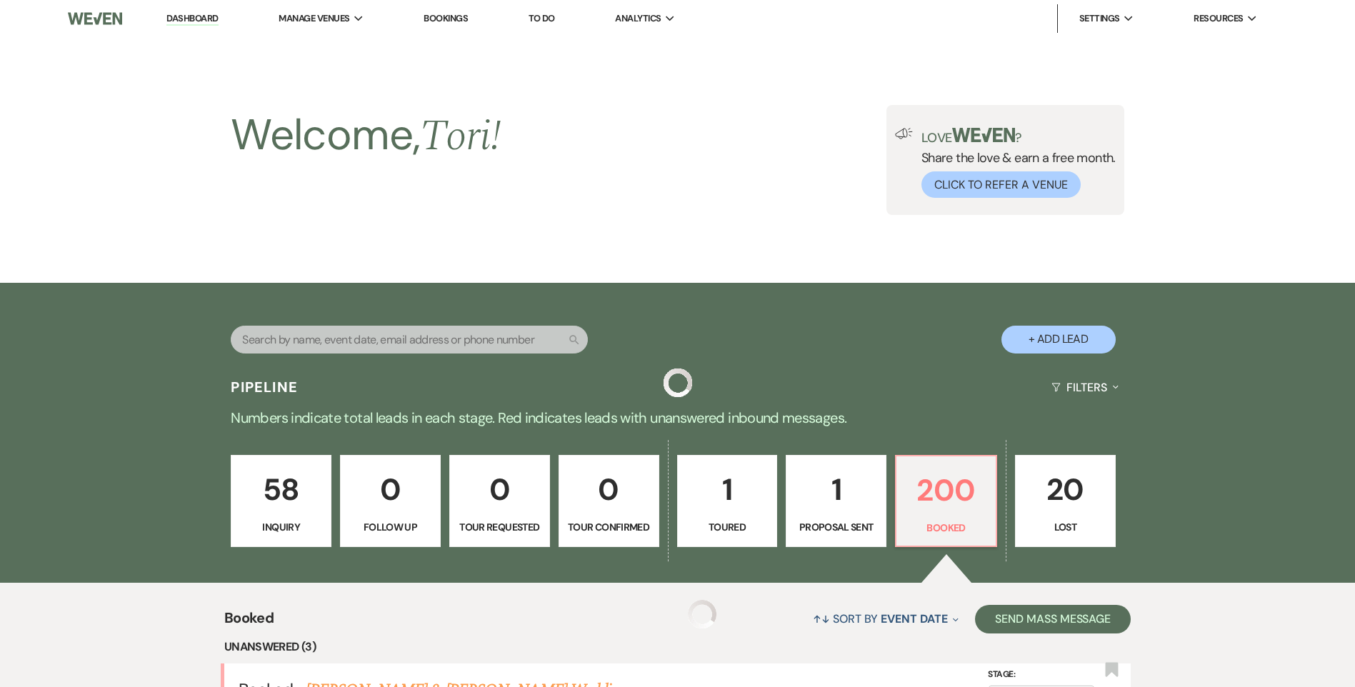
scroll to position [429, 0]
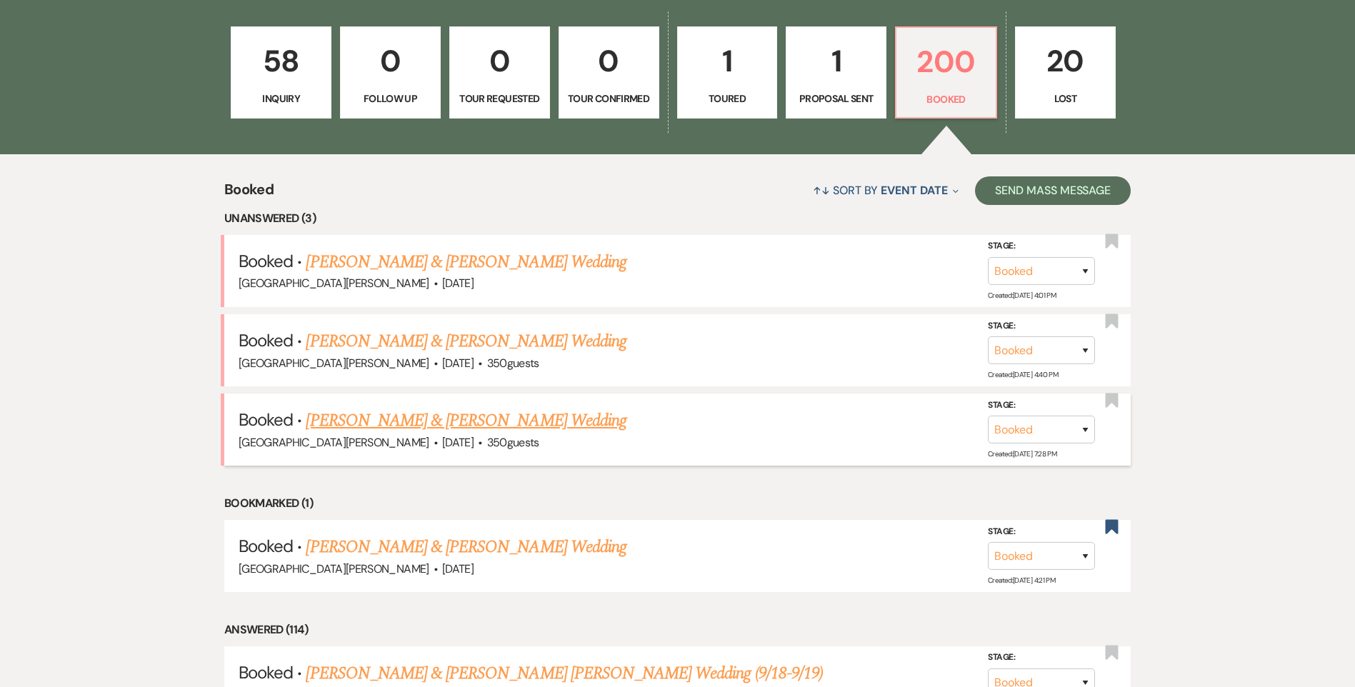
click at [413, 421] on link "[PERSON_NAME] & [PERSON_NAME] Wedding" at bounding box center [466, 421] width 320 height 26
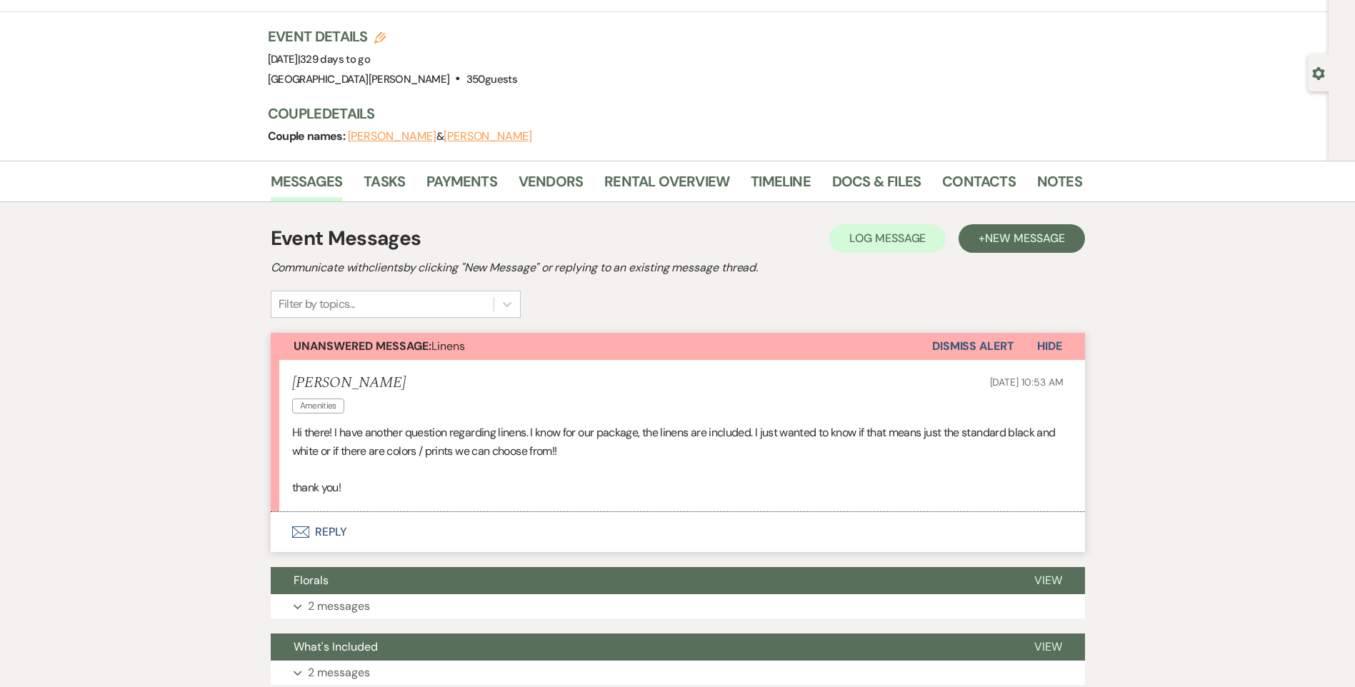
scroll to position [286, 0]
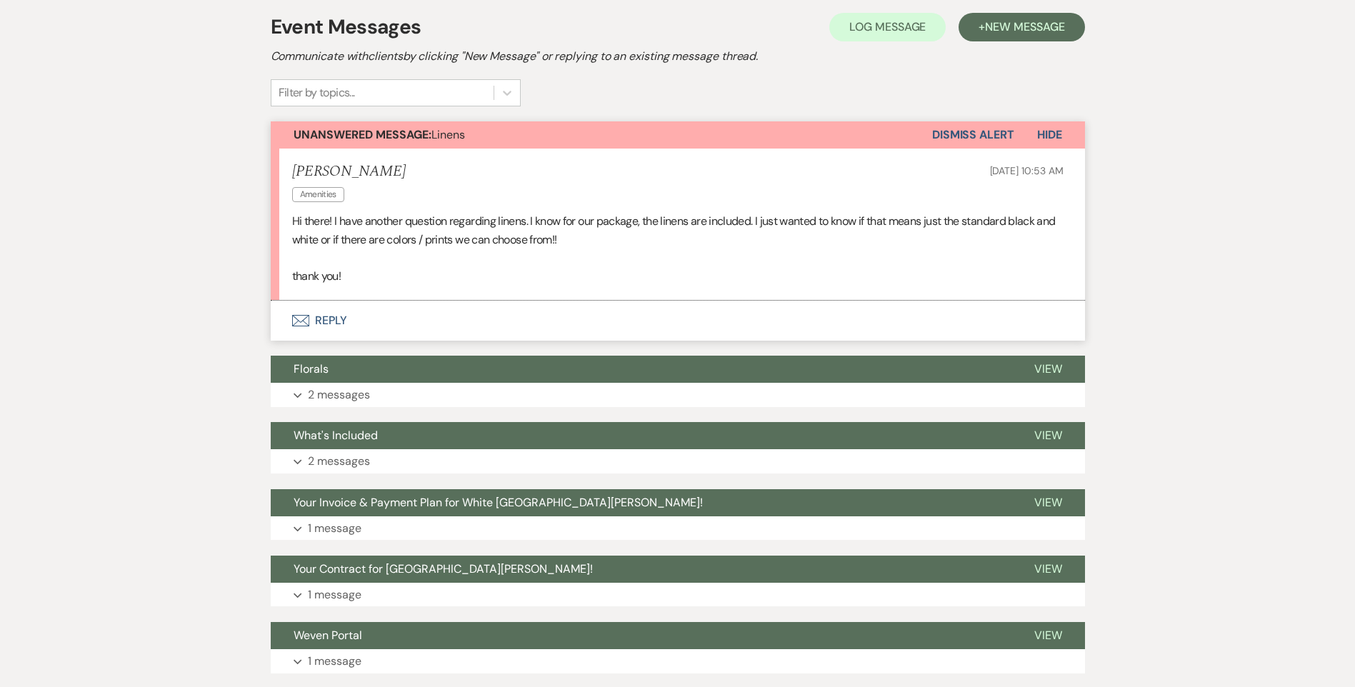
click at [330, 320] on button "Envelope Reply" at bounding box center [678, 321] width 814 height 40
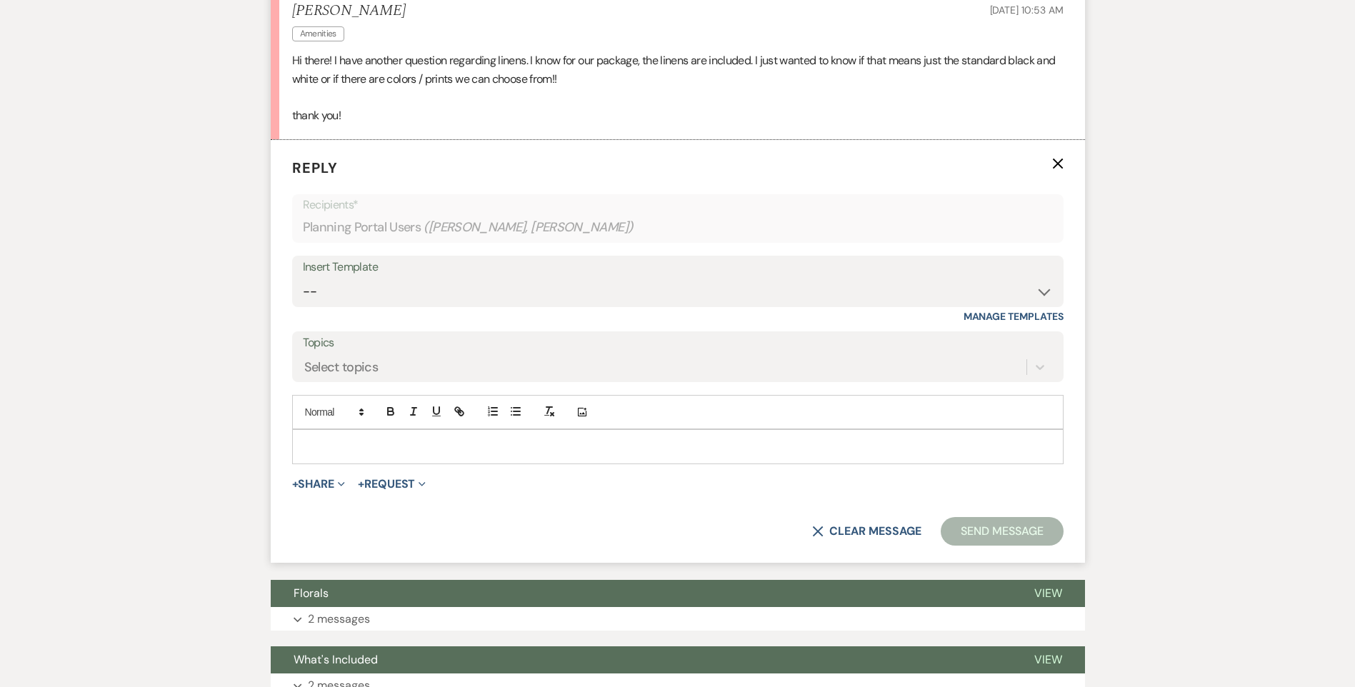
scroll to position [454, 0]
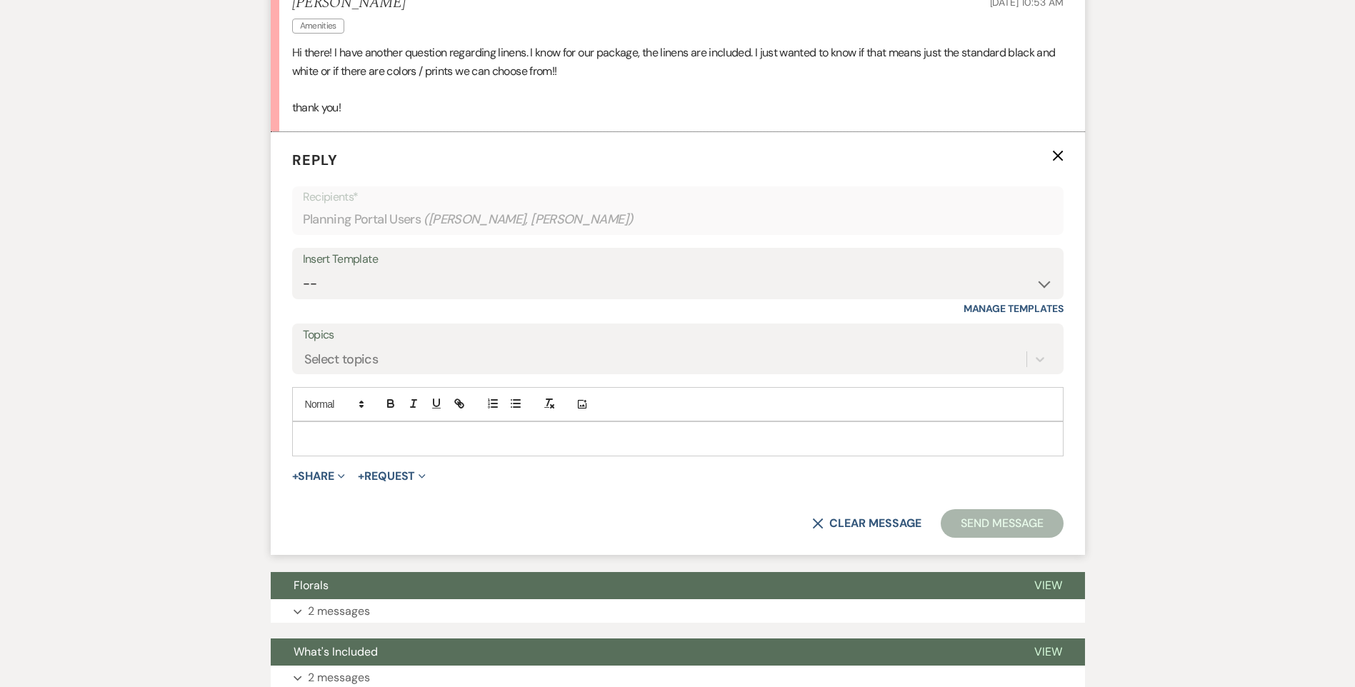
click at [326, 431] on p at bounding box center [678, 439] width 749 height 16
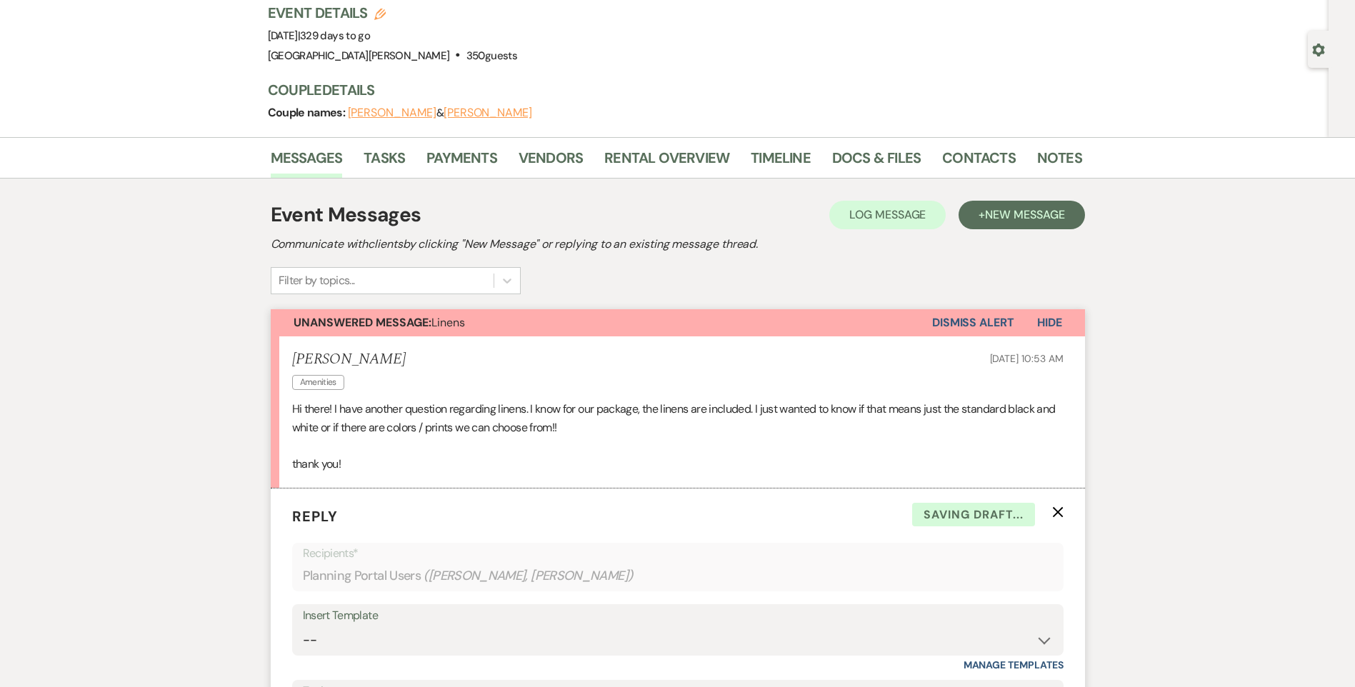
scroll to position [97, 0]
click at [633, 161] on link "Rental Overview" at bounding box center [666, 162] width 125 height 31
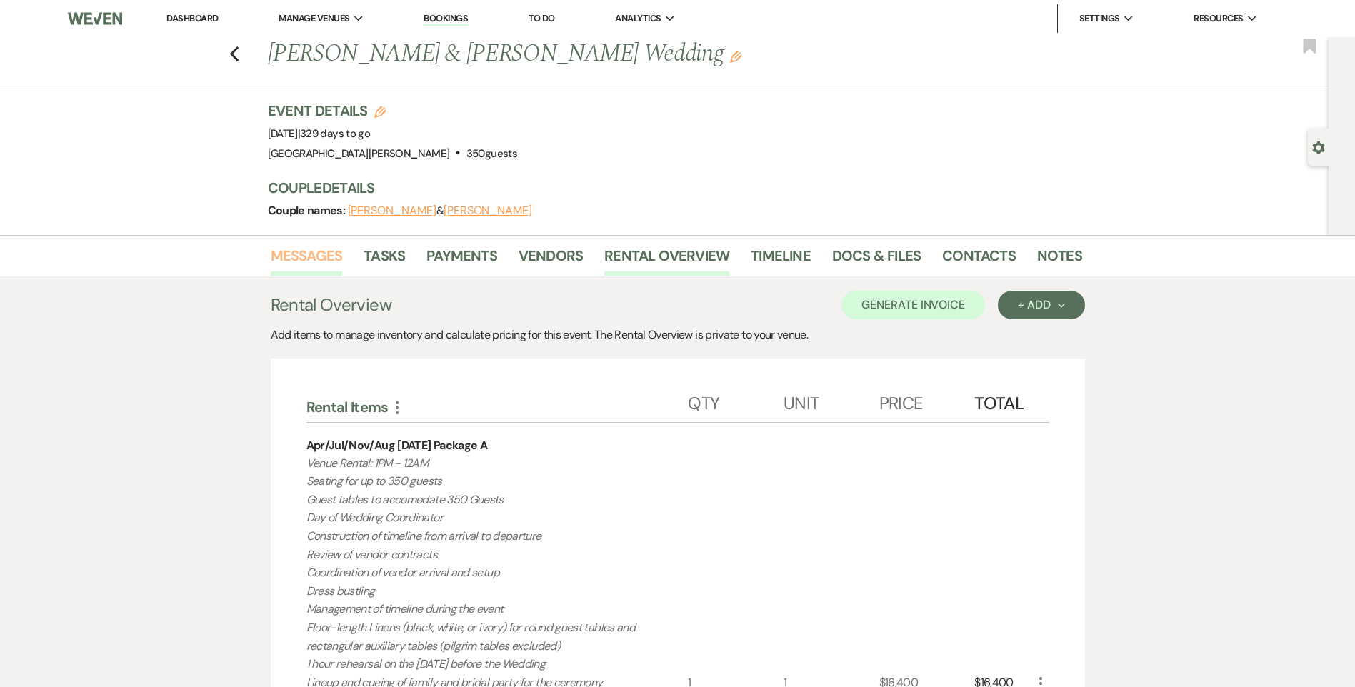
click at [292, 262] on link "Messages" at bounding box center [307, 259] width 72 height 31
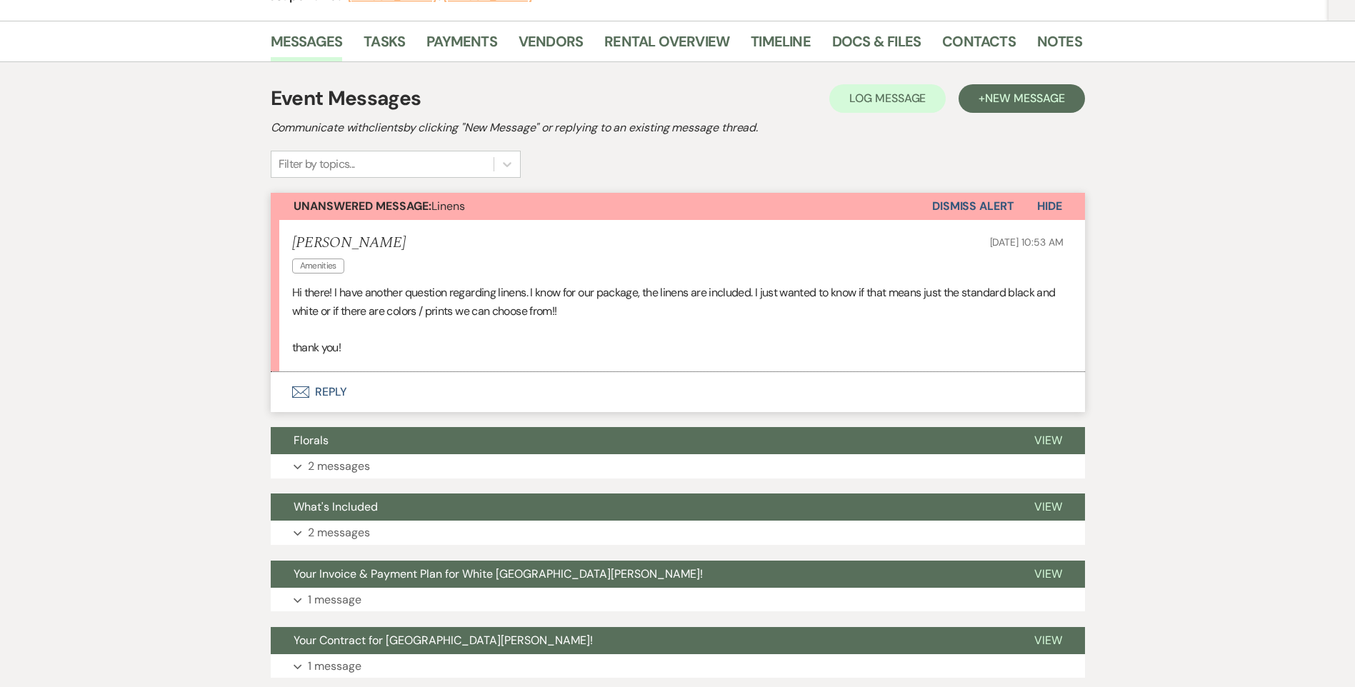
click at [328, 389] on button "Envelope Reply" at bounding box center [678, 392] width 814 height 40
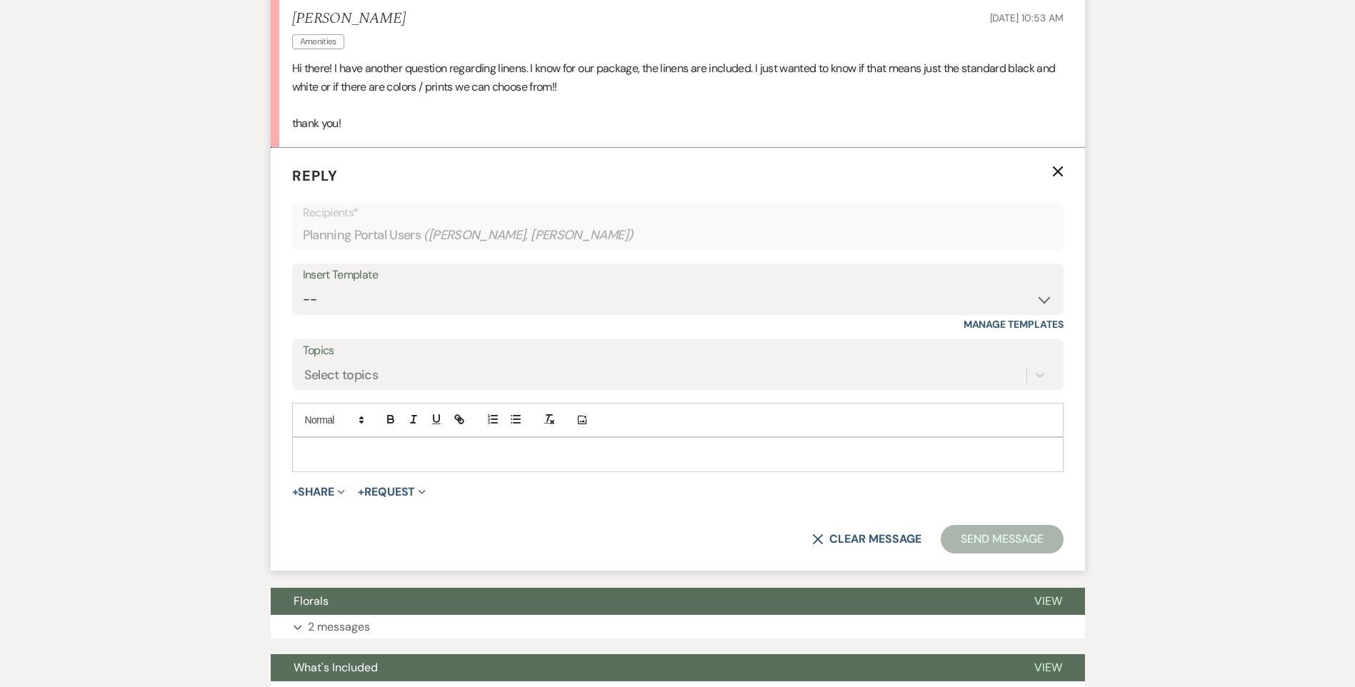
scroll to position [454, 0]
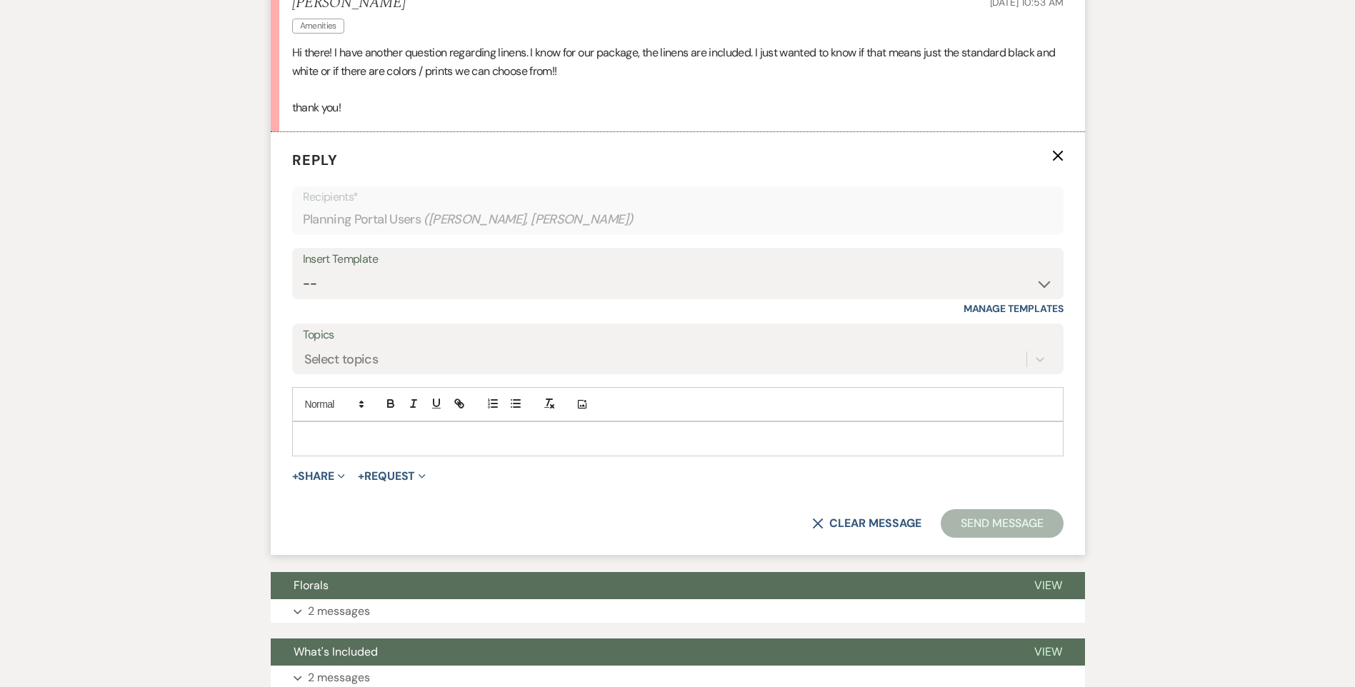
click at [329, 442] on p at bounding box center [678, 439] width 749 height 16
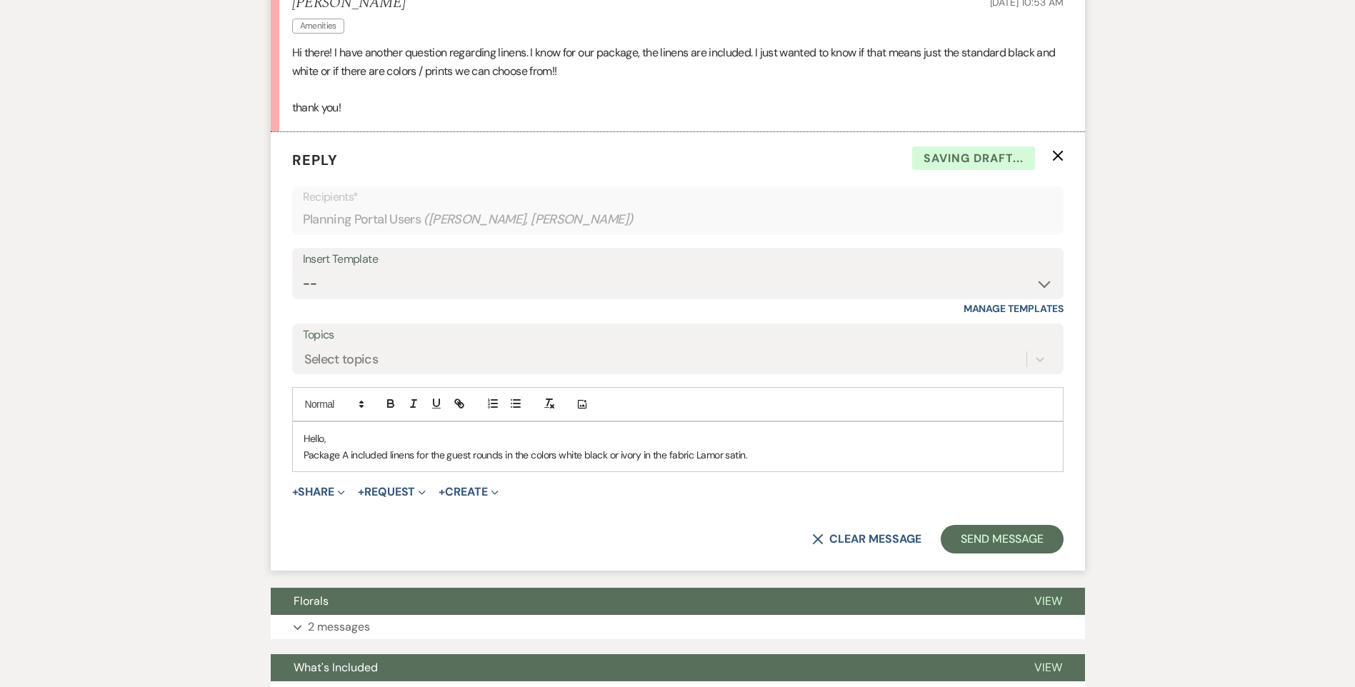
click at [760, 457] on p "Package A included linens for the guest rounds in the colors white black or ivo…" at bounding box center [678, 455] width 749 height 16
click at [501, 457] on p "Package A included linens for the guest rounds in the colors white black or ivo…" at bounding box center [678, 455] width 749 height 16
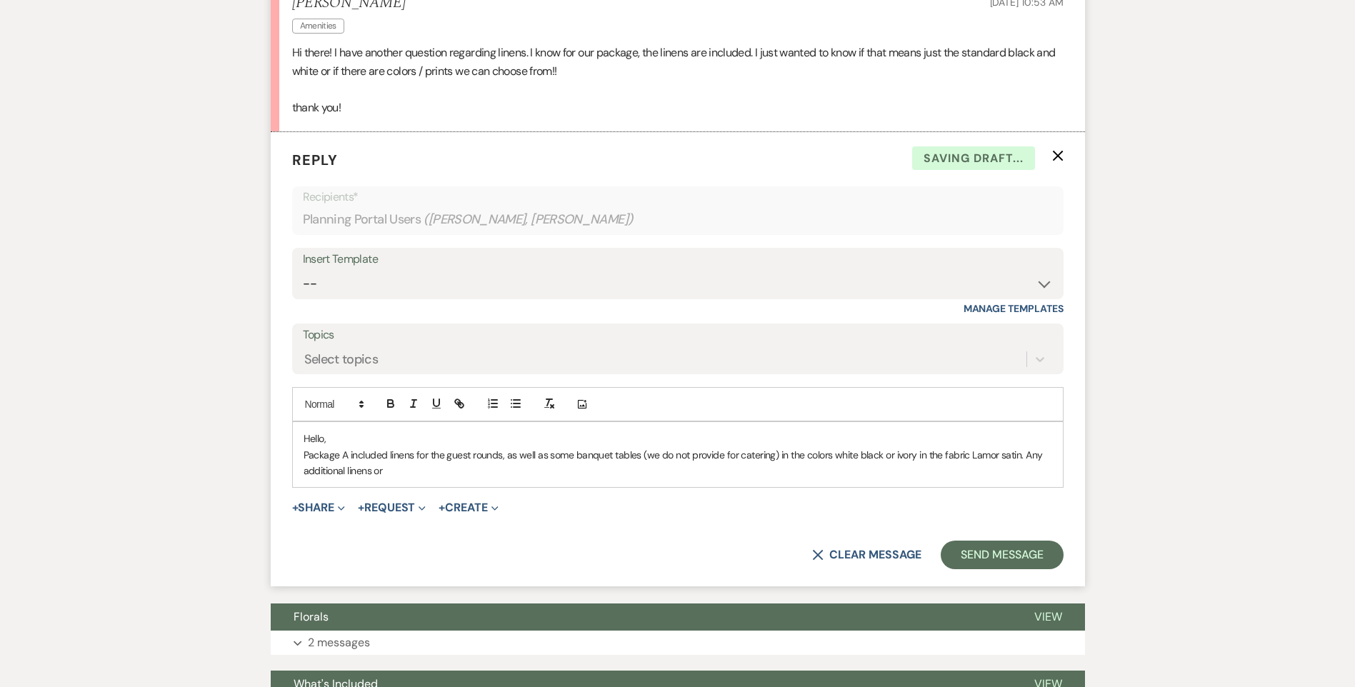
click at [403, 472] on p "Package A included linens for the guest rounds, as well as some banquet tables …" at bounding box center [678, 463] width 749 height 32
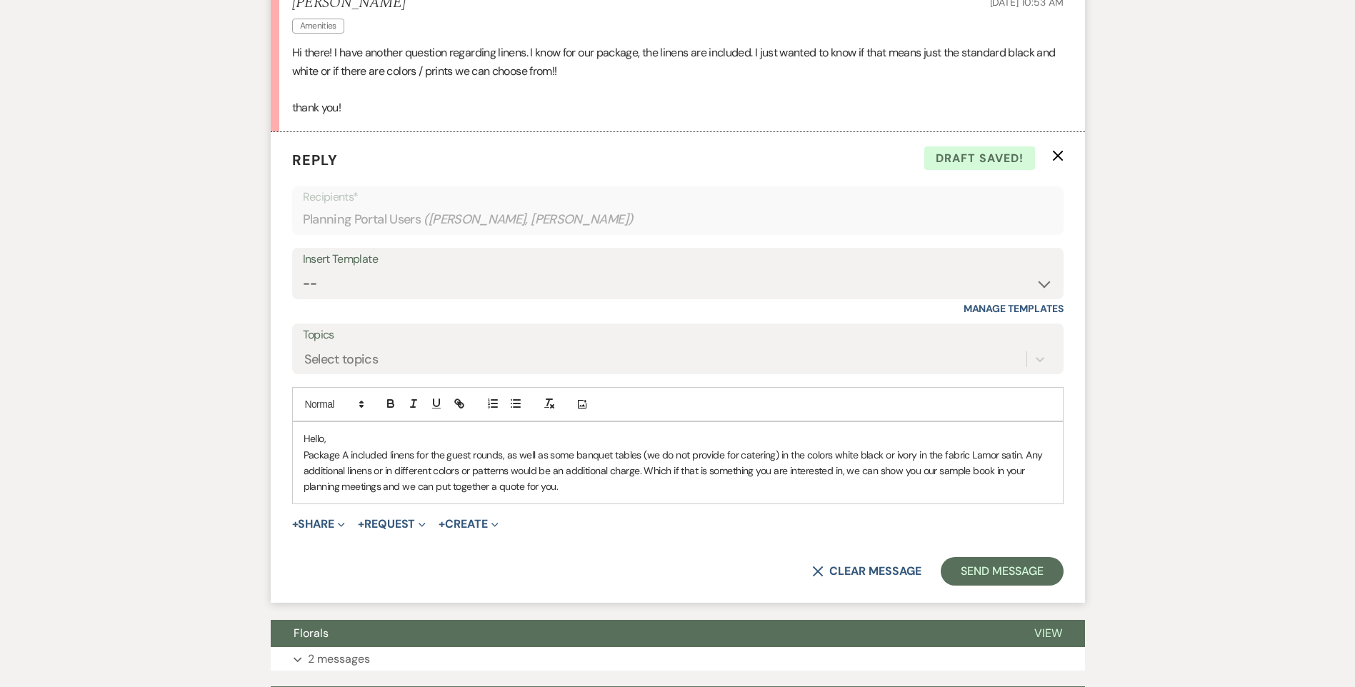
click at [861, 474] on p "Package A included linens for the guest rounds, as well as some banquet tables …" at bounding box center [678, 471] width 749 height 48
click at [583, 489] on p "Package A included linens for the guest rounds, as well as some banquet tables …" at bounding box center [678, 471] width 749 height 48
click at [709, 489] on p "Package A included linens for the guest rounds, as well as some banquet tables …" at bounding box center [678, 471] width 749 height 48
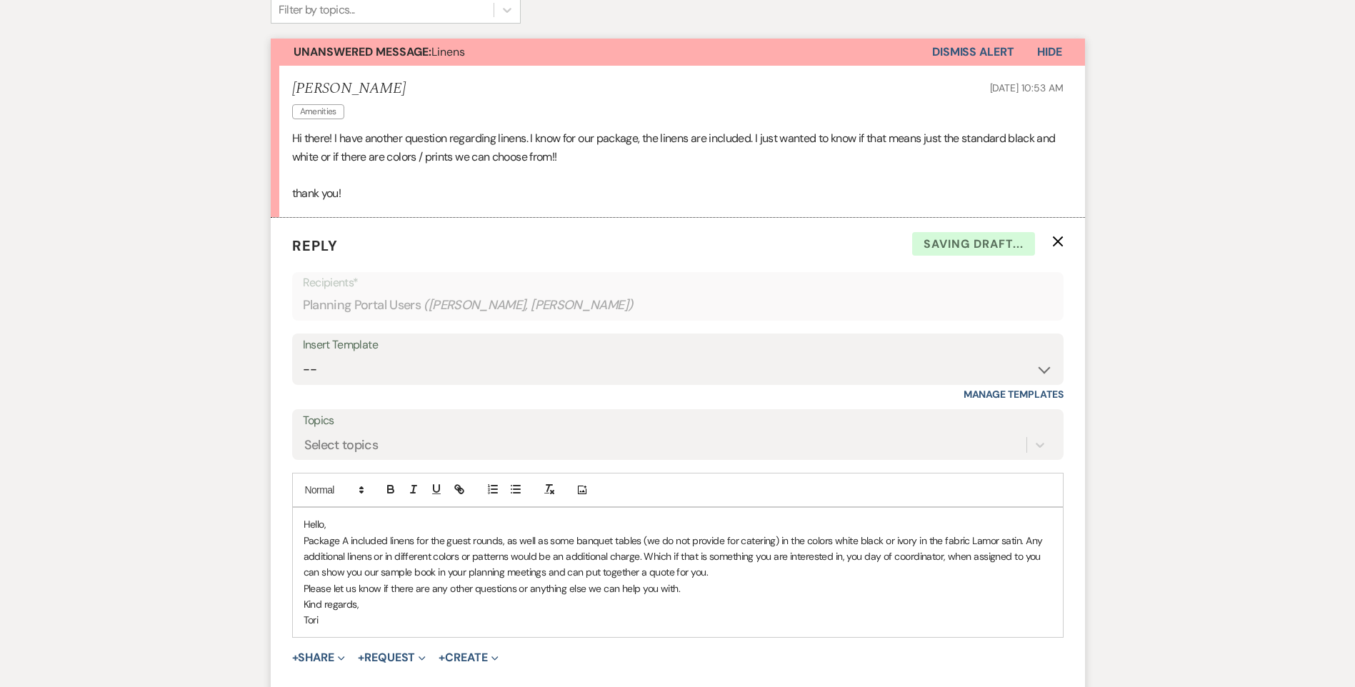
scroll to position [500, 0]
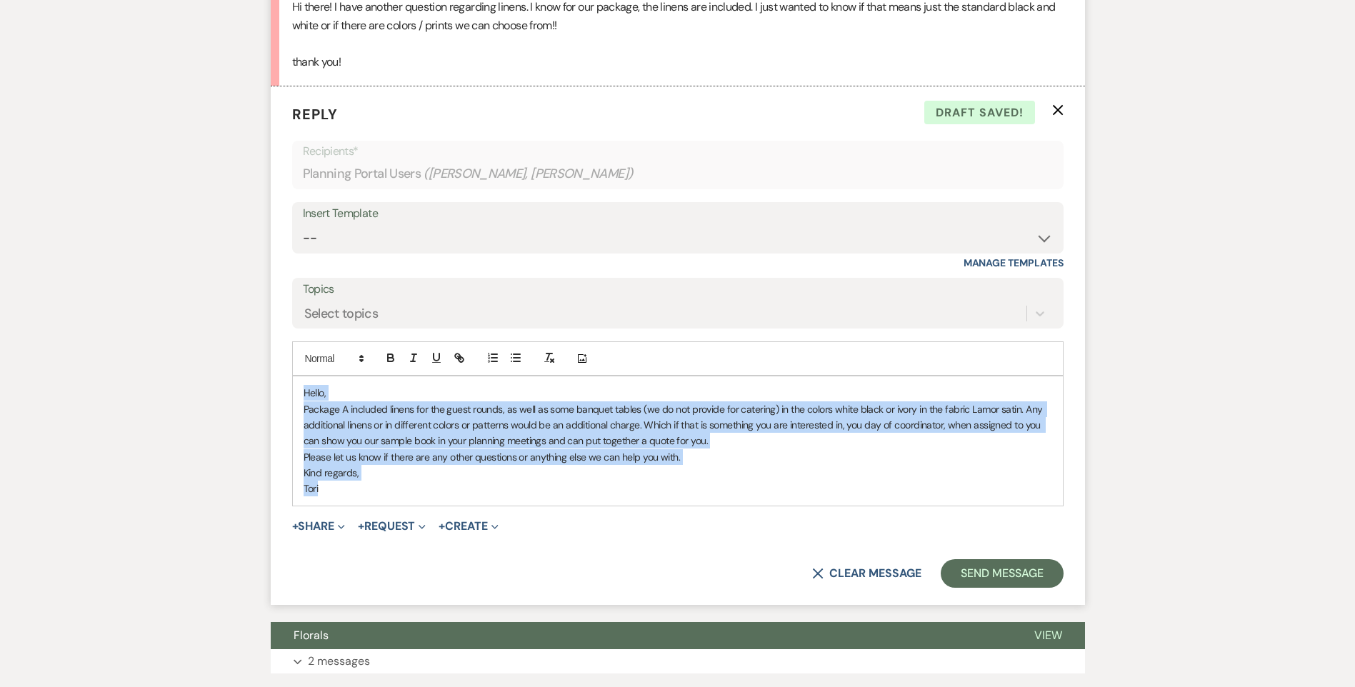
drag, startPoint x: 359, startPoint y: 496, endPoint x: 280, endPoint y: 378, distance: 142.1
click at [280, 378] on form "Reply X Draft saved! Recipients* Planning Portal Users ( [PERSON_NAME], [PERSON…" at bounding box center [678, 345] width 814 height 519
copy div "Hello, Package A included linens for the guest rounds, as well as some banquet …"
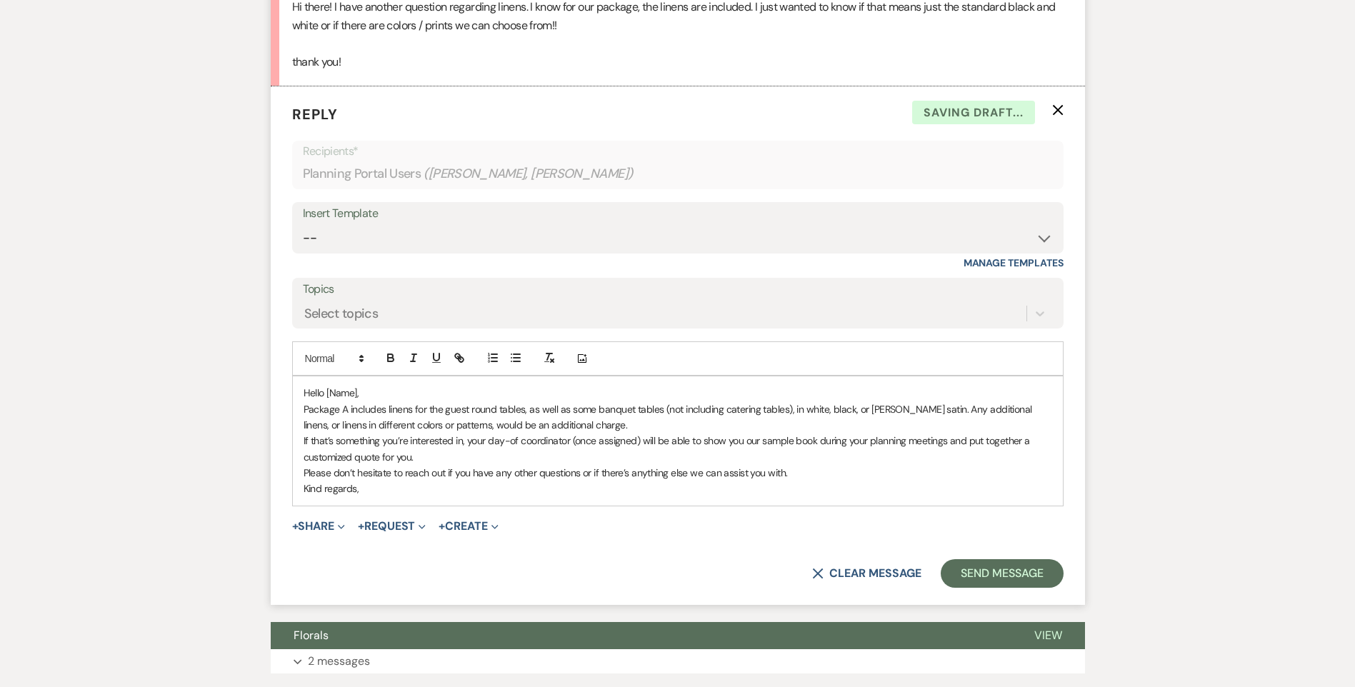
click at [357, 394] on p "Hello [Name]," at bounding box center [678, 393] width 749 height 16
click at [946, 413] on p "Package A includes linens for the guest round tables, as well as some banquet t…" at bounding box center [678, 418] width 749 height 32
click at [472, 497] on div "Hello, Package A includes linens for the guest round tables, as well as some ba…" at bounding box center [678, 441] width 770 height 129
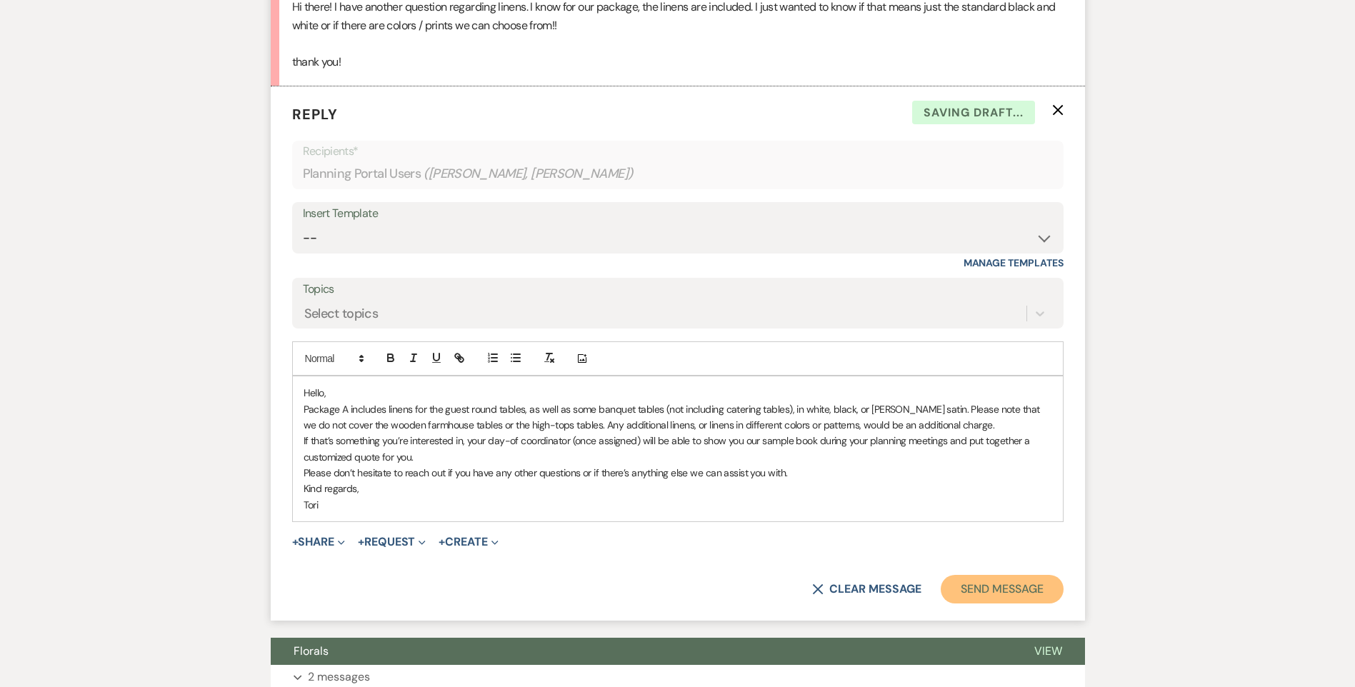
click at [1045, 588] on button "Send Message" at bounding box center [1002, 589] width 122 height 29
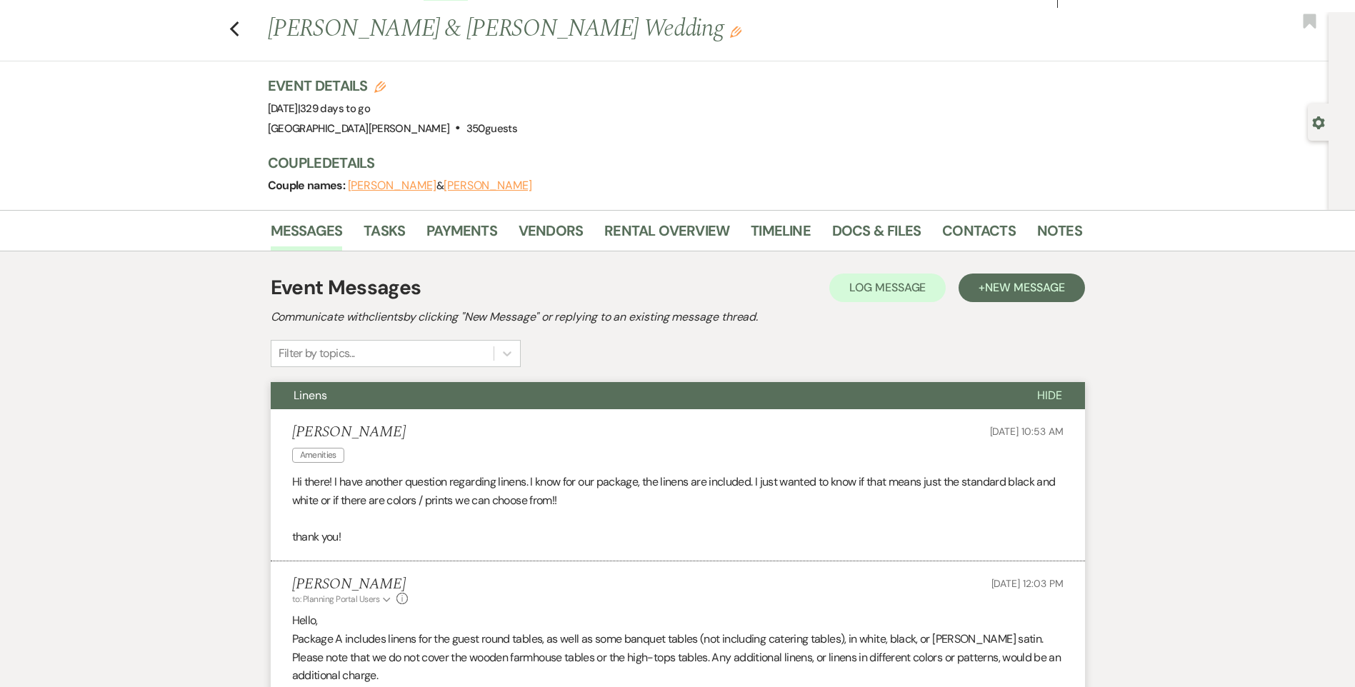
scroll to position [0, 0]
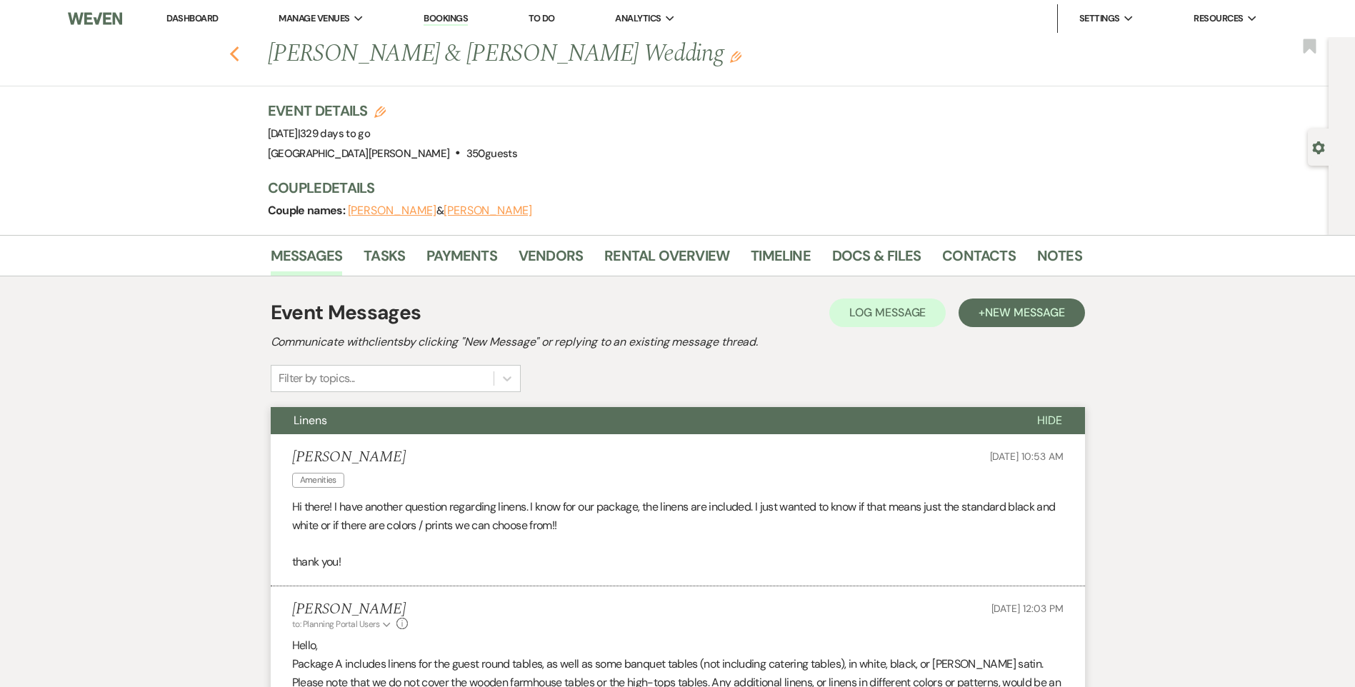
click at [239, 56] on use "button" at bounding box center [233, 54] width 9 height 16
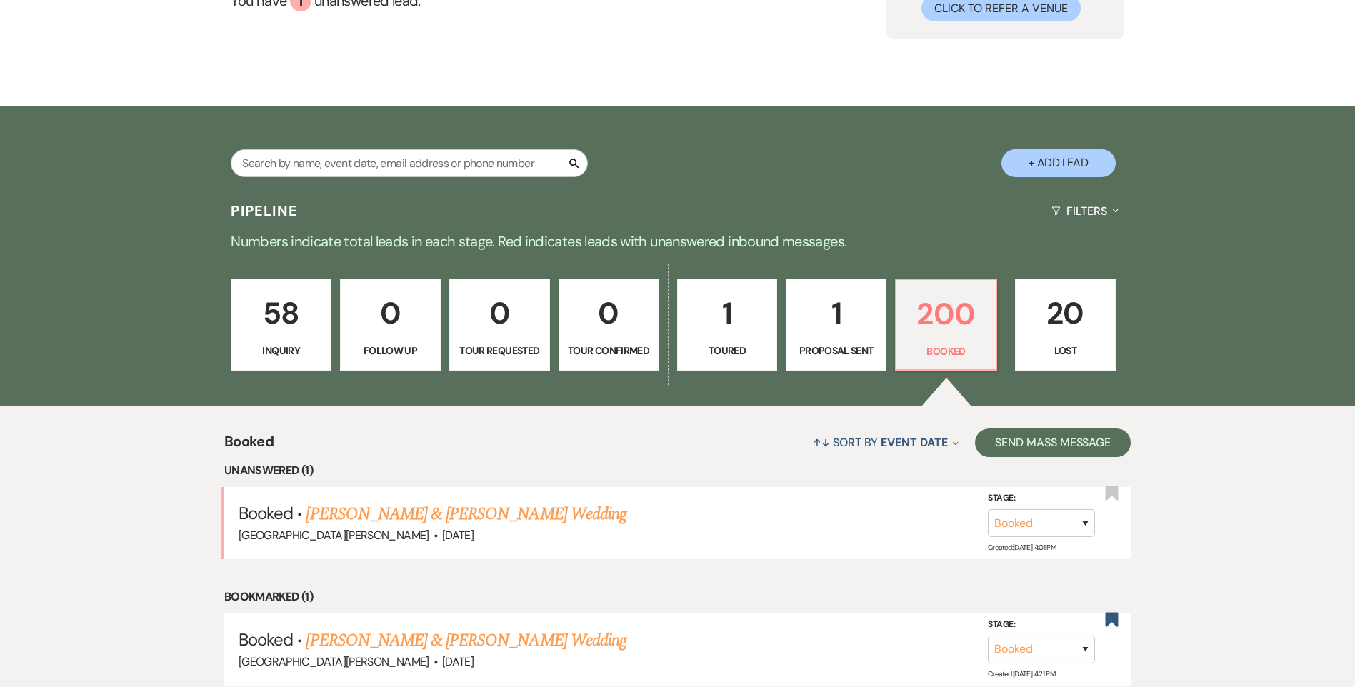
scroll to position [71, 0]
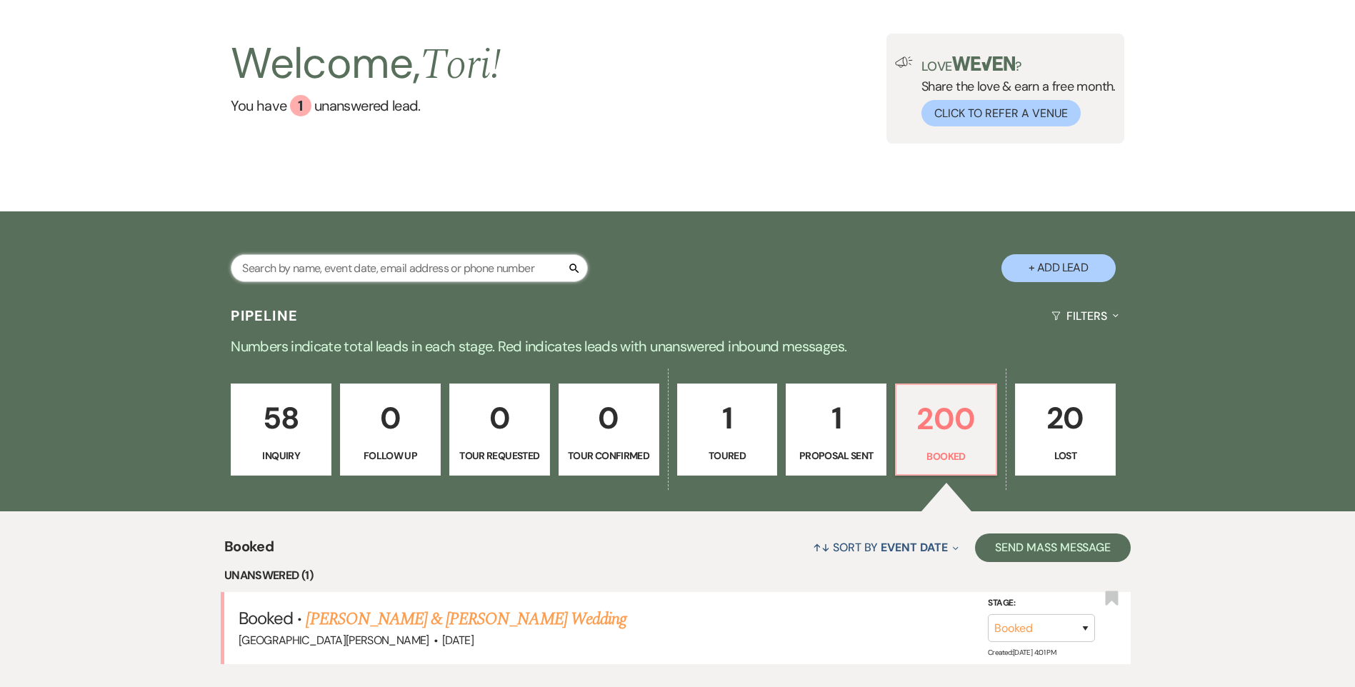
click at [299, 276] on input "text" at bounding box center [409, 268] width 357 height 28
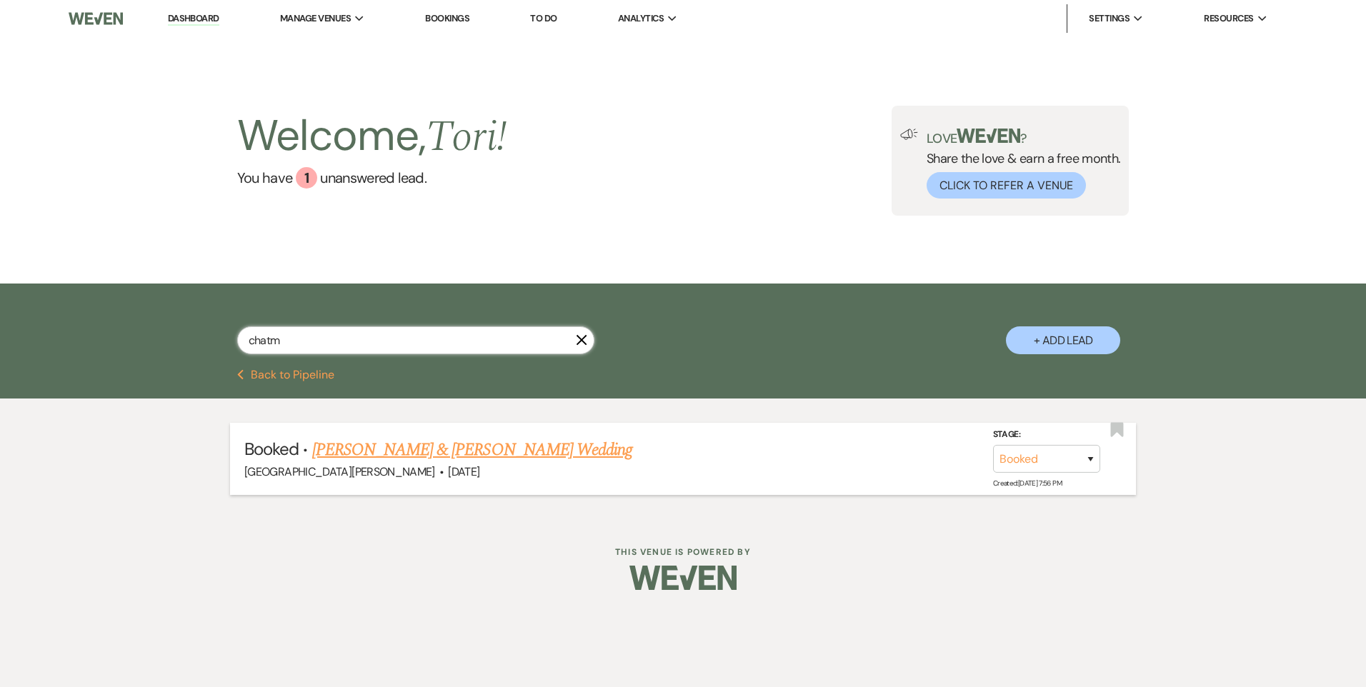
type input "chatm"
click at [344, 447] on link "[PERSON_NAME] & [PERSON_NAME] Wedding" at bounding box center [472, 450] width 320 height 26
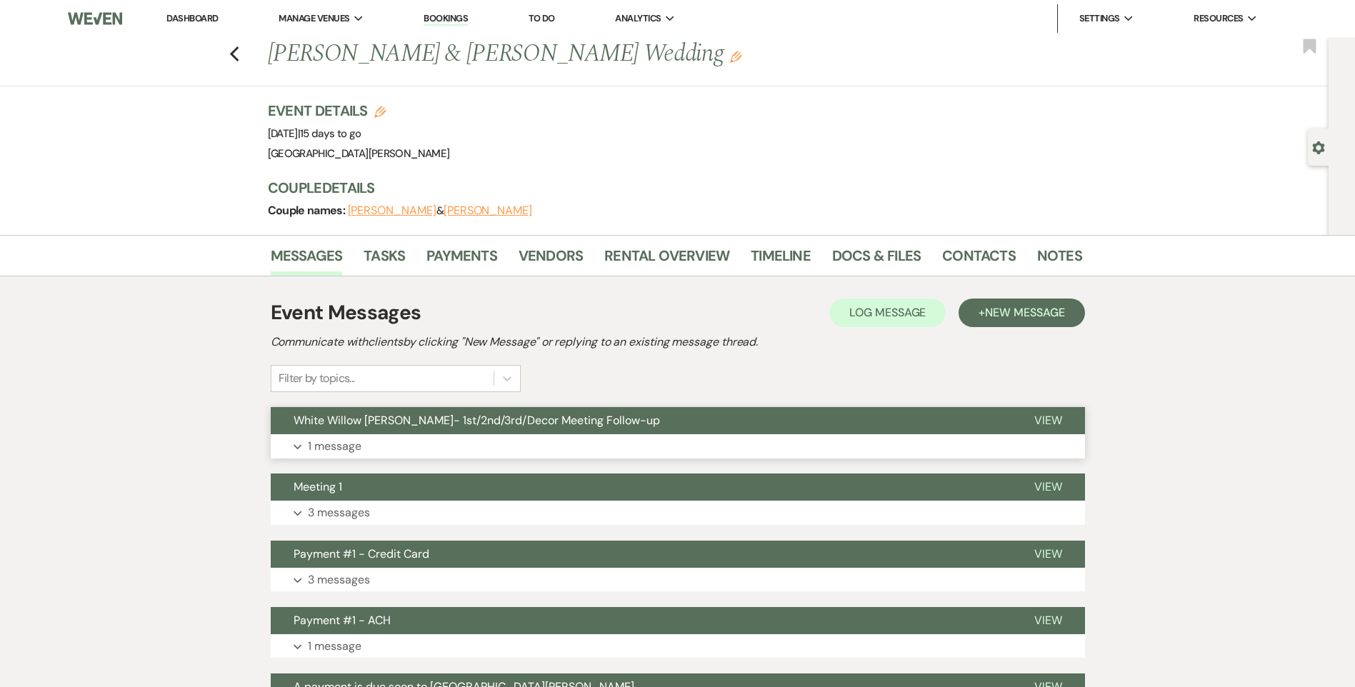
click at [604, 442] on button "Expand 1 message" at bounding box center [678, 446] width 814 height 24
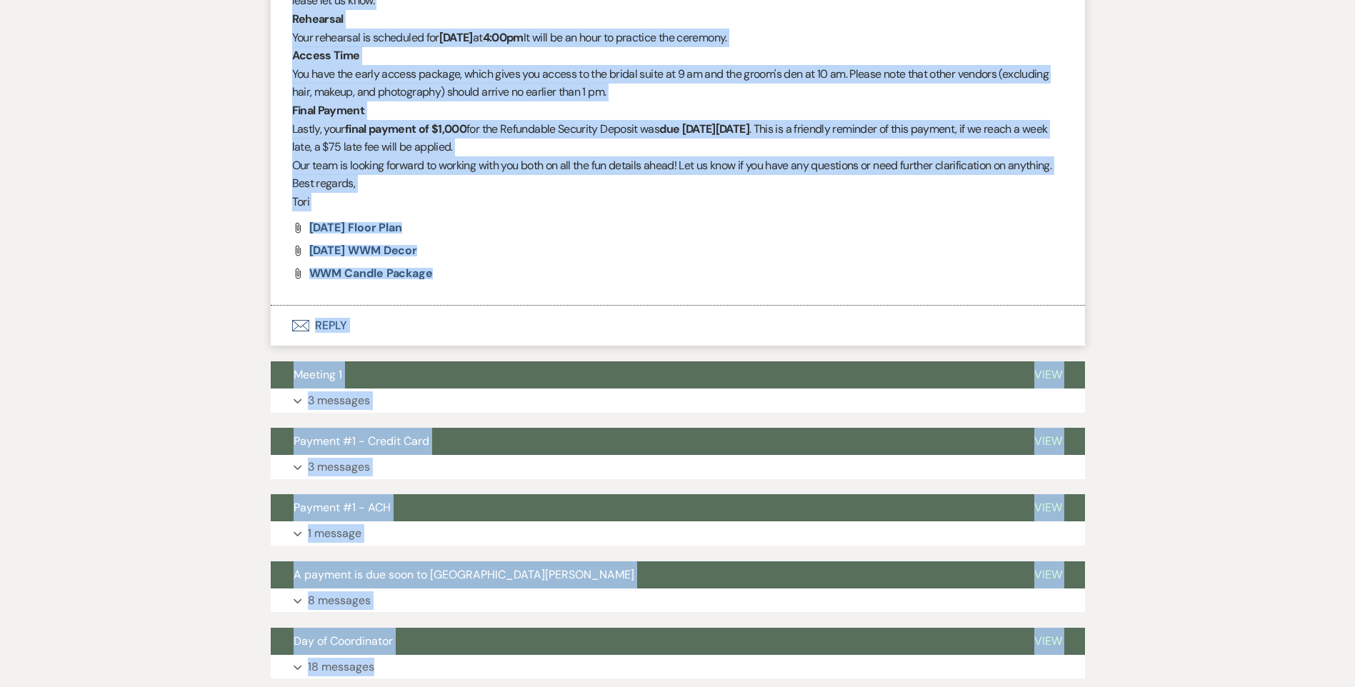
scroll to position [1162, 0]
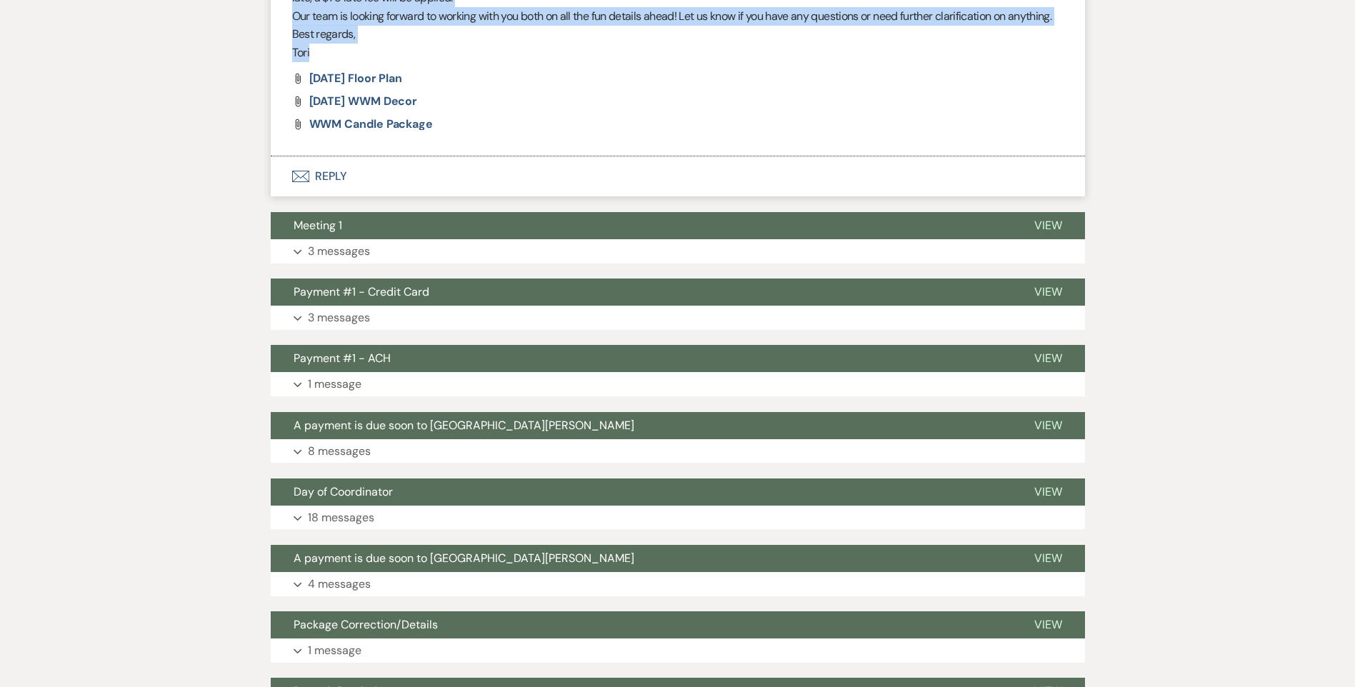
drag, startPoint x: 291, startPoint y: 305, endPoint x: 427, endPoint y: 55, distance: 284.5
drag, startPoint x: 427, startPoint y: 55, endPoint x: 338, endPoint y: 31, distance: 91.7
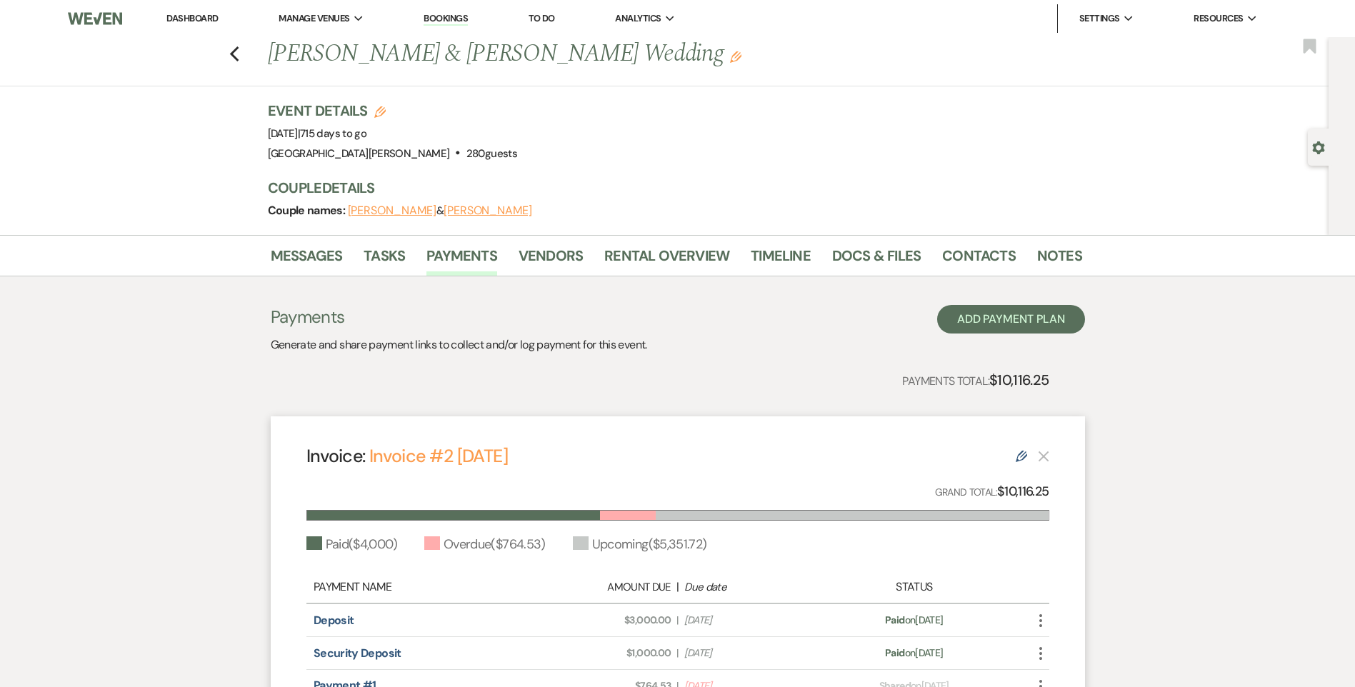
scroll to position [143, 0]
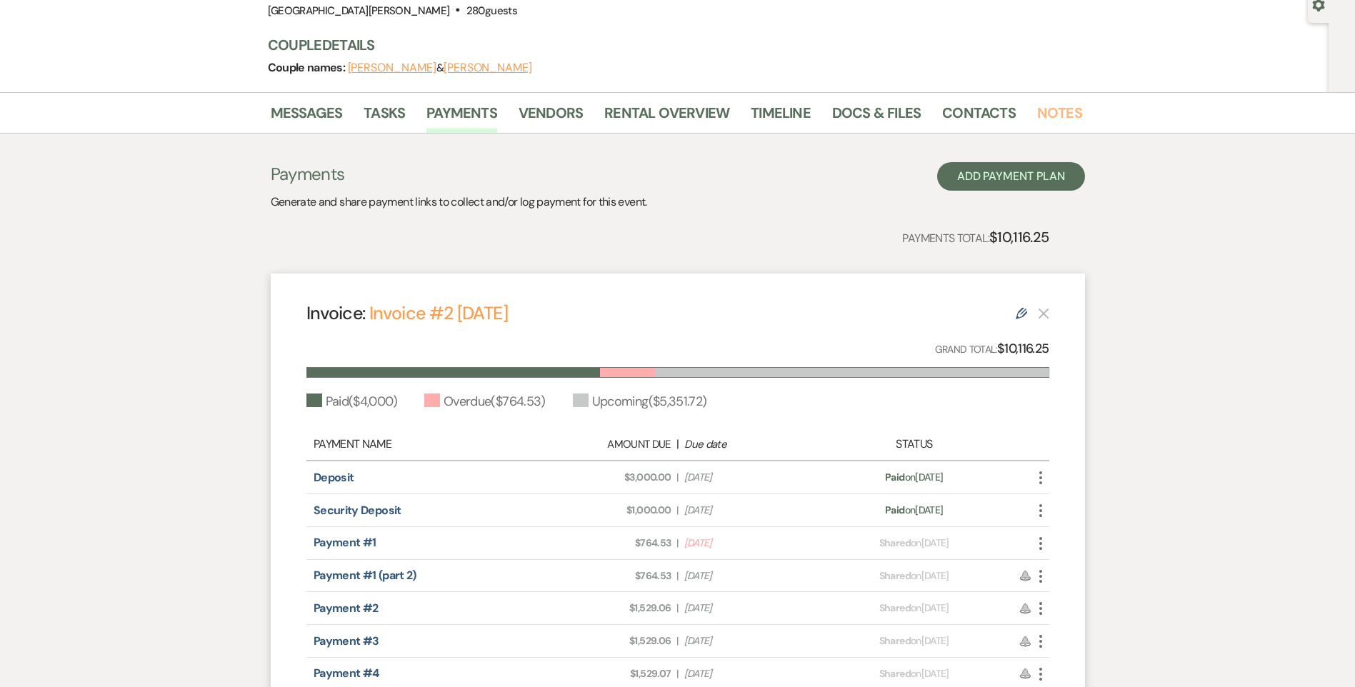
click at [1047, 112] on link "Notes" at bounding box center [1059, 116] width 45 height 31
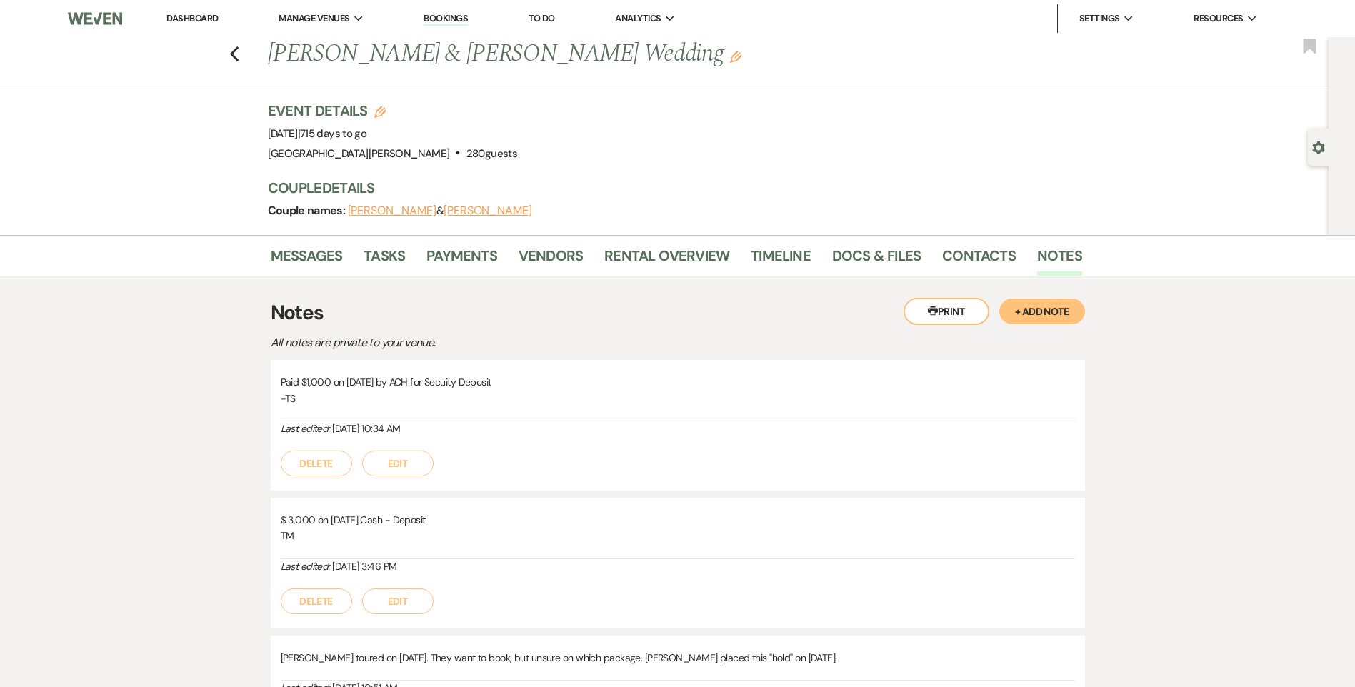
drag, startPoint x: 1034, startPoint y: 316, endPoint x: 1005, endPoint y: 315, distance: 28.6
click at [1034, 315] on button "+ Add Note" at bounding box center [1043, 312] width 86 height 26
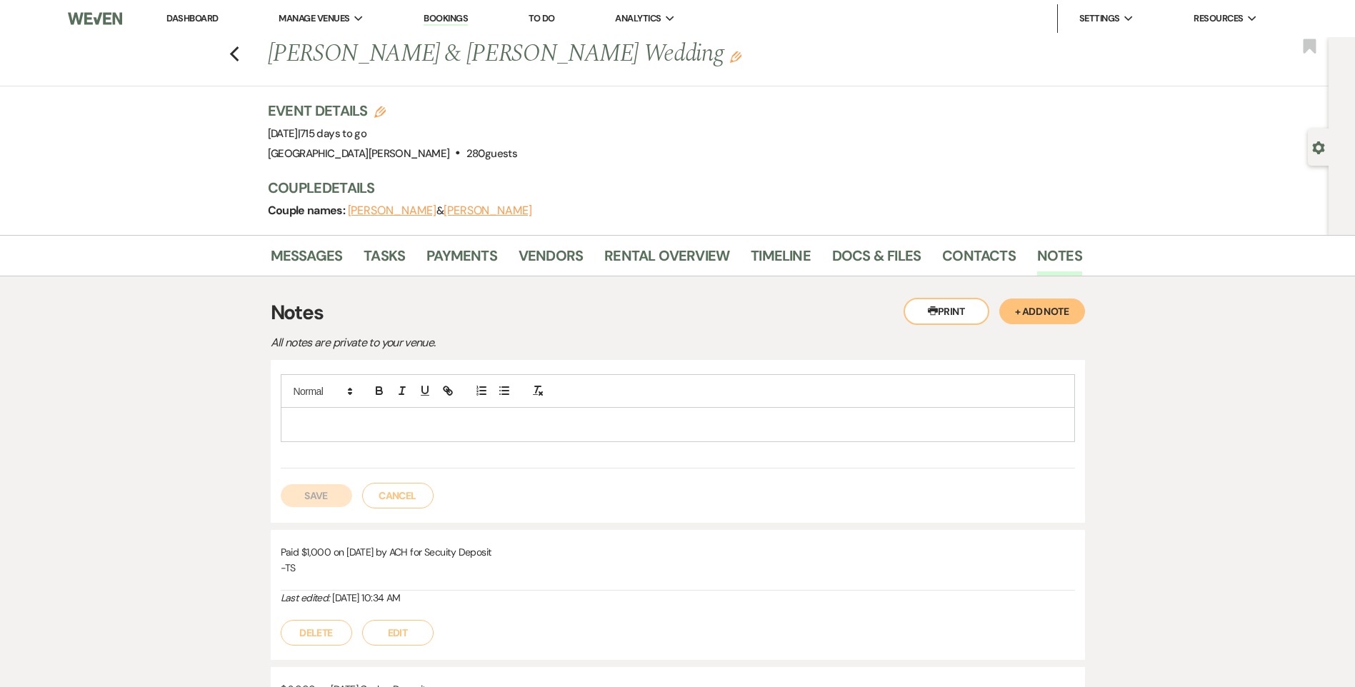
click at [516, 424] on p at bounding box center [678, 425] width 772 height 16
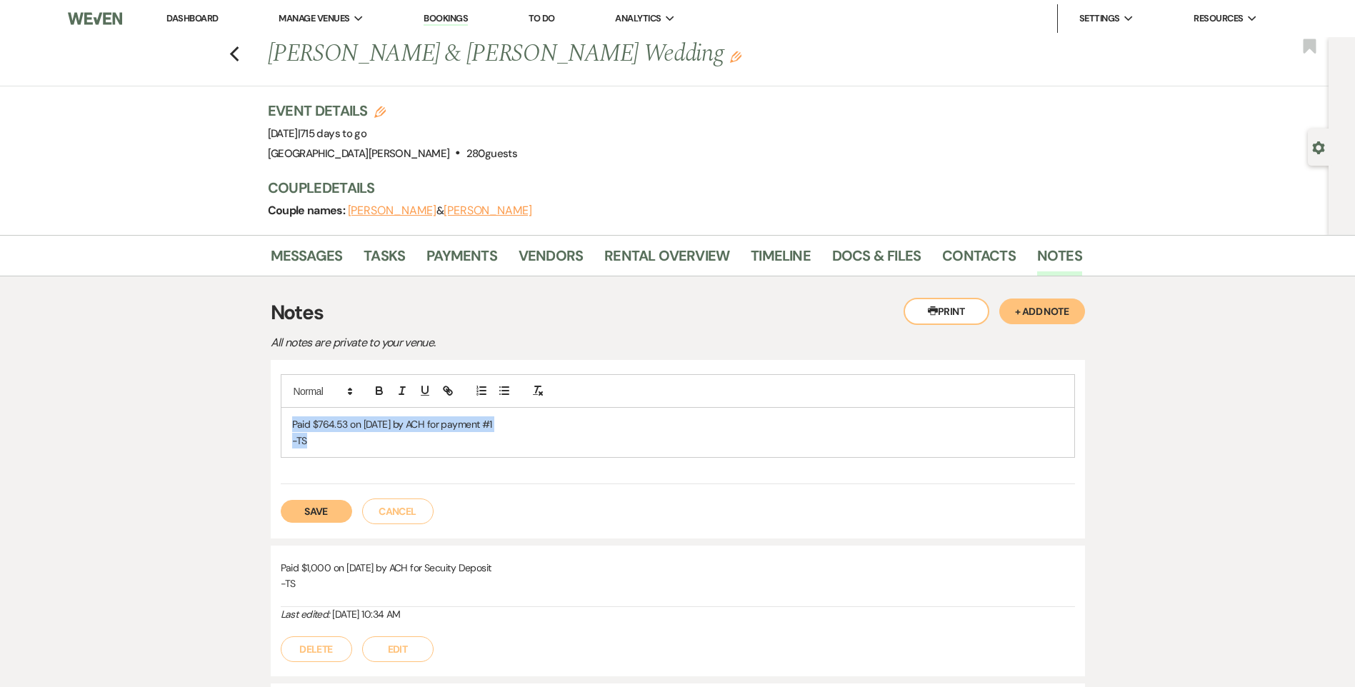
drag, startPoint x: 528, startPoint y: 432, endPoint x: 288, endPoint y: 429, distance: 240.1
click at [285, 430] on div "Paid $764.53 on 9/19/25 by ACH for payment #1 -TS" at bounding box center [677, 432] width 793 height 49
click at [326, 423] on p "Paid $764.53 on 9/19/25 by ACH for payment #1" at bounding box center [678, 425] width 772 height 16
click at [507, 417] on p "Paid $764.53 on 9/19/25 by ACH for payment #1" at bounding box center [678, 425] width 772 height 16
click at [504, 424] on p "Paid $764.53 on 9/19/25 by ACH for payment #1" at bounding box center [678, 425] width 772 height 16
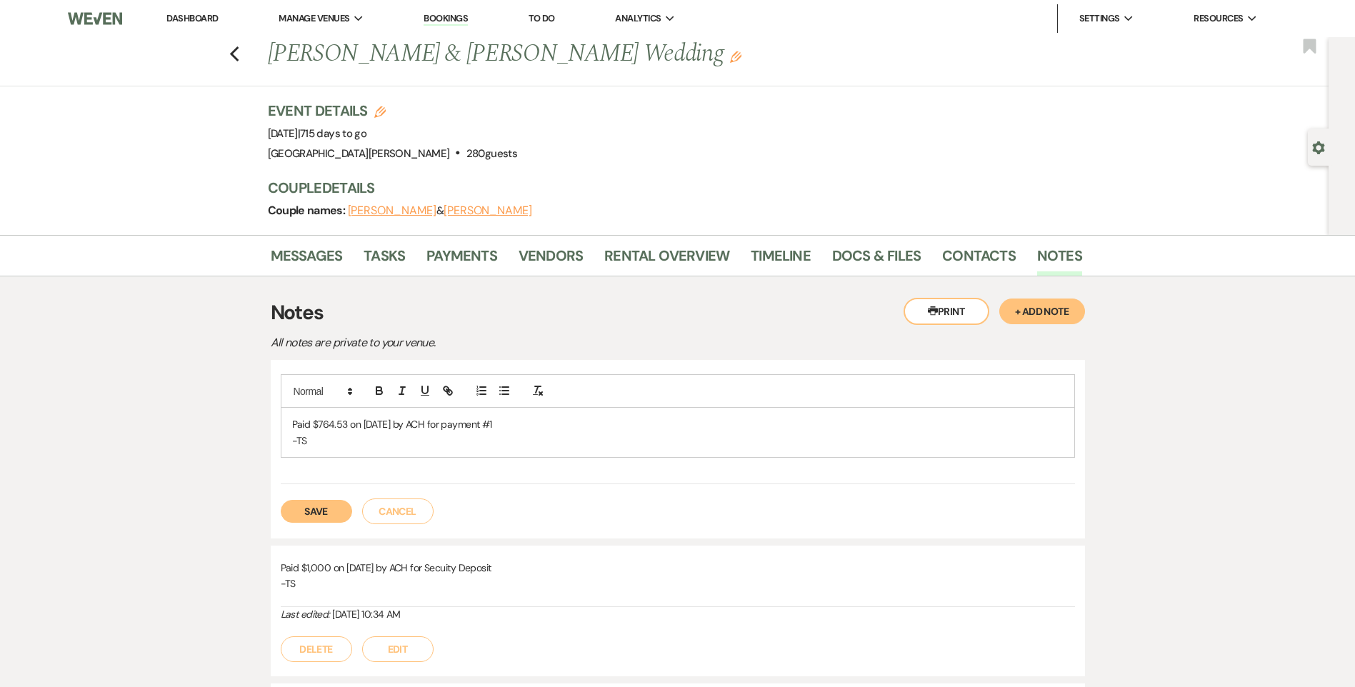
drag, startPoint x: 500, startPoint y: 424, endPoint x: 269, endPoint y: 422, distance: 231.5
click at [269, 422] on div "Messages Tasks Payments Vendors Rental Overview Timeline Docs & Files Contacts …" at bounding box center [677, 596] width 1355 height 722
copy p "Paid $764.53 on 9/19/25 by ACH for payment #1"
click at [327, 497] on div "Save Cancel" at bounding box center [678, 504] width 794 height 40
click at [329, 507] on button "Save" at bounding box center [316, 511] width 71 height 23
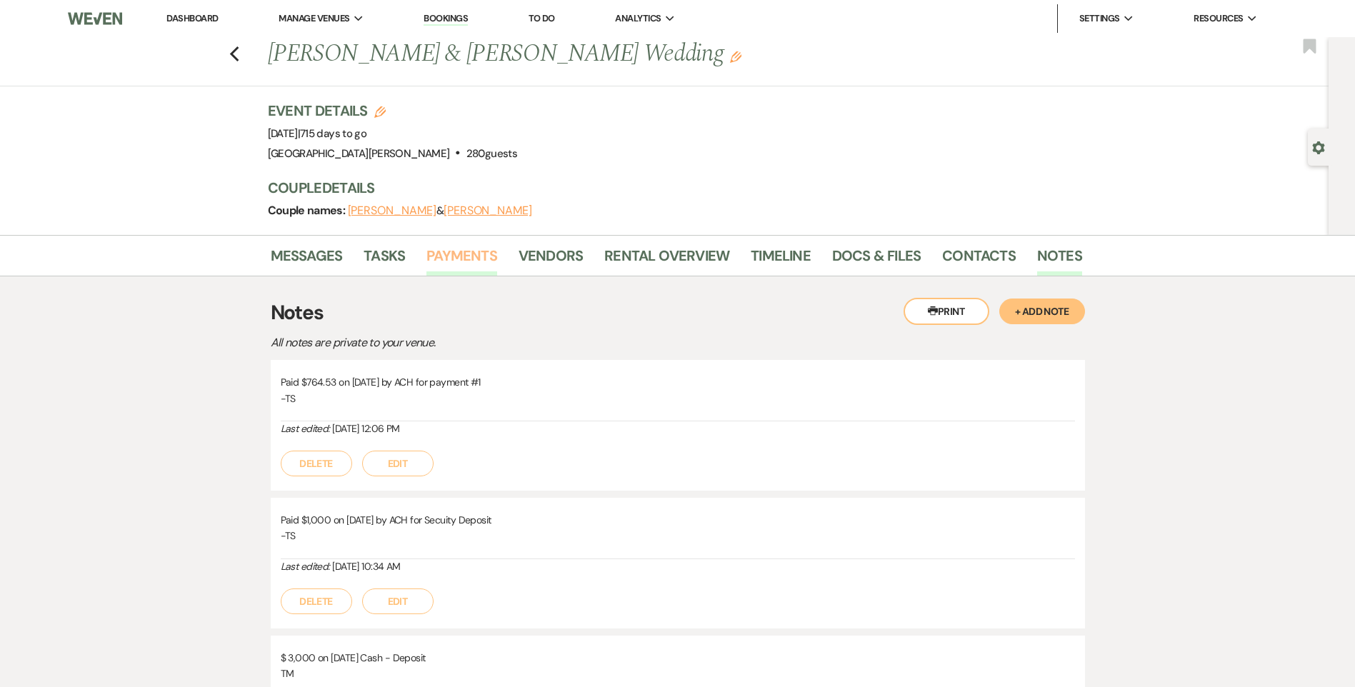
click at [462, 259] on link "Payments" at bounding box center [462, 259] width 71 height 31
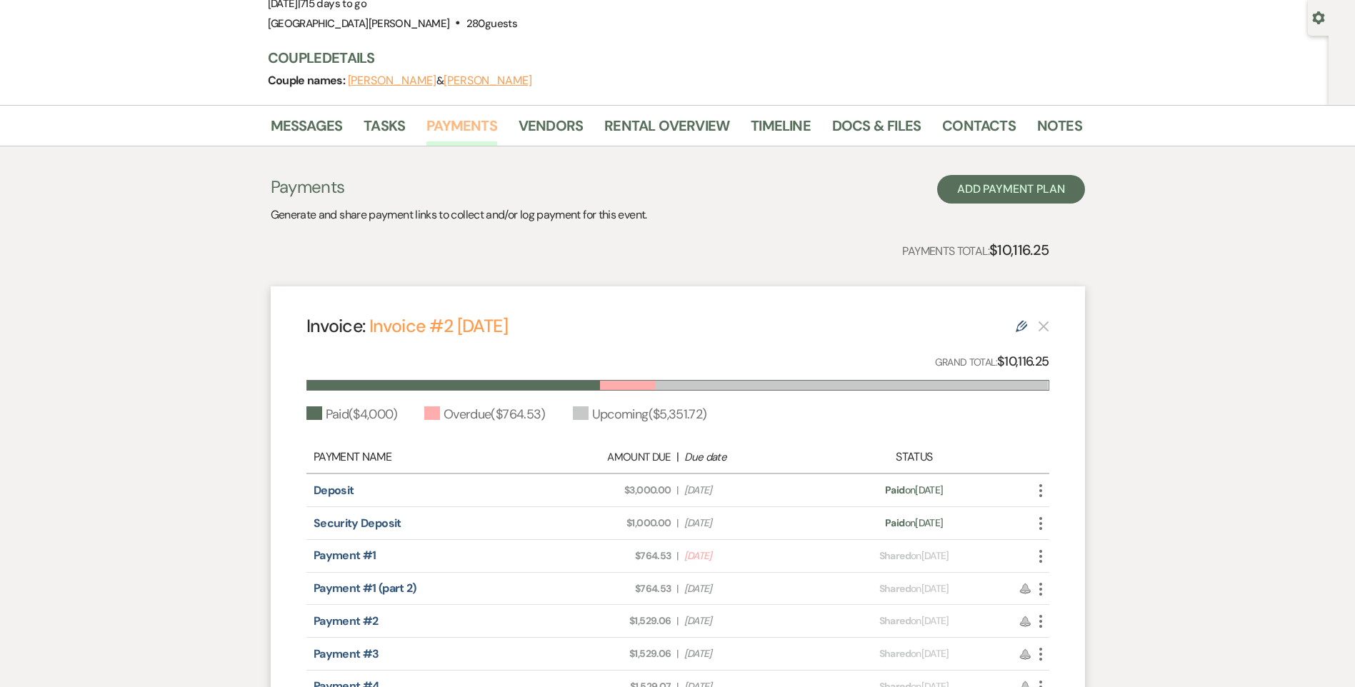
scroll to position [143, 0]
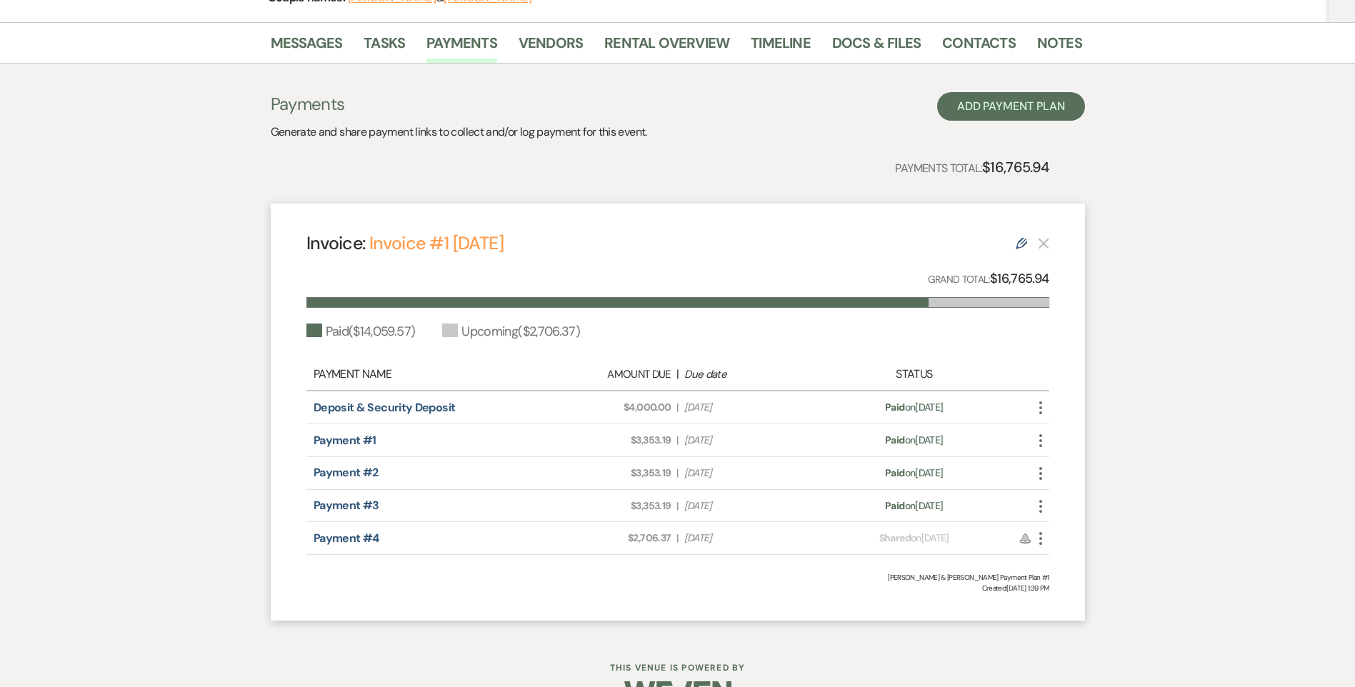
scroll to position [214, 0]
click at [1055, 31] on link "Notes" at bounding box center [1059, 45] width 45 height 31
